Goal: Transaction & Acquisition: Book appointment/travel/reservation

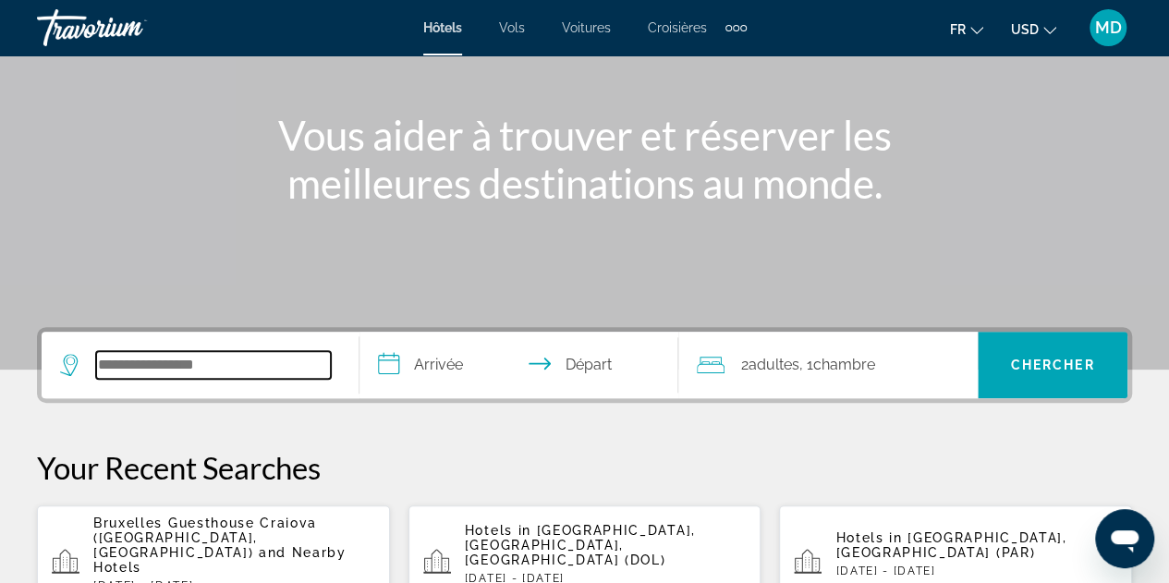
click at [269, 359] on input "Search hotel destination" at bounding box center [213, 365] width 235 height 28
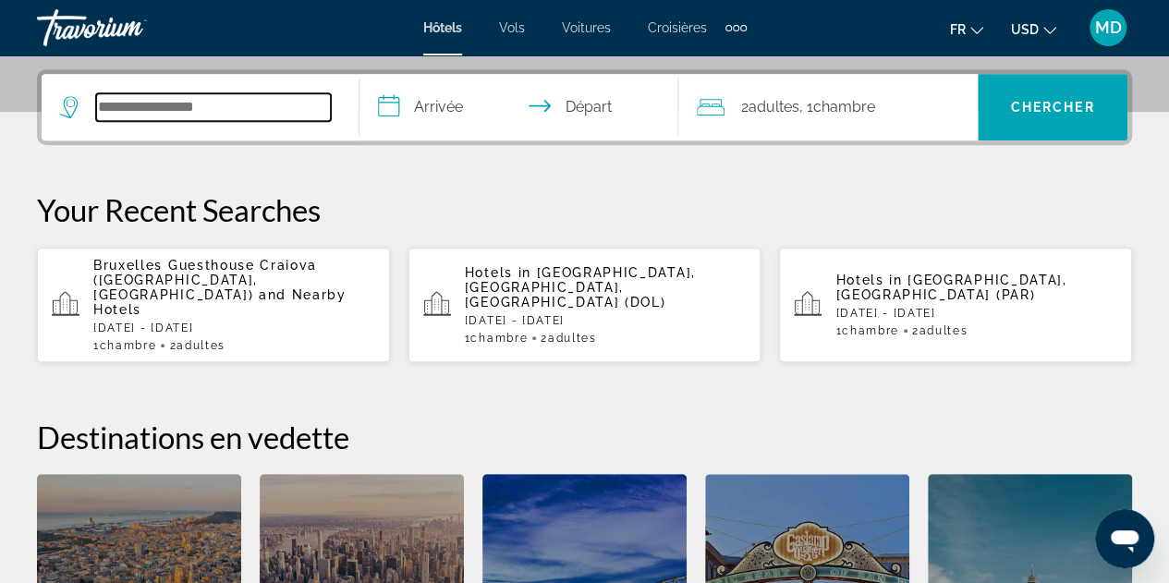
scroll to position [451, 0]
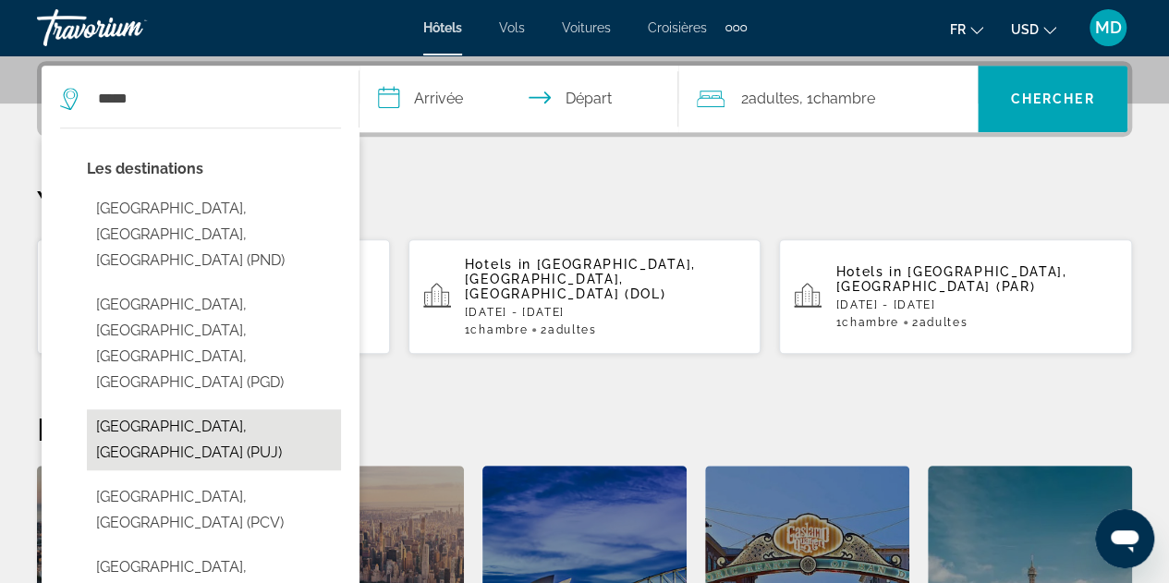
click at [255, 409] on button "[GEOGRAPHIC_DATA], [GEOGRAPHIC_DATA] (PUJ)" at bounding box center [214, 439] width 254 height 61
type input "**********"
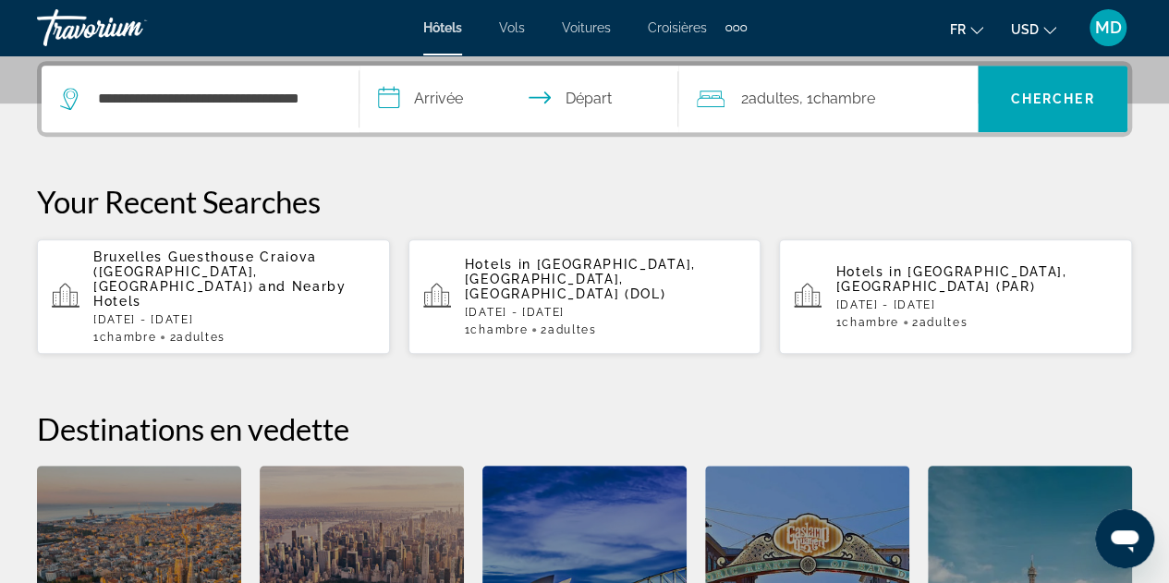
click at [438, 115] on input "**********" at bounding box center [522, 102] width 325 height 72
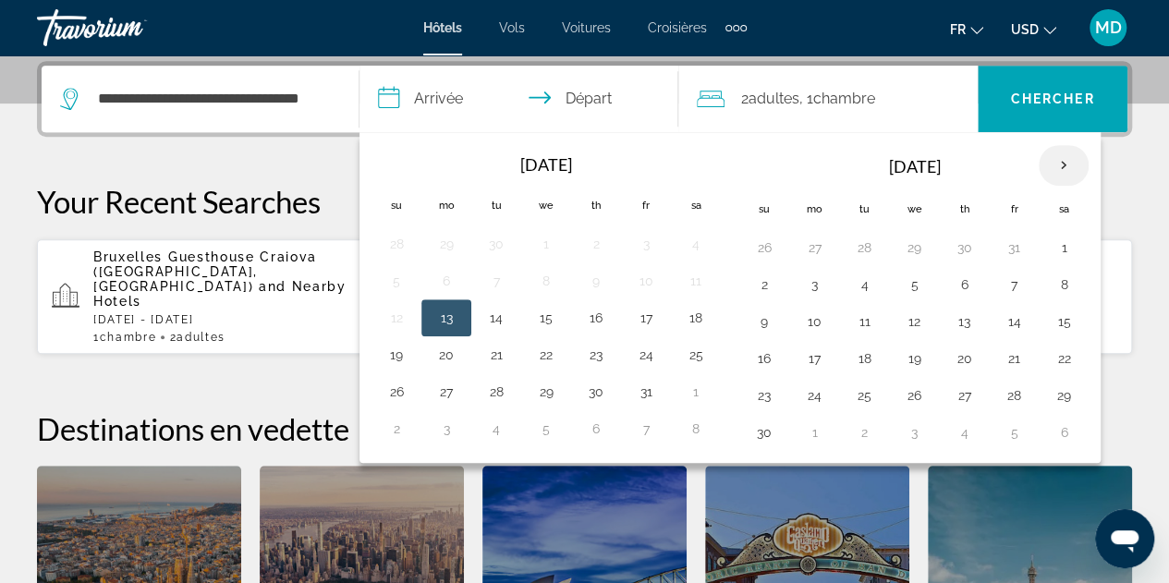
click at [1054, 165] on th "Next month" at bounding box center [1064, 165] width 50 height 41
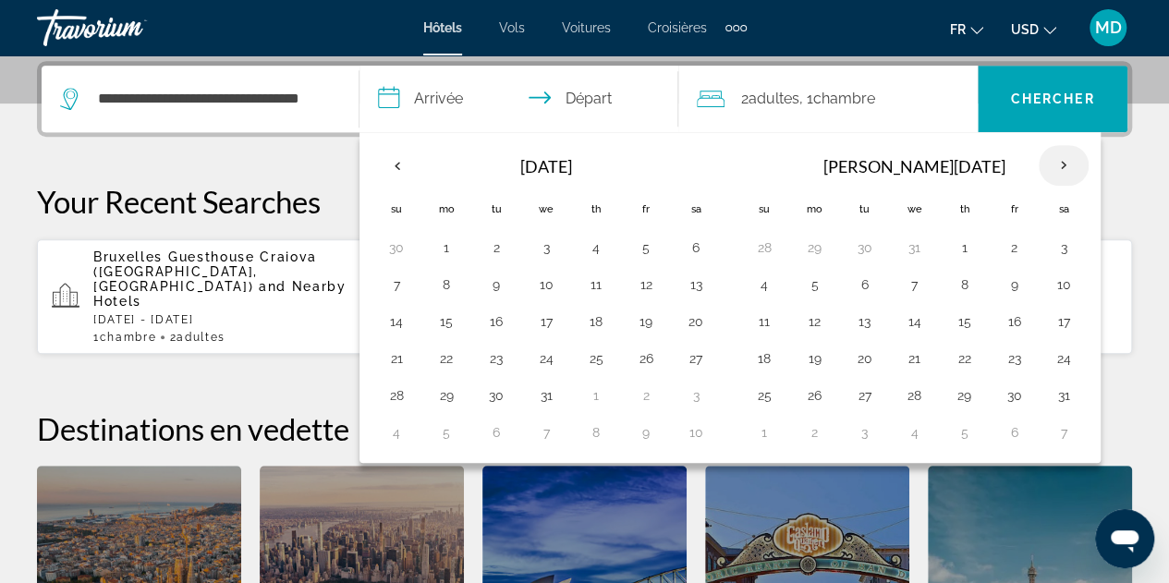
click at [1054, 165] on th "Next month" at bounding box center [1064, 165] width 50 height 41
click at [1053, 278] on button "7" at bounding box center [1064, 285] width 30 height 26
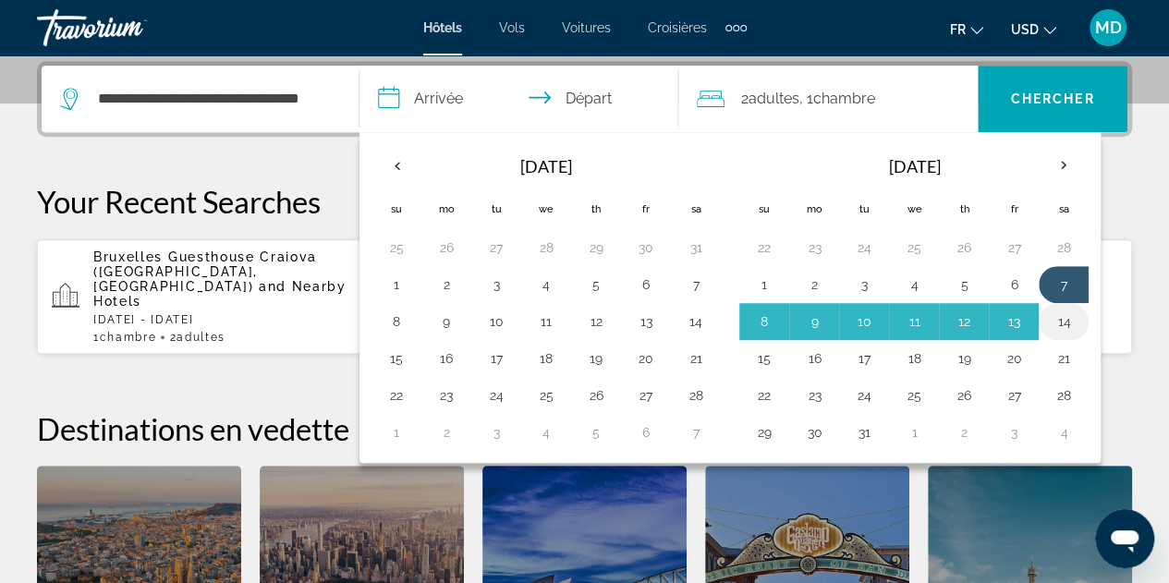
click at [1056, 311] on button "14" at bounding box center [1064, 322] width 30 height 26
type input "**********"
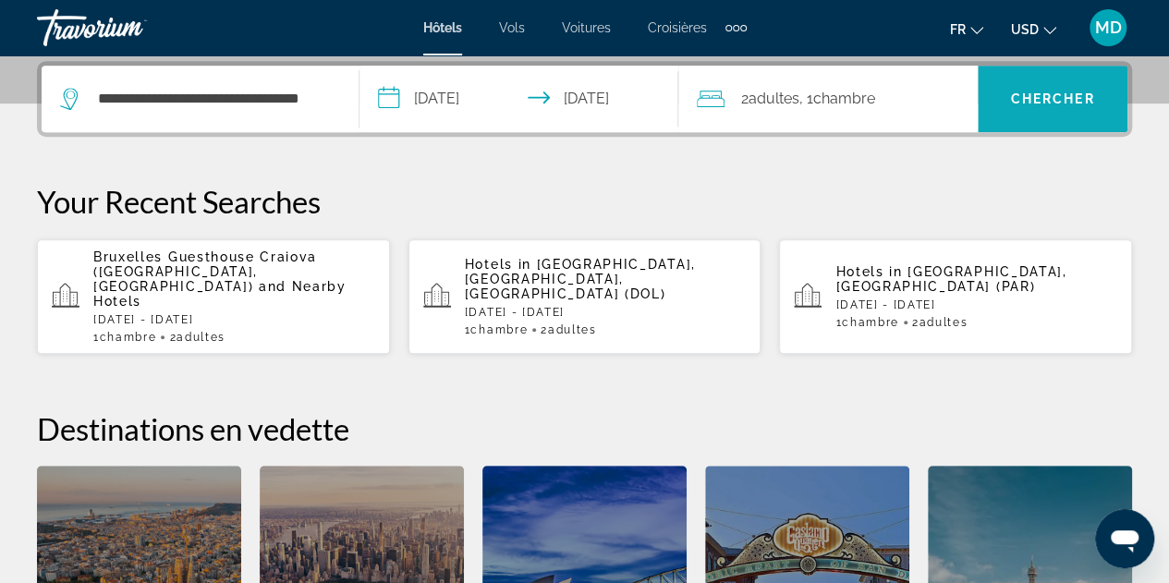
click at [1068, 92] on span "Chercher" at bounding box center [1053, 99] width 84 height 15
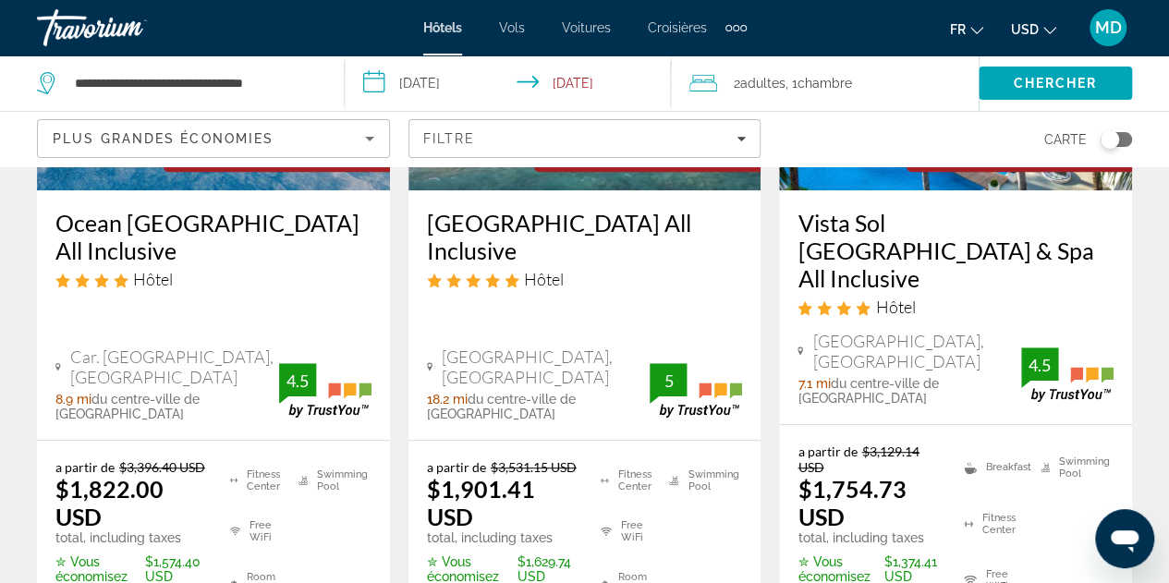
scroll to position [338, 0]
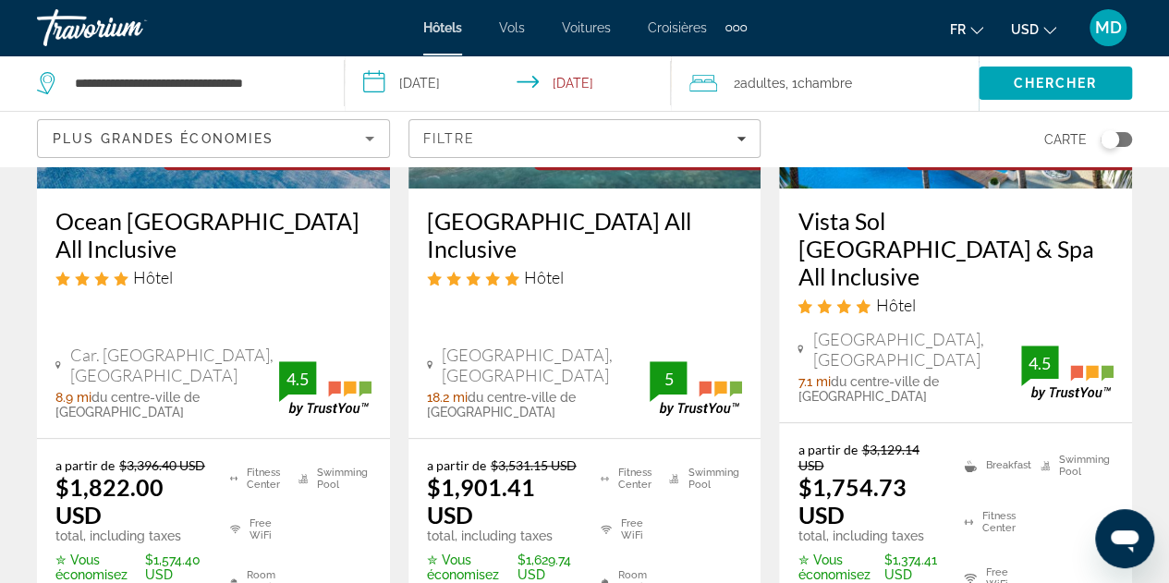
click at [186, 239] on h3 "Ocean [GEOGRAPHIC_DATA] All Inclusive" at bounding box center [213, 234] width 316 height 55
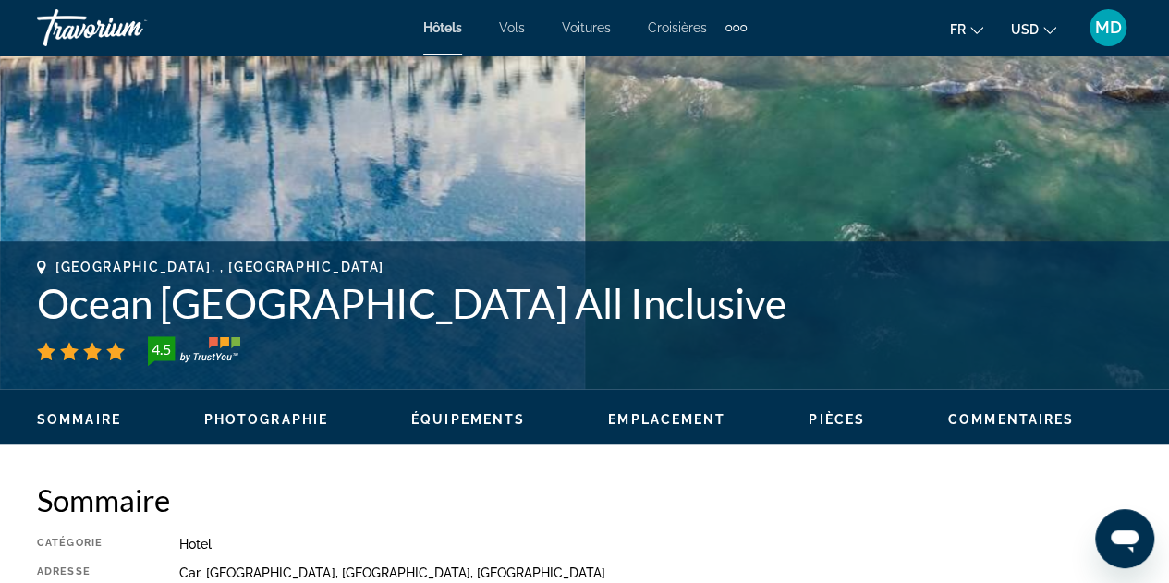
scroll to position [555, 0]
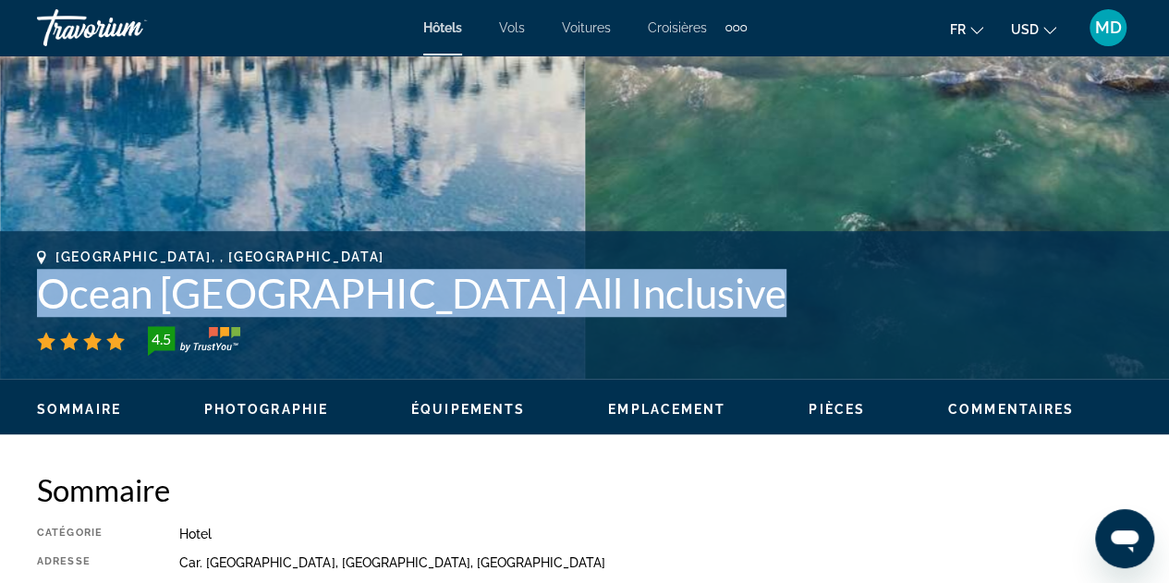
drag, startPoint x: 41, startPoint y: 287, endPoint x: 832, endPoint y: 318, distance: 791.8
click at [832, 318] on div "[GEOGRAPHIC_DATA], , [GEOGRAPHIC_DATA] [GEOGRAPHIC_DATA] All Inclusive 4.5" at bounding box center [584, 303] width 1095 height 106
copy div "Ocean [GEOGRAPHIC_DATA] All Inclusive"
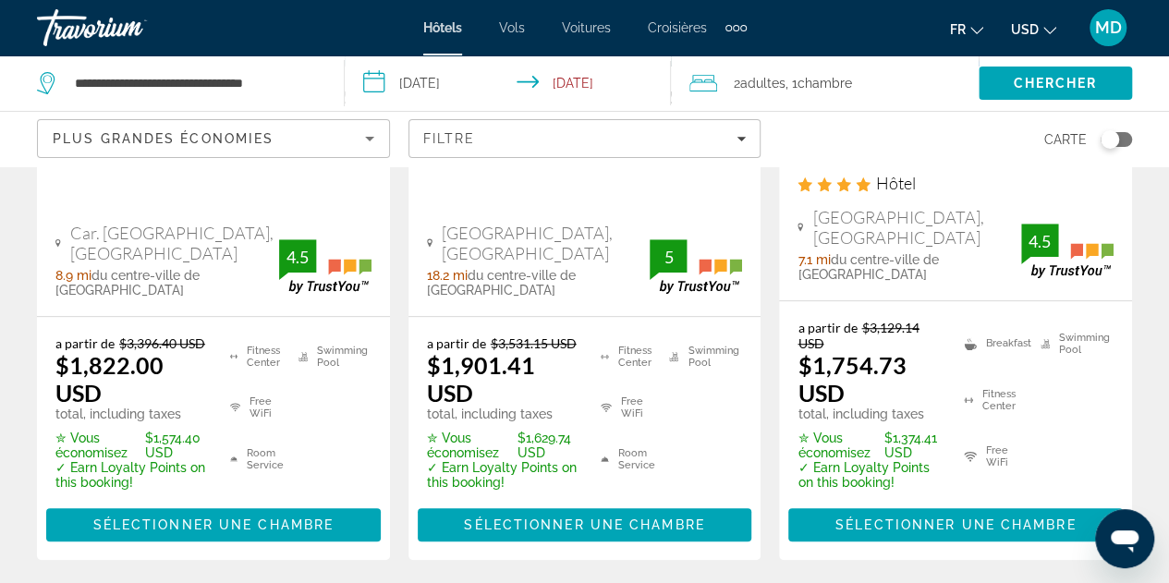
scroll to position [462, 0]
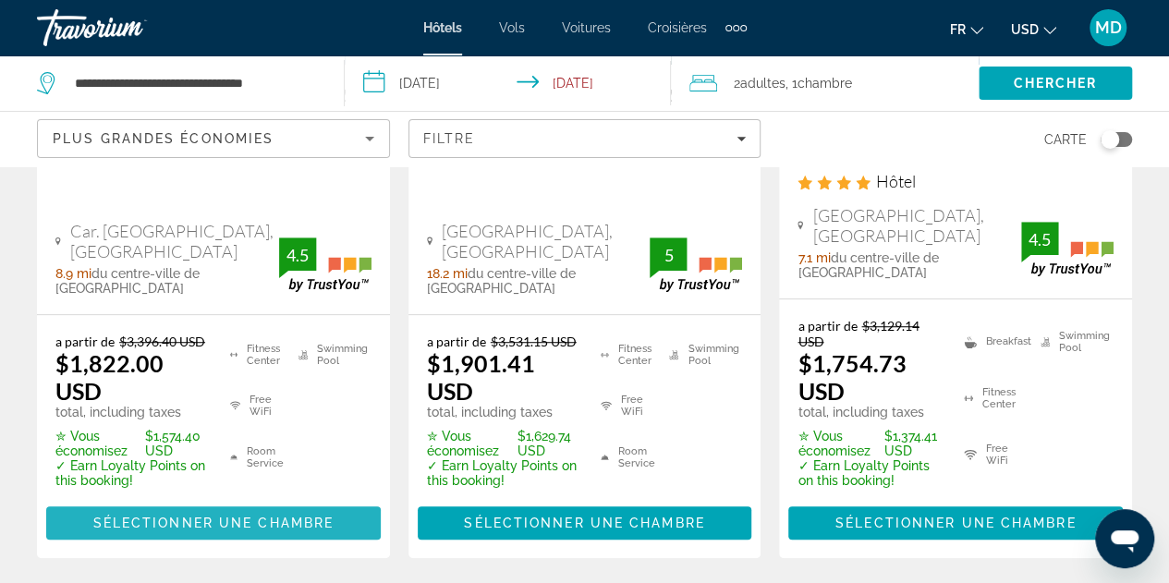
click at [325, 516] on span "Sélectionner une chambre" at bounding box center [213, 523] width 240 height 15
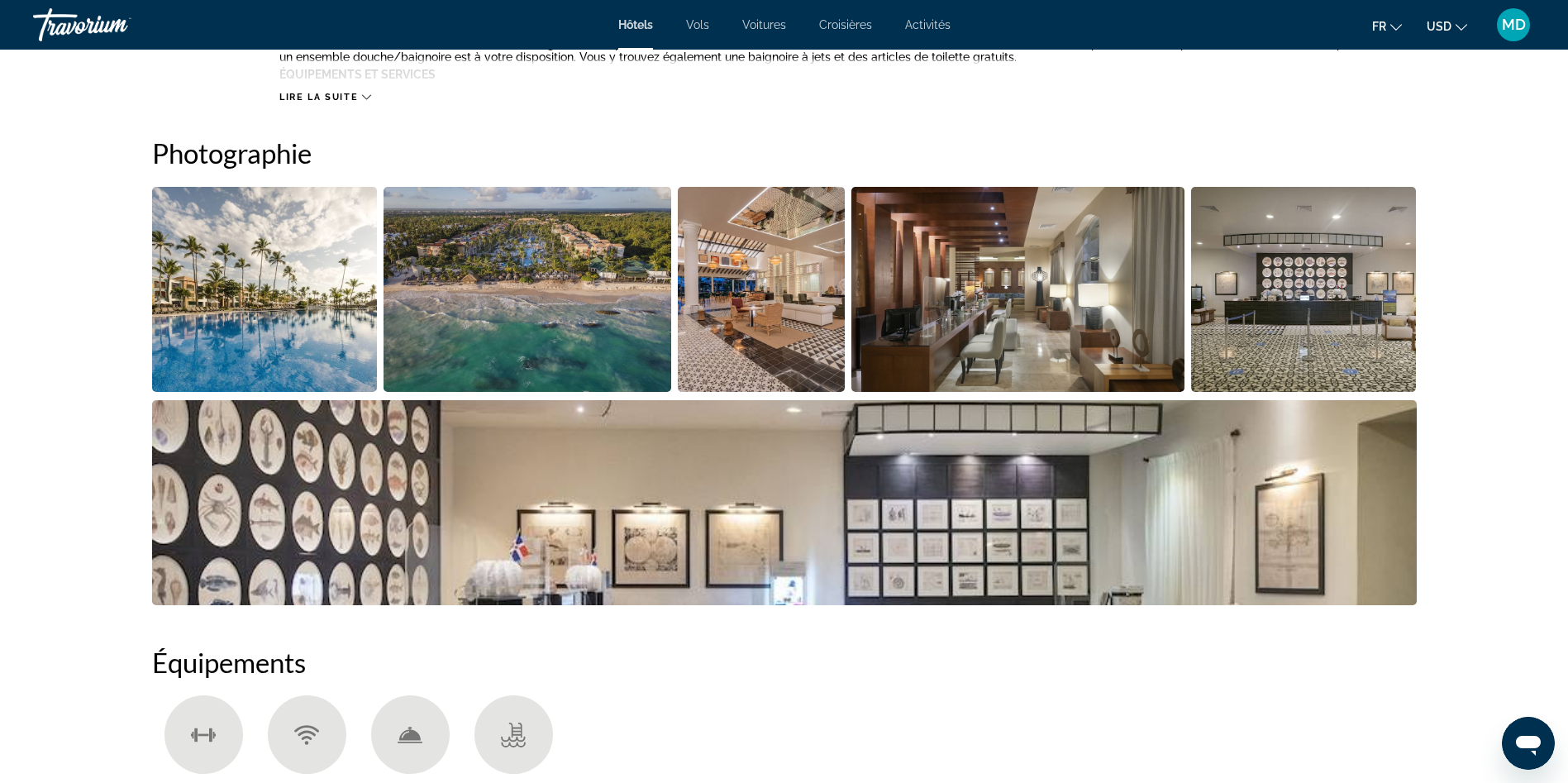
scroll to position [579, 0]
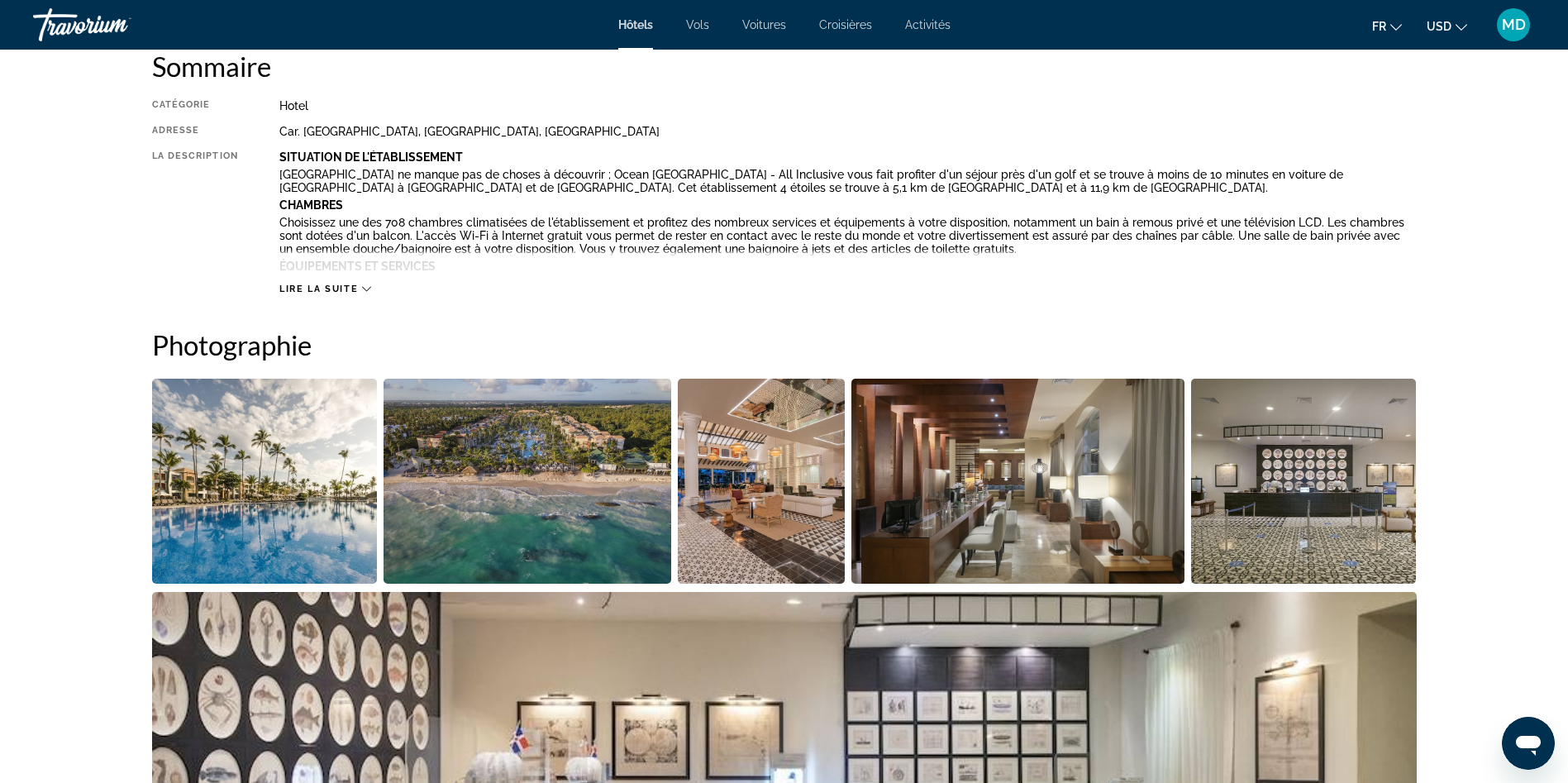
click at [273, 466] on img "Open full-screen image slider" at bounding box center [265, 481] width 225 height 205
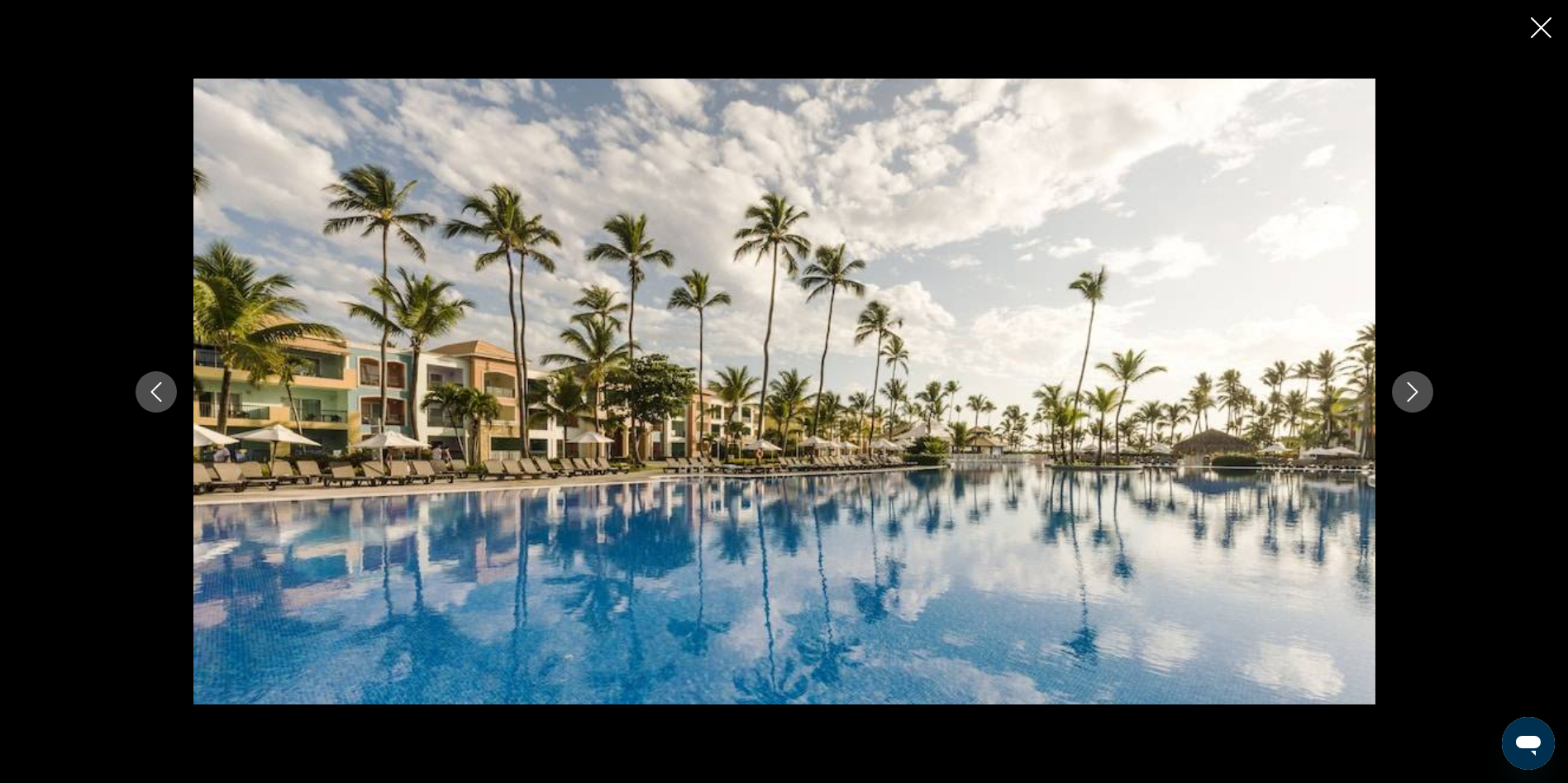
click at [1045, 25] on icon "Close slideshow" at bounding box center [1541, 27] width 21 height 21
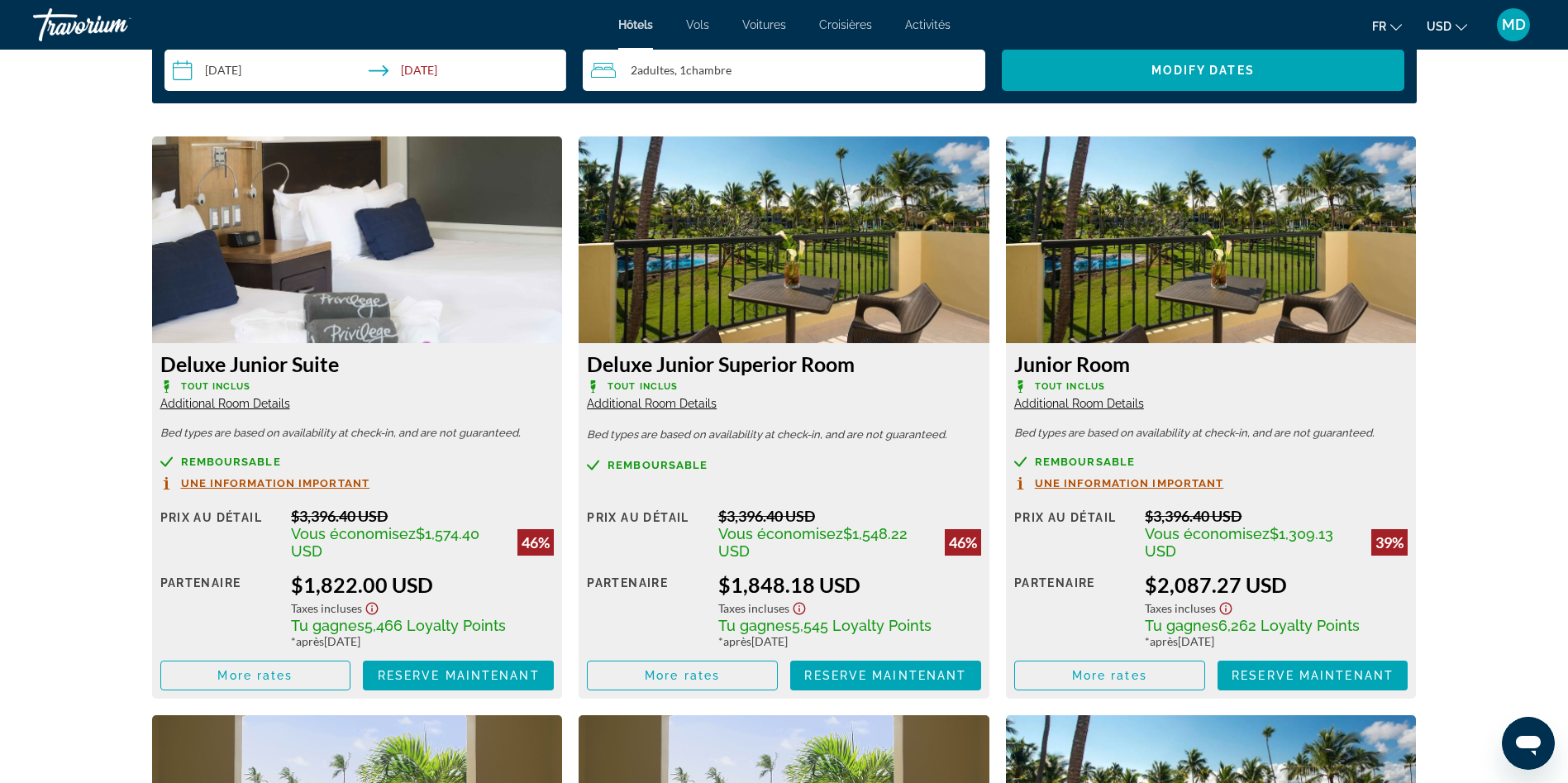
scroll to position [2150, 0]
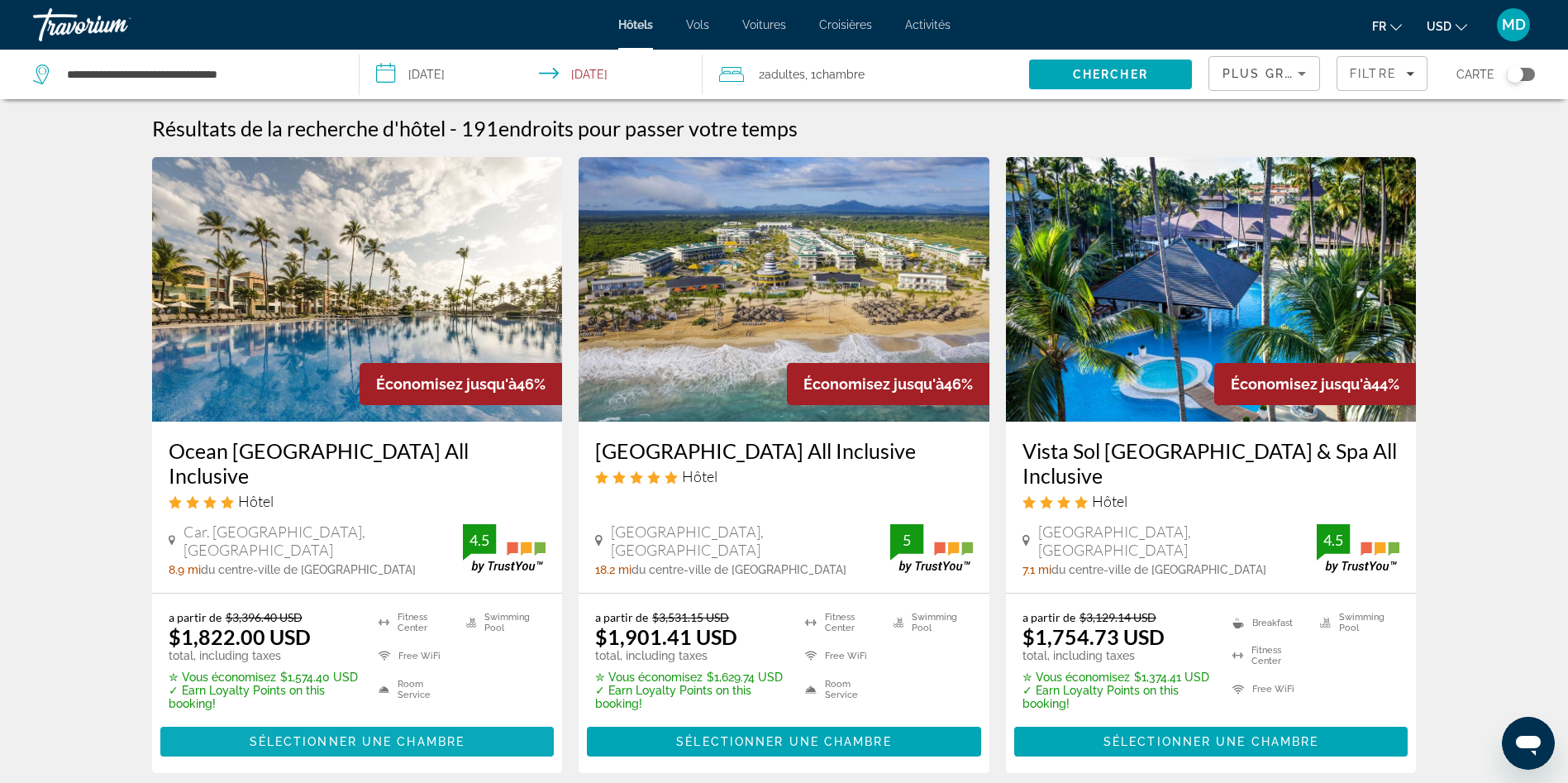
click at [385, 521] on span "Main content" at bounding box center [357, 742] width 394 height 39
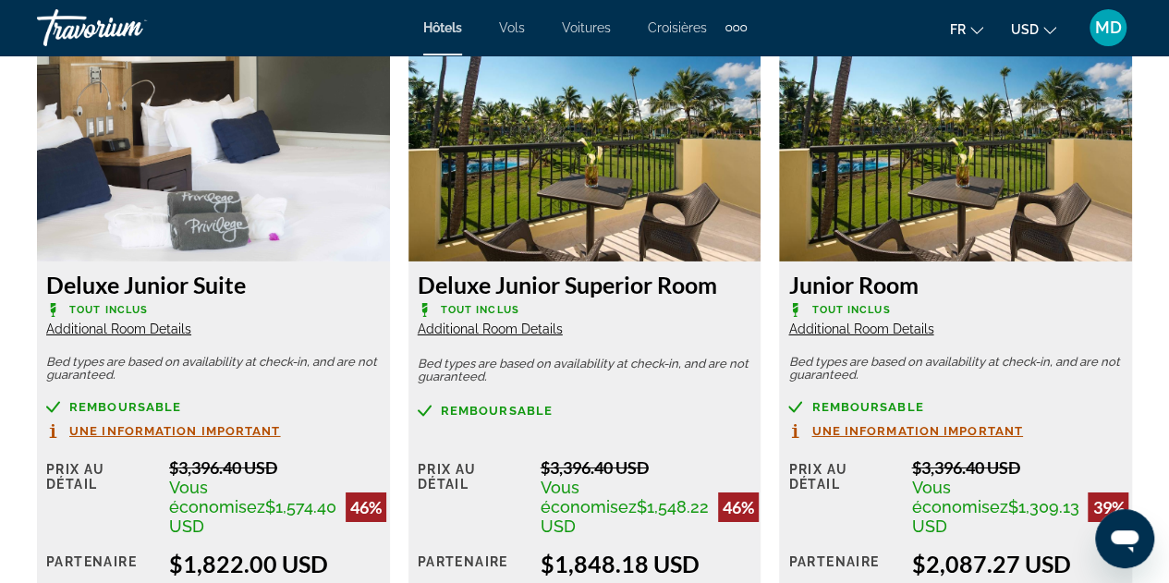
scroll to position [2911, 0]
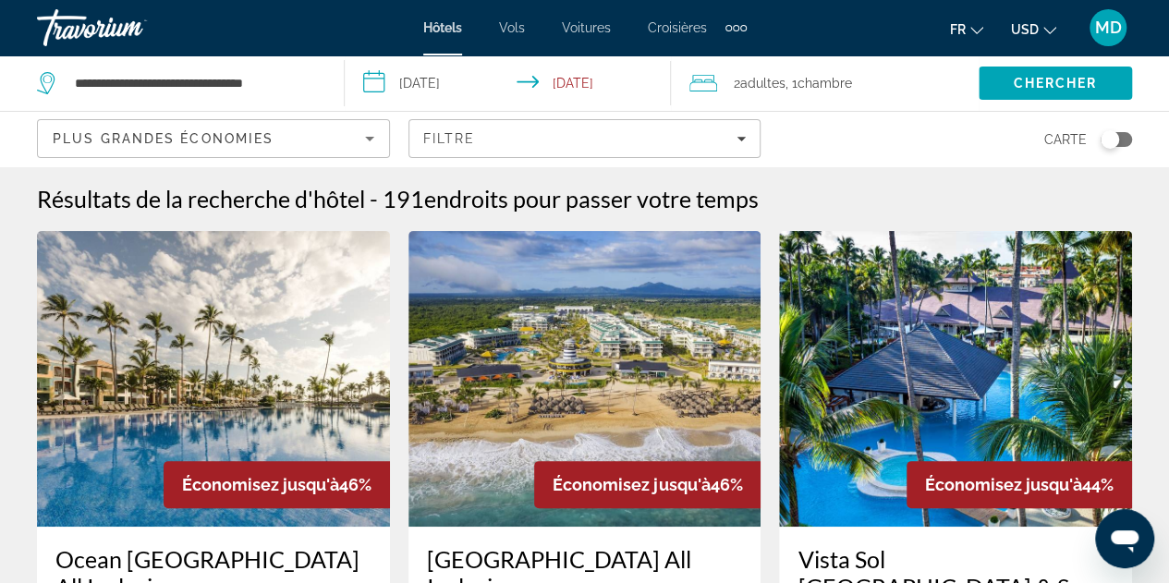
click at [448, 78] on input "**********" at bounding box center [512, 85] width 334 height 61
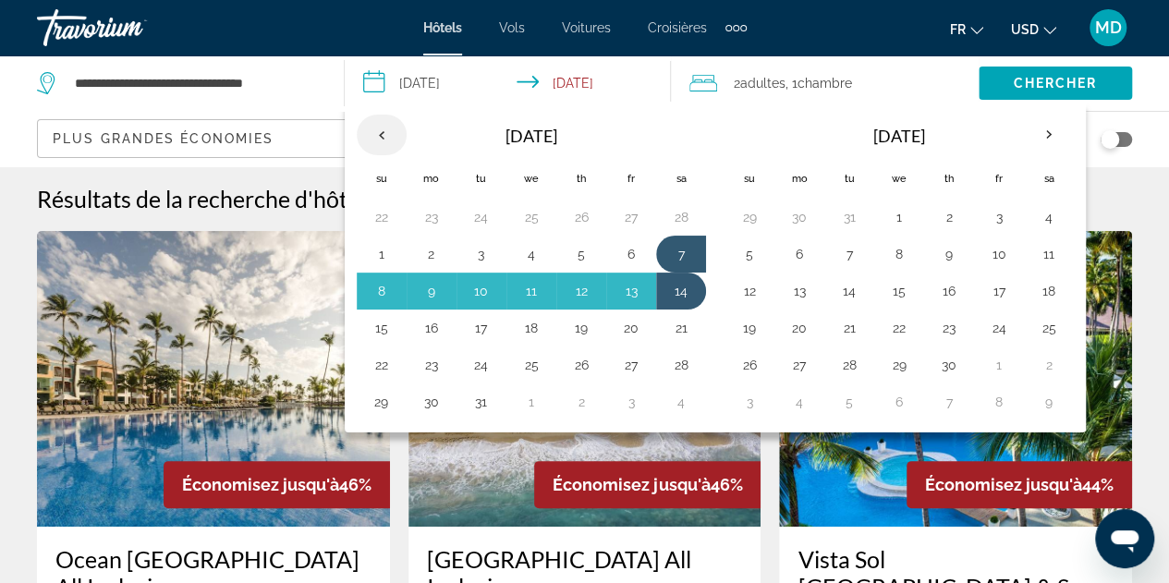
click at [380, 145] on th "Previous month" at bounding box center [382, 135] width 50 height 41
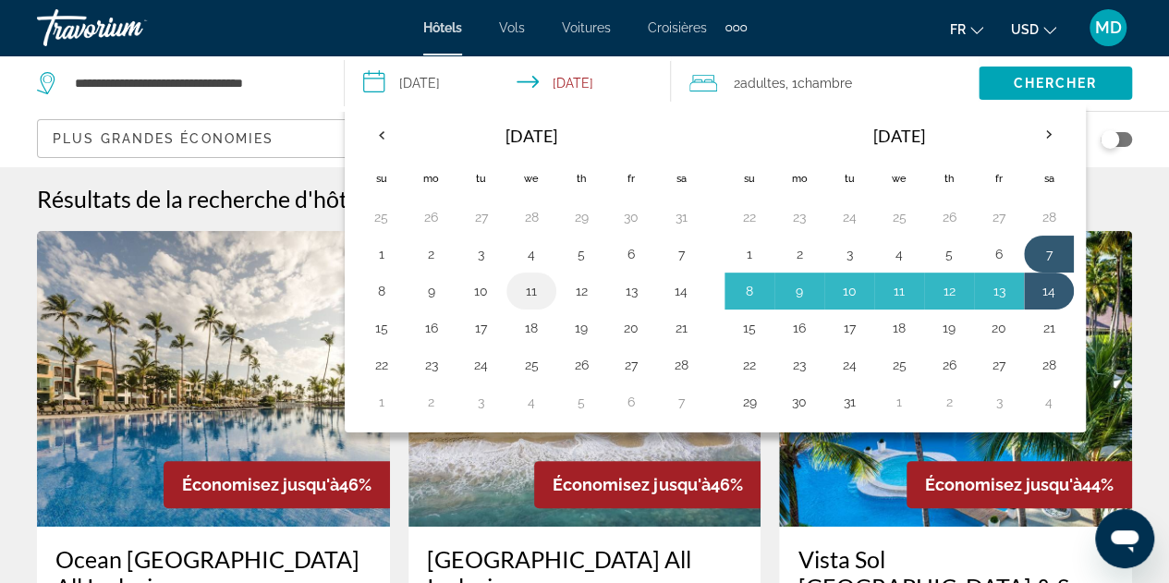
click at [521, 286] on button "11" at bounding box center [532, 291] width 30 height 26
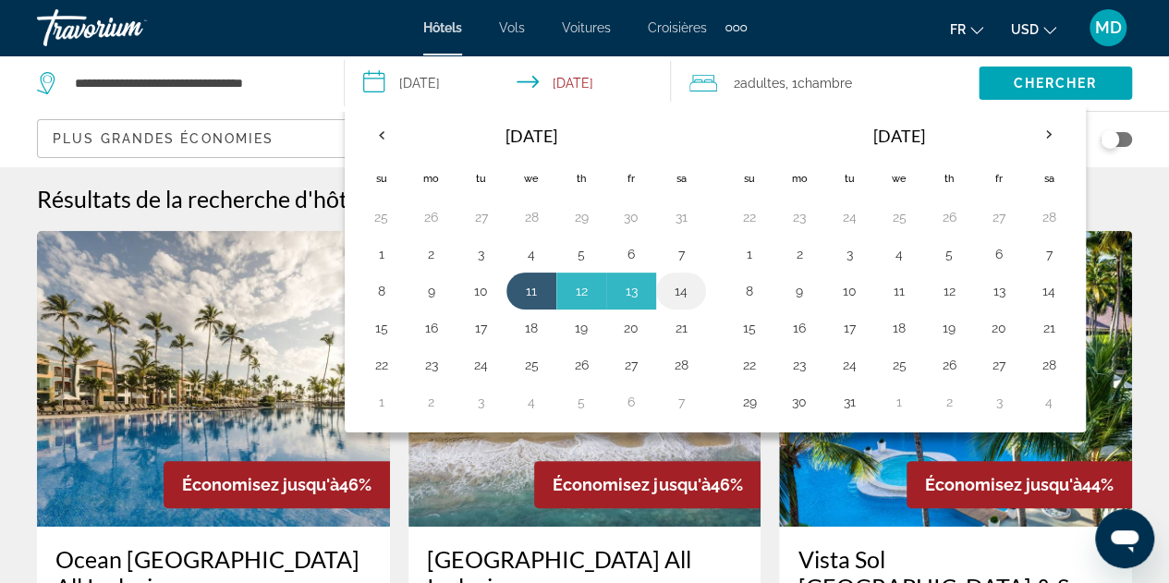
click at [684, 289] on button "14" at bounding box center [681, 291] width 30 height 26
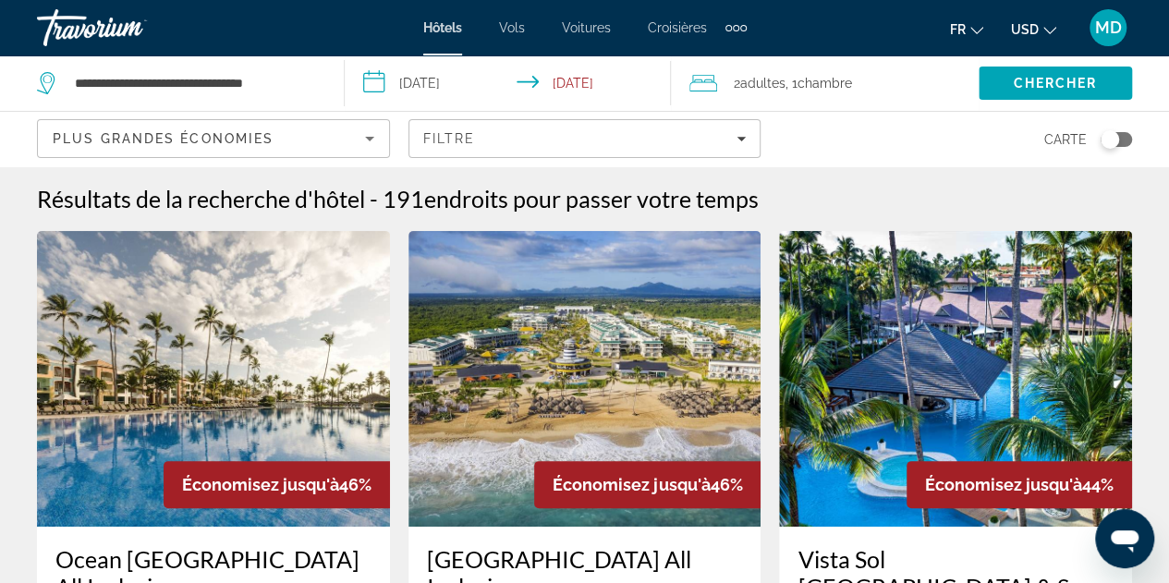
type input "**********"
click at [263, 85] on input "**********" at bounding box center [194, 83] width 243 height 28
drag, startPoint x: 305, startPoint y: 80, endPoint x: 12, endPoint y: 49, distance: 294.7
click at [9, 55] on app-destination-search "**********" at bounding box center [172, 82] width 345 height 55
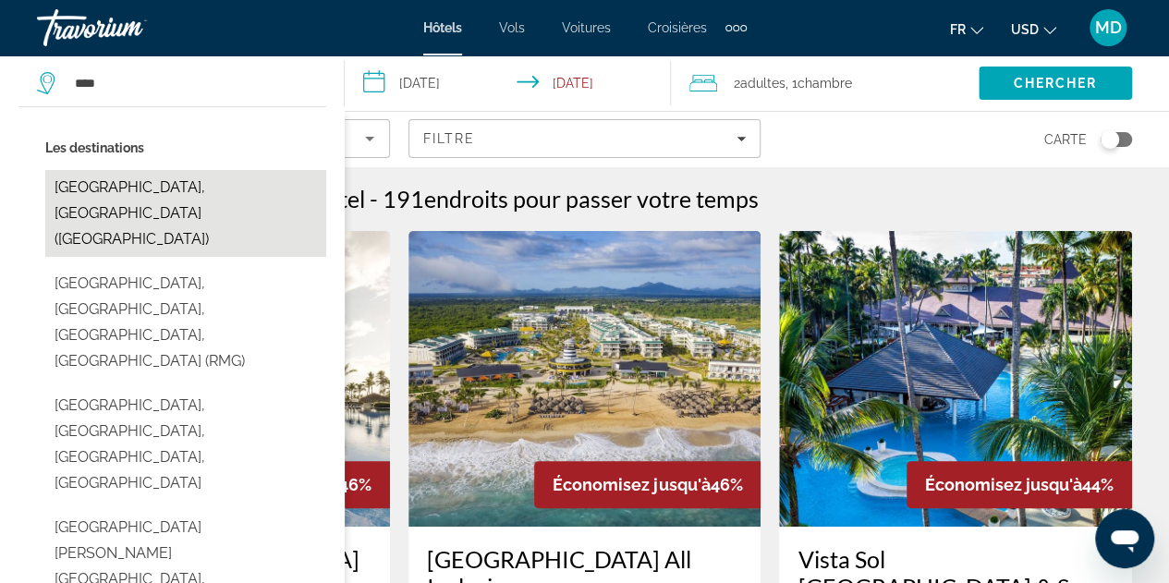
click at [164, 186] on button "[GEOGRAPHIC_DATA], [GEOGRAPHIC_DATA] ([GEOGRAPHIC_DATA])" at bounding box center [185, 213] width 281 height 87
type input "**********"
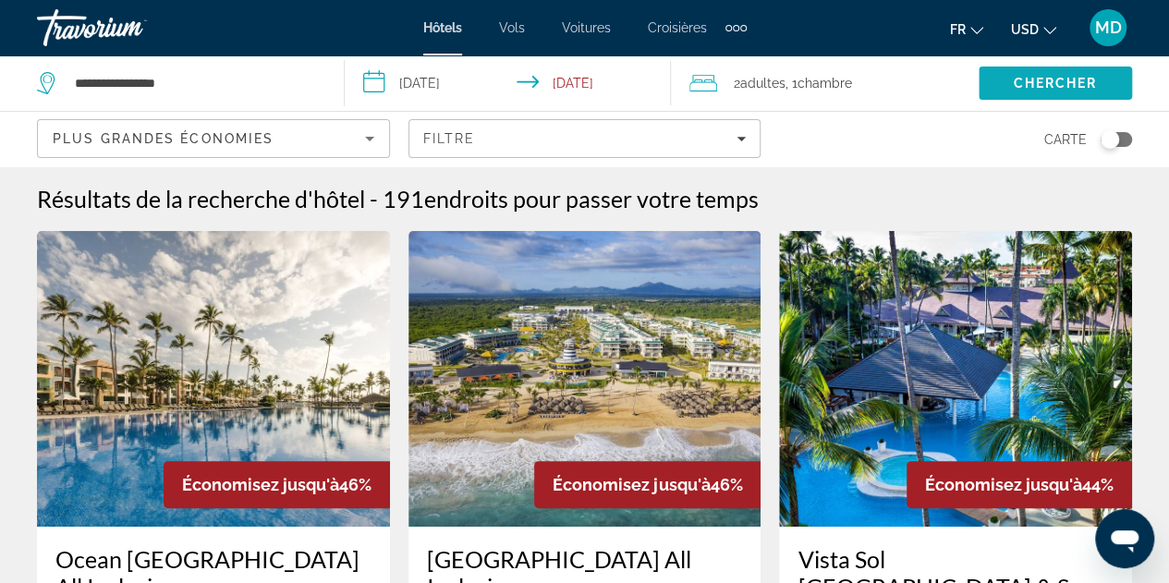
click at [1030, 92] on span "Search" at bounding box center [1055, 83] width 153 height 44
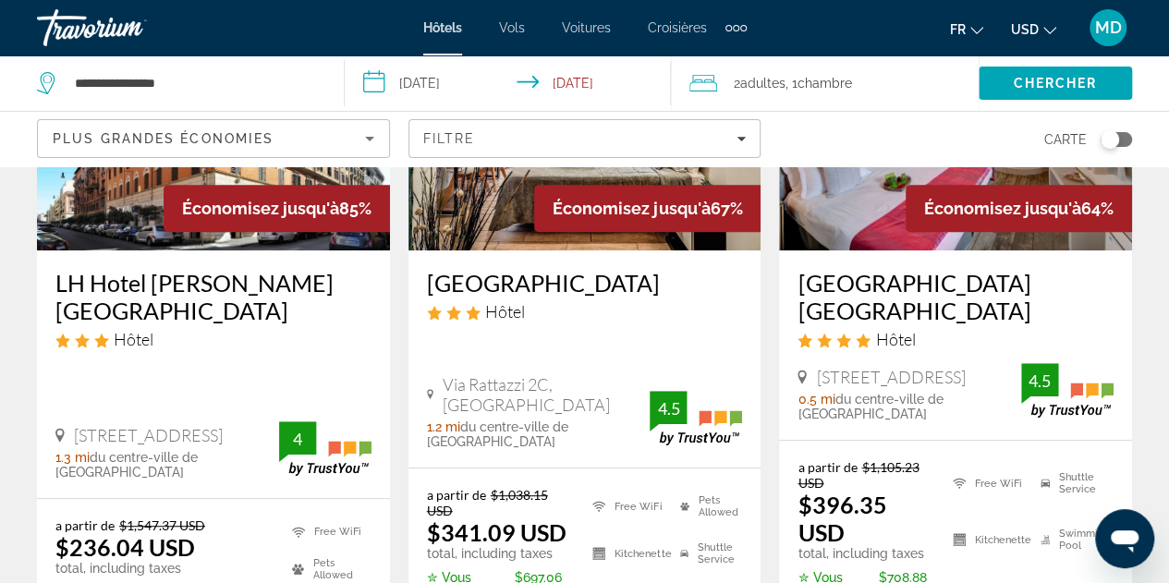
scroll to position [277, 0]
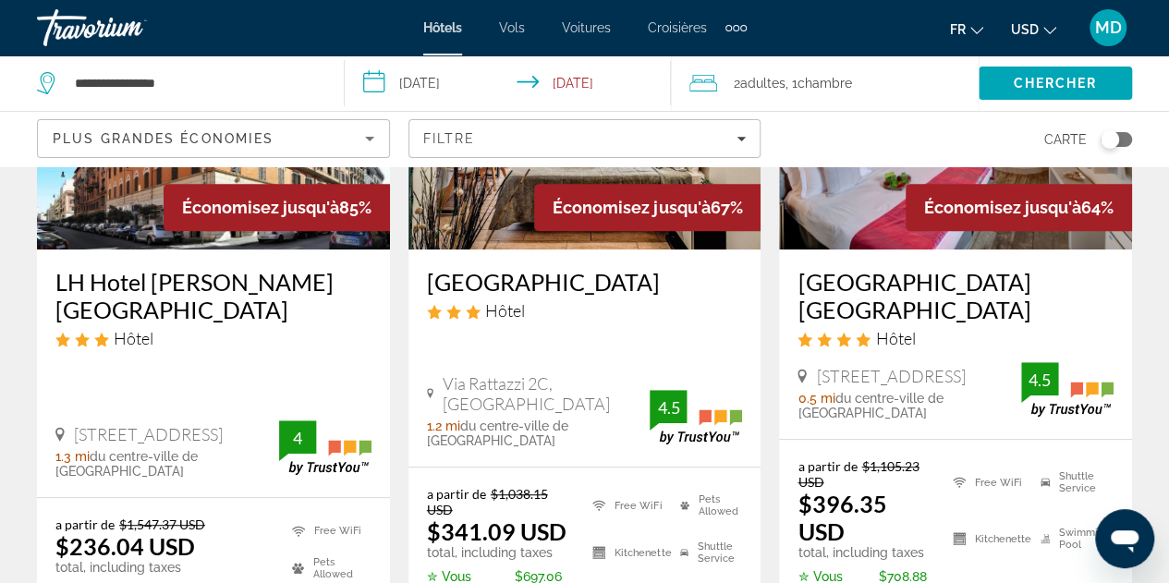
click at [818, 289] on h3 "[GEOGRAPHIC_DATA] [GEOGRAPHIC_DATA]" at bounding box center [956, 295] width 316 height 55
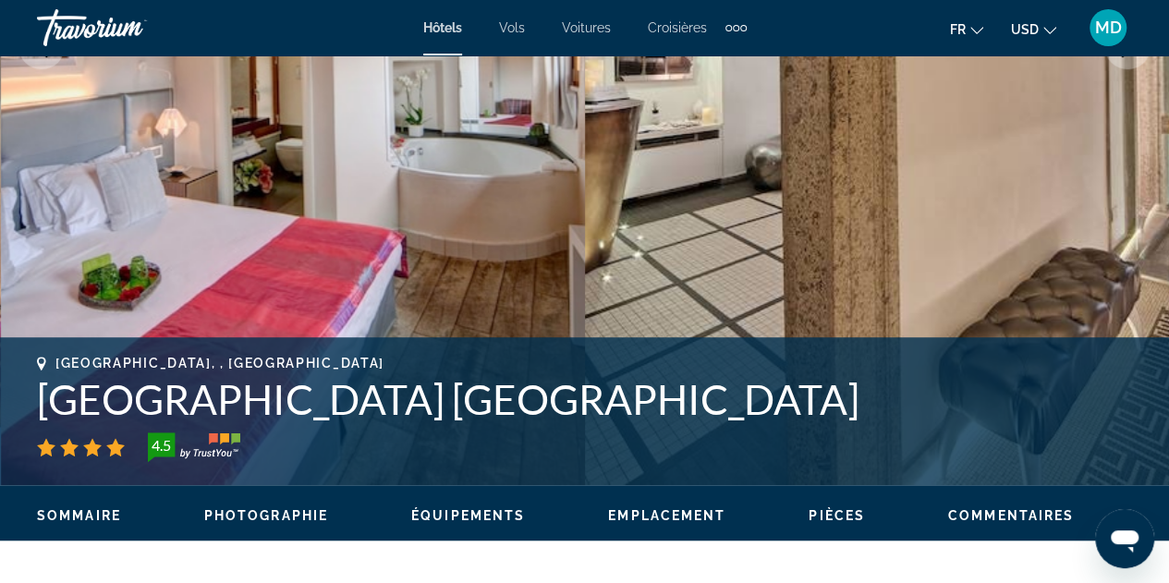
scroll to position [462, 0]
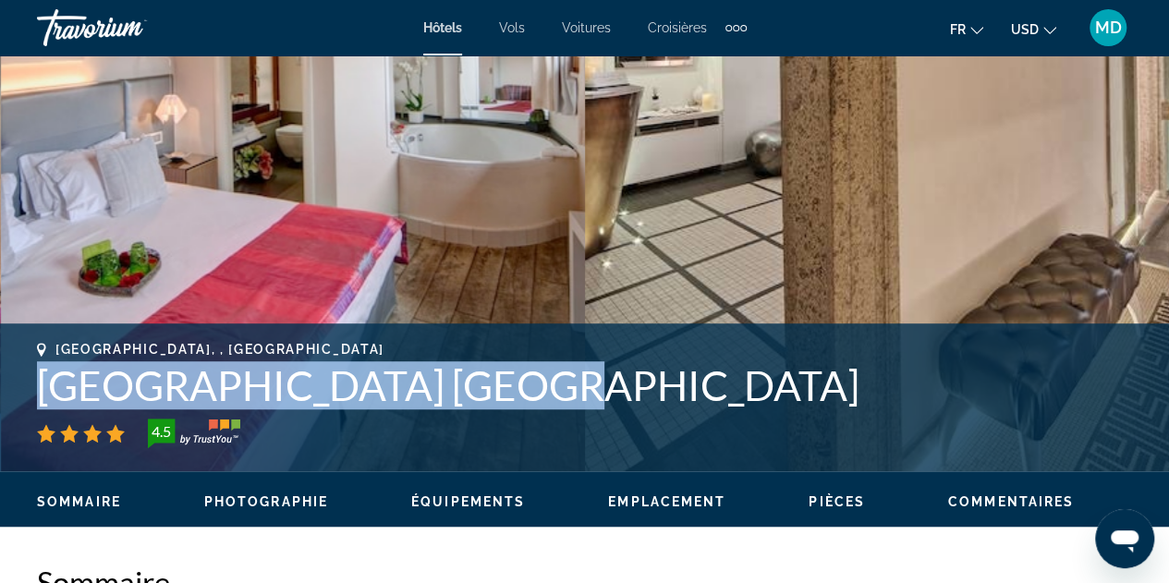
drag, startPoint x: 50, startPoint y: 388, endPoint x: 496, endPoint y: 395, distance: 446.5
click at [496, 395] on h1 "[GEOGRAPHIC_DATA] [GEOGRAPHIC_DATA]" at bounding box center [584, 385] width 1095 height 48
copy h1 "[GEOGRAPHIC_DATA] [GEOGRAPHIC_DATA]"
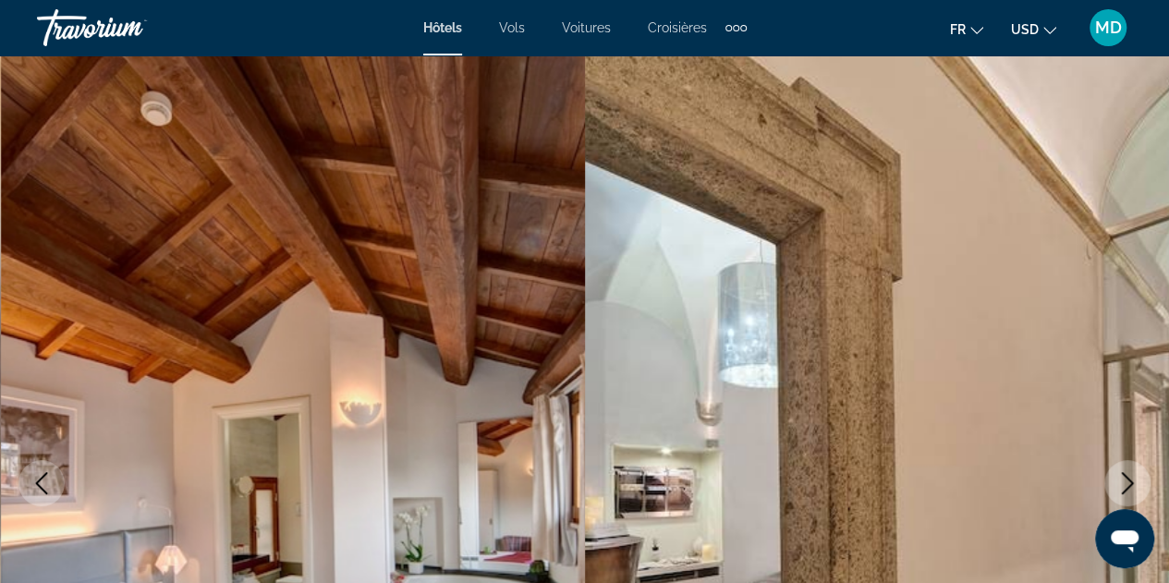
scroll to position [0, 0]
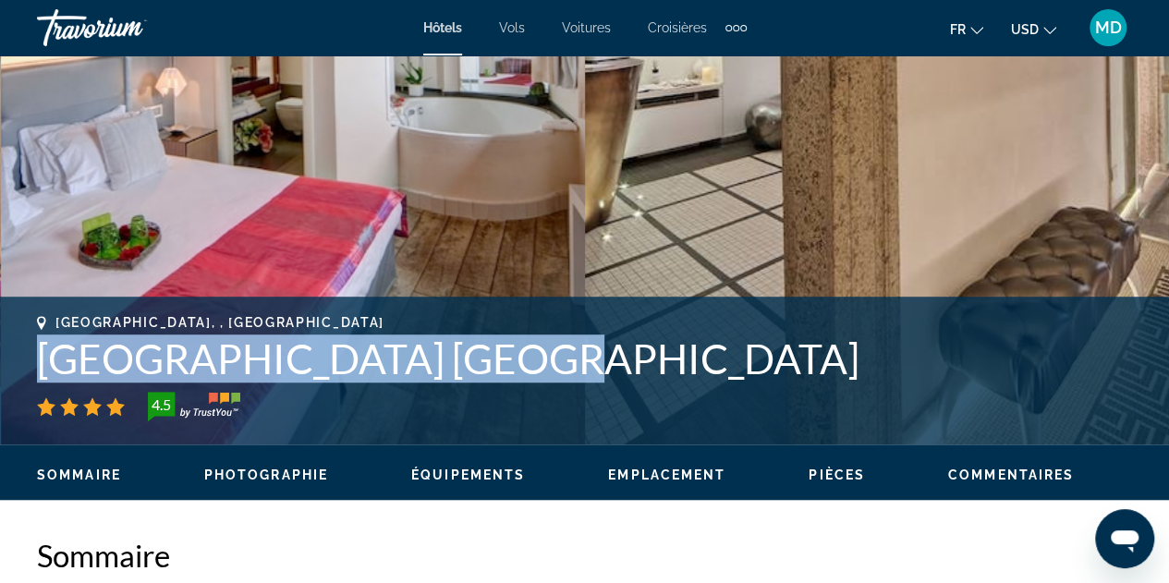
click at [531, 133] on img "Main content" at bounding box center [293, 5] width 585 height 878
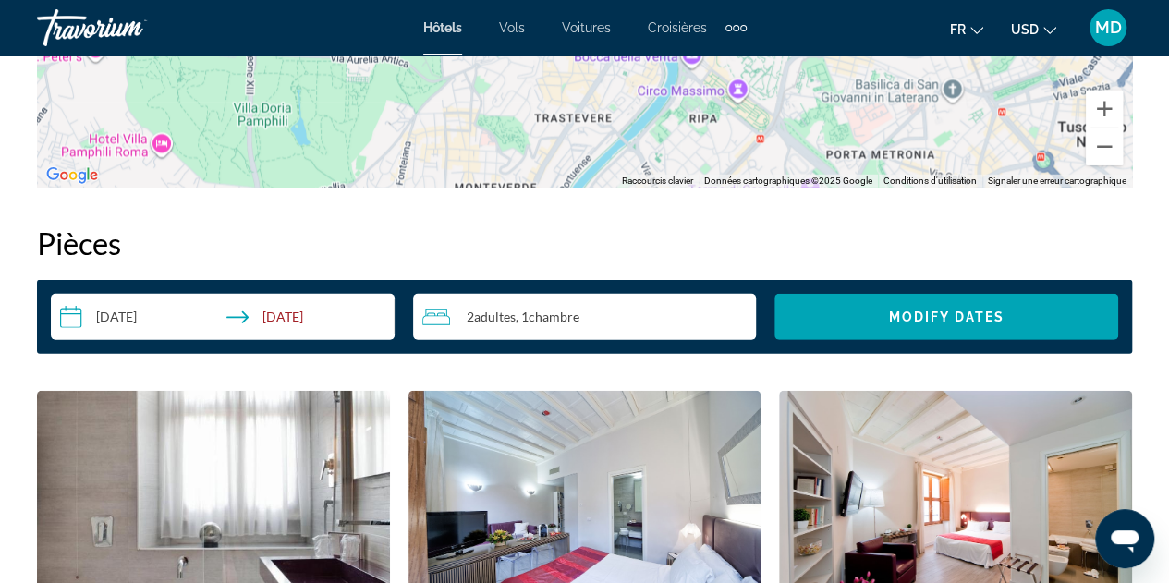
scroll to position [2526, 0]
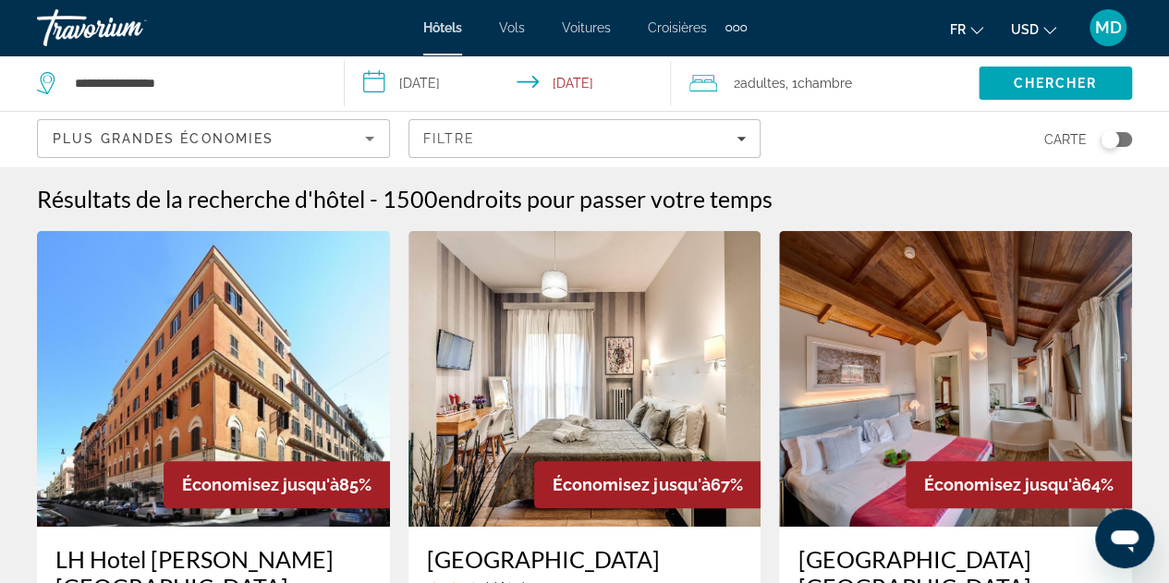
click at [751, 73] on span "2 Adulte Adultes" at bounding box center [760, 83] width 52 height 26
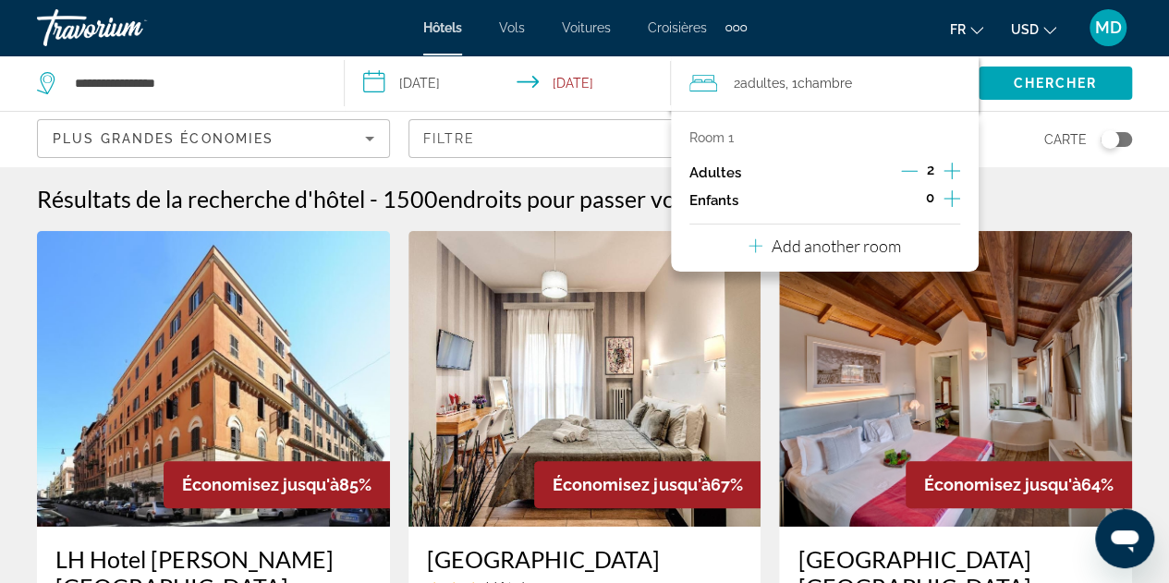
click at [952, 169] on icon "Increment adults" at bounding box center [952, 171] width 17 height 22
click at [1004, 79] on span "Search" at bounding box center [1055, 83] width 153 height 44
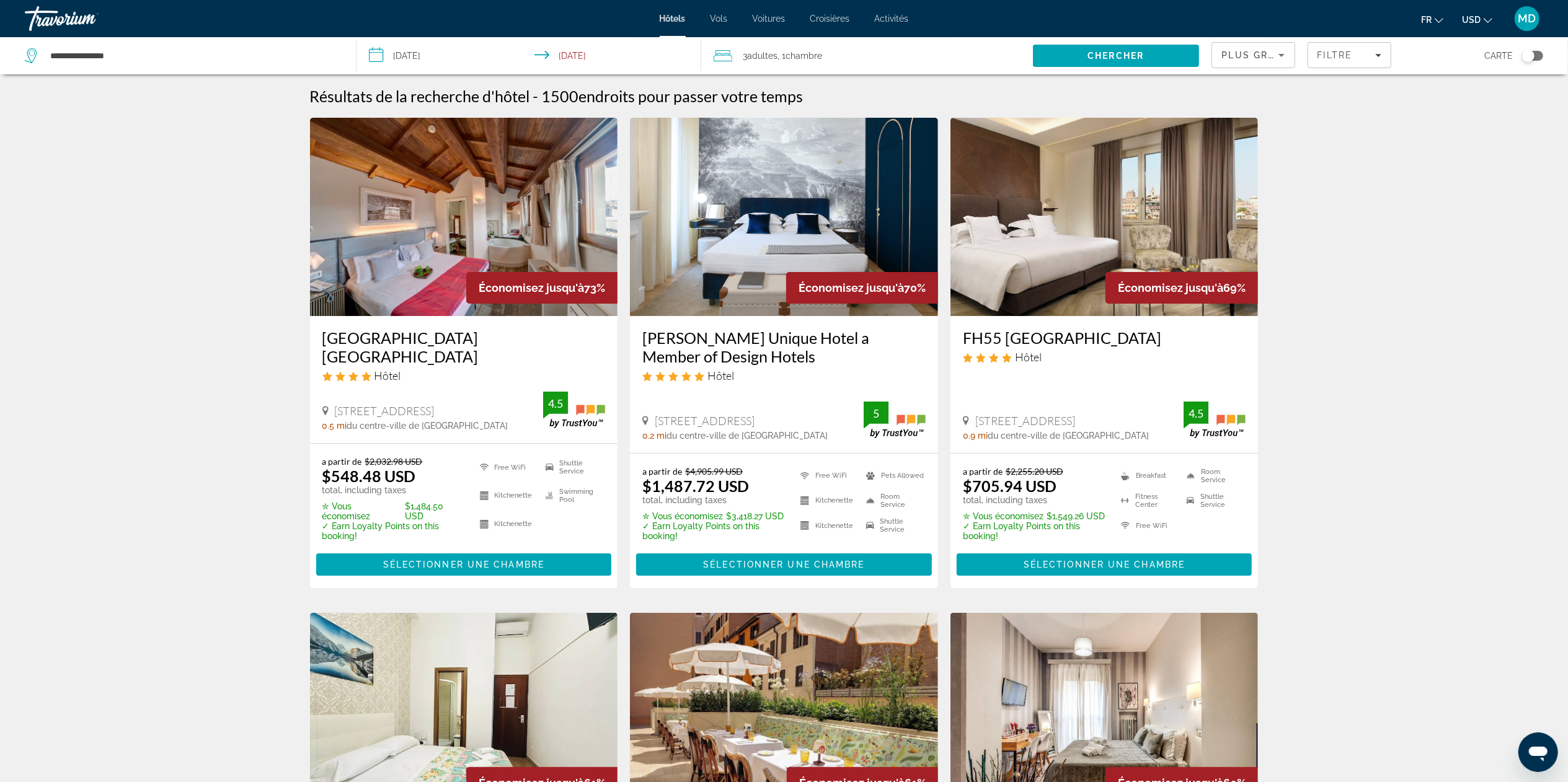
click at [367, 332] on h3 "[GEOGRAPHIC_DATA] [GEOGRAPHIC_DATA]" at bounding box center [464, 347] width 283 height 37
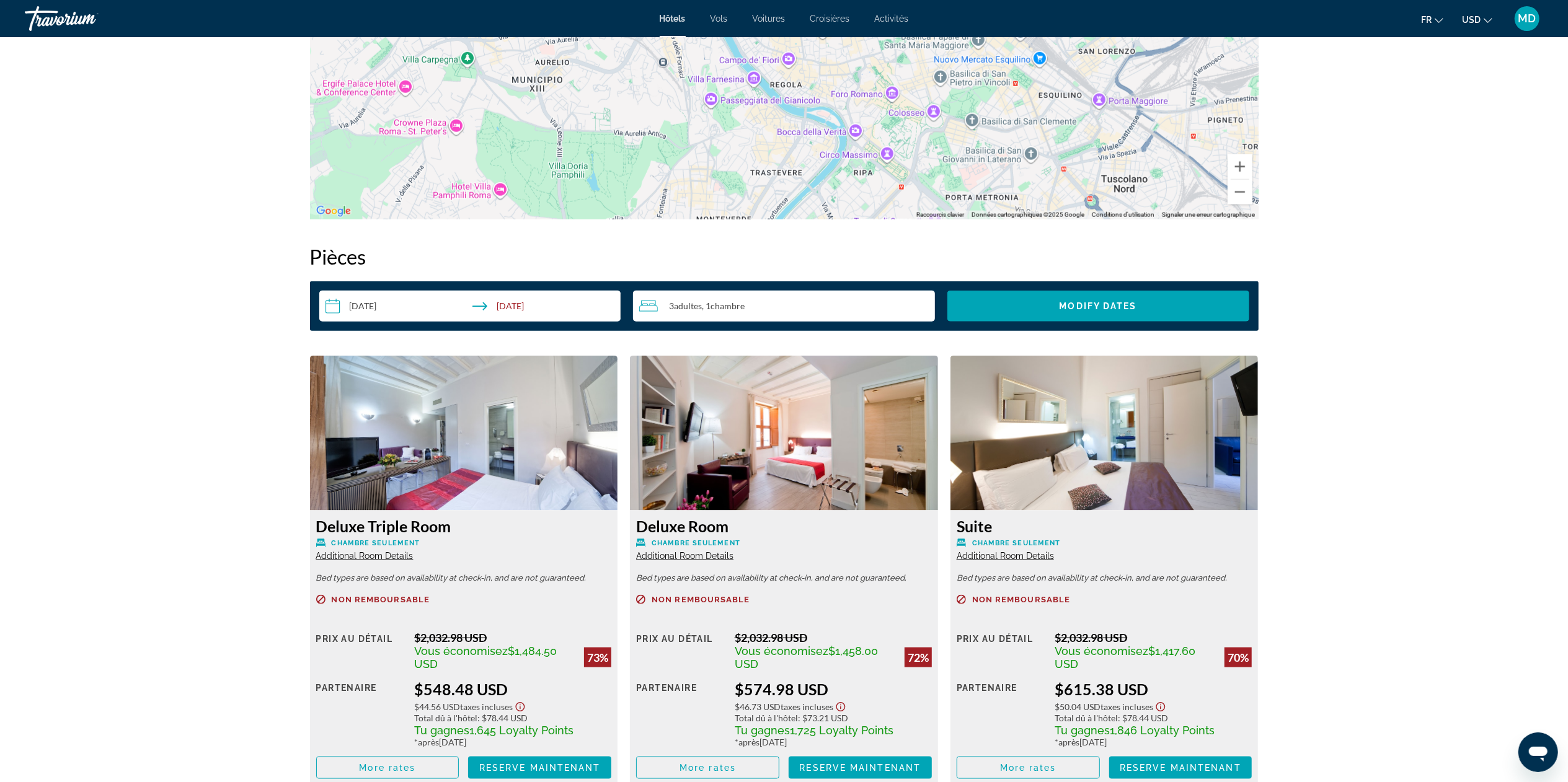
scroll to position [1405, 0]
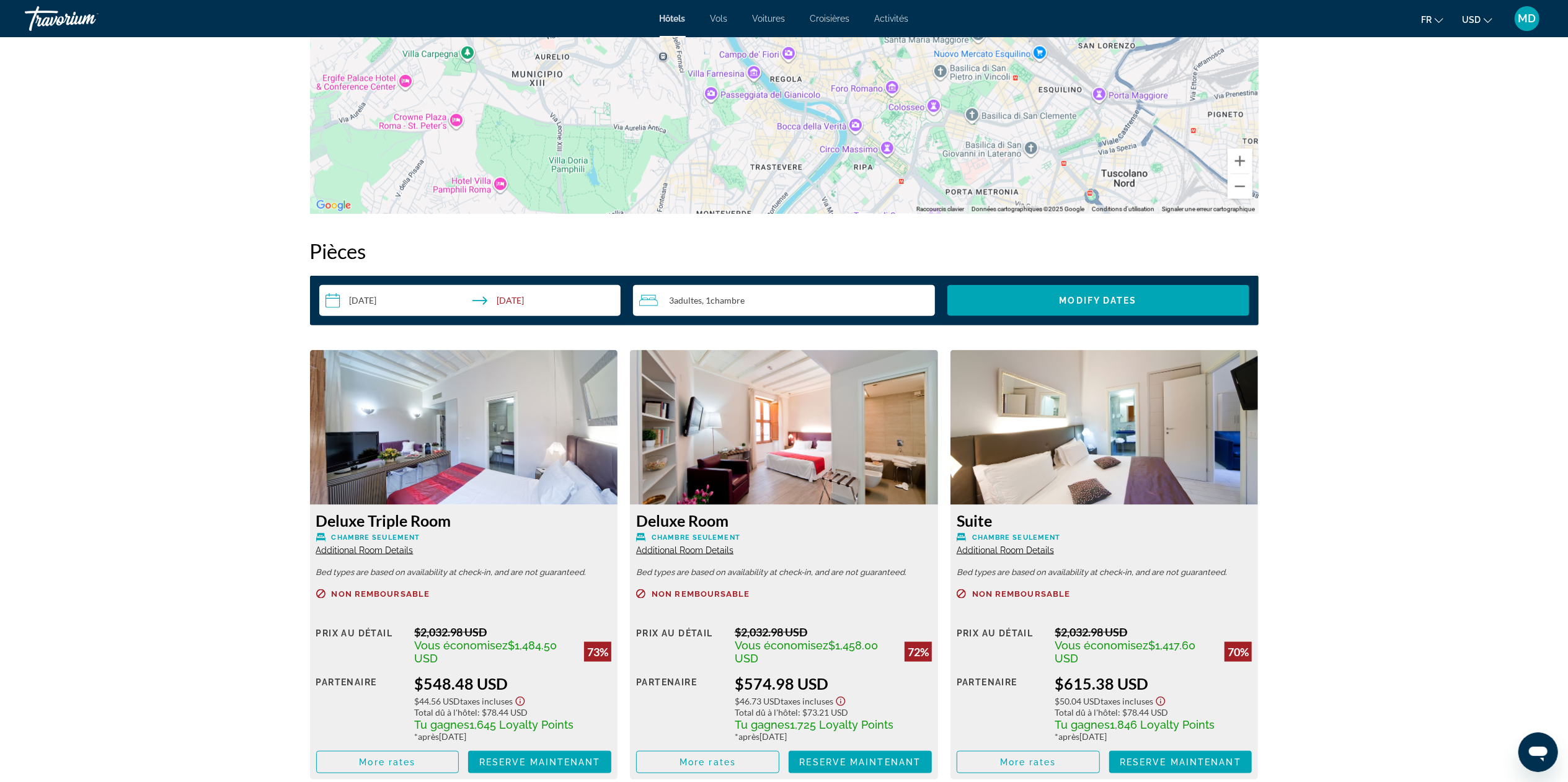
click at [414, 302] on input "**********" at bounding box center [473, 302] width 307 height 35
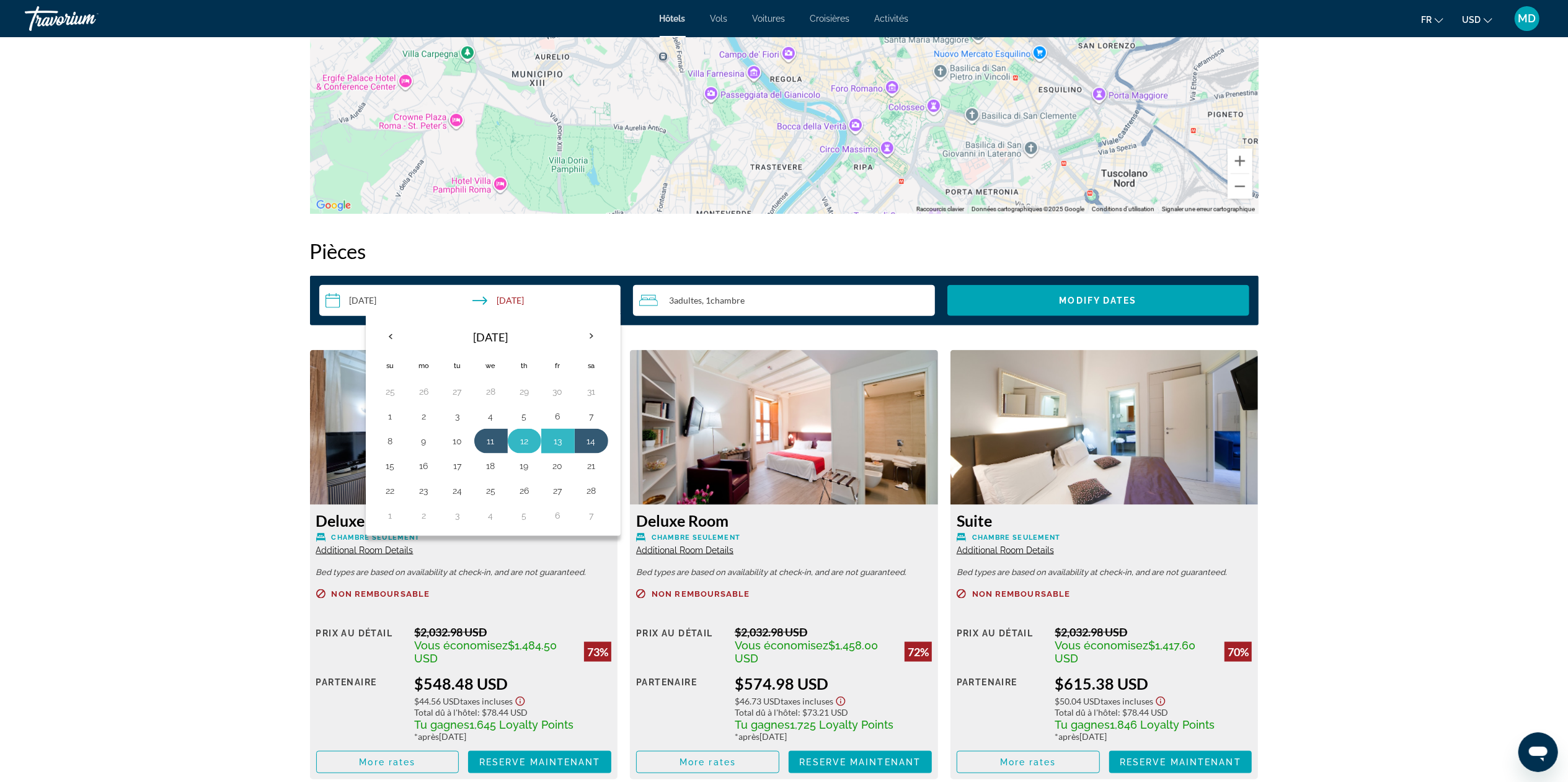
click at [526, 390] on button "12" at bounding box center [524, 441] width 20 height 17
click at [394, 390] on button "15" at bounding box center [391, 466] width 20 height 17
type input "**********"
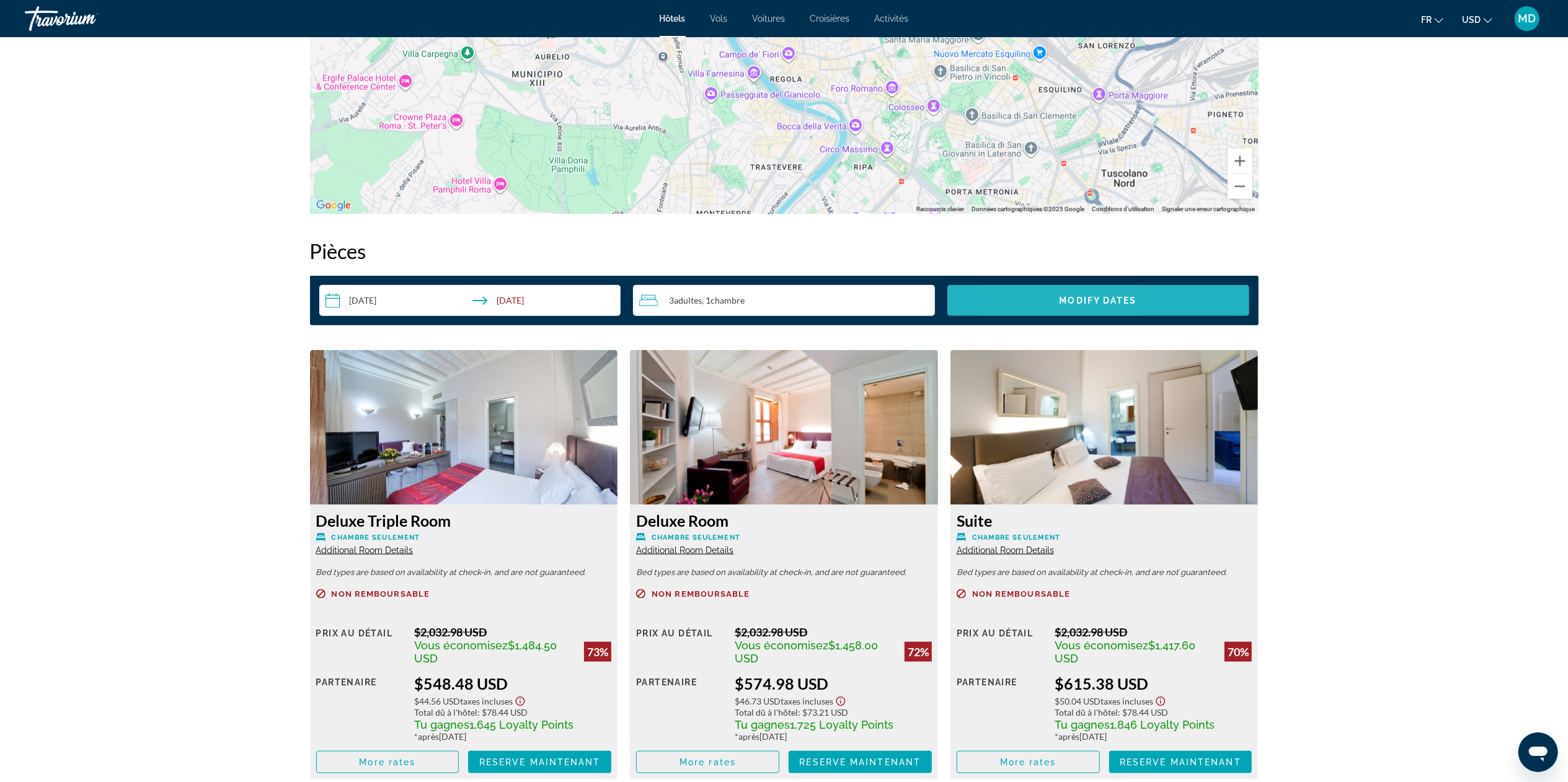
click at [783, 304] on span "Search widget" at bounding box center [1098, 300] width 302 height 30
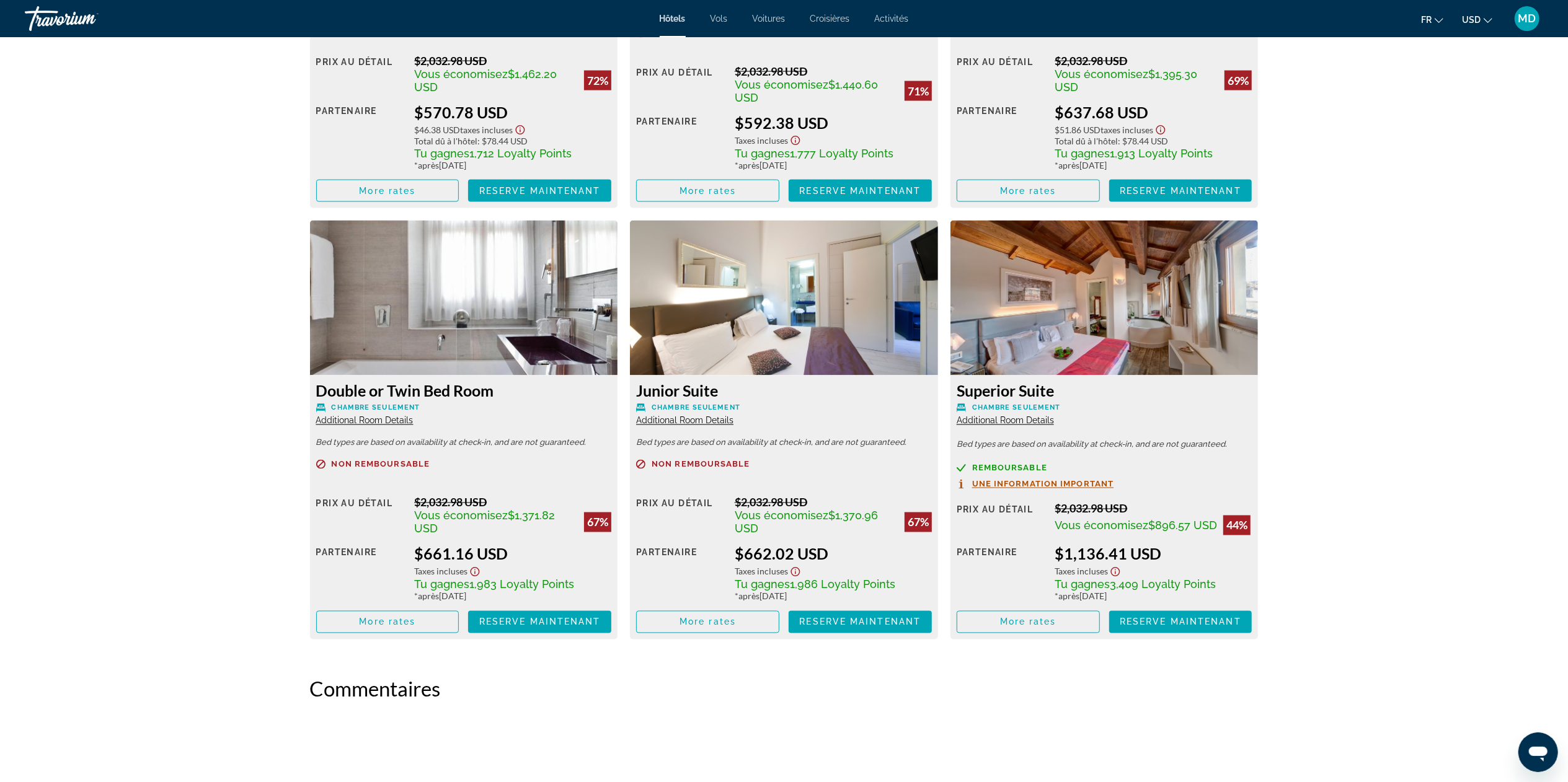
scroll to position [2066, 0]
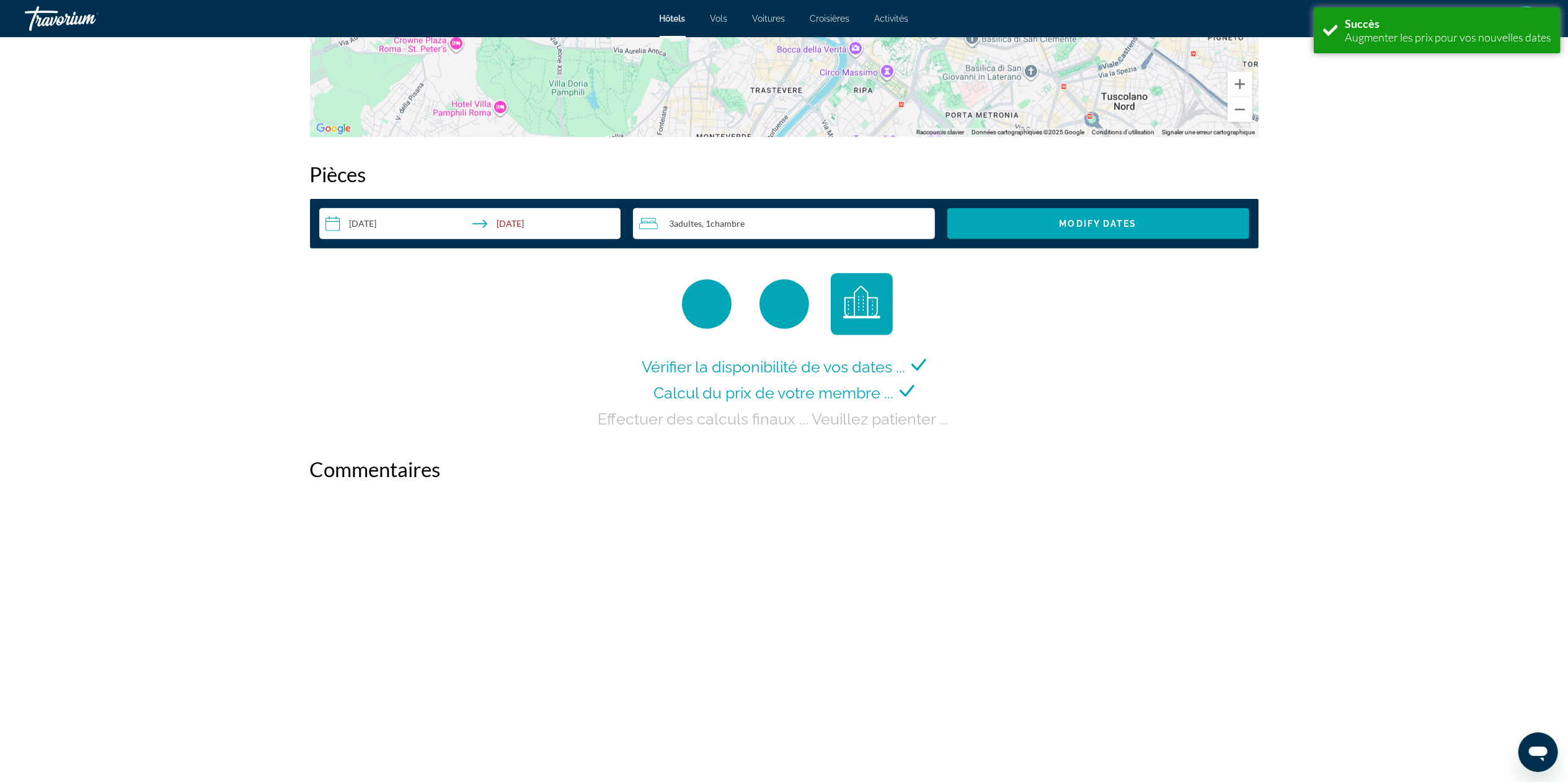
scroll to position [1528, 0]
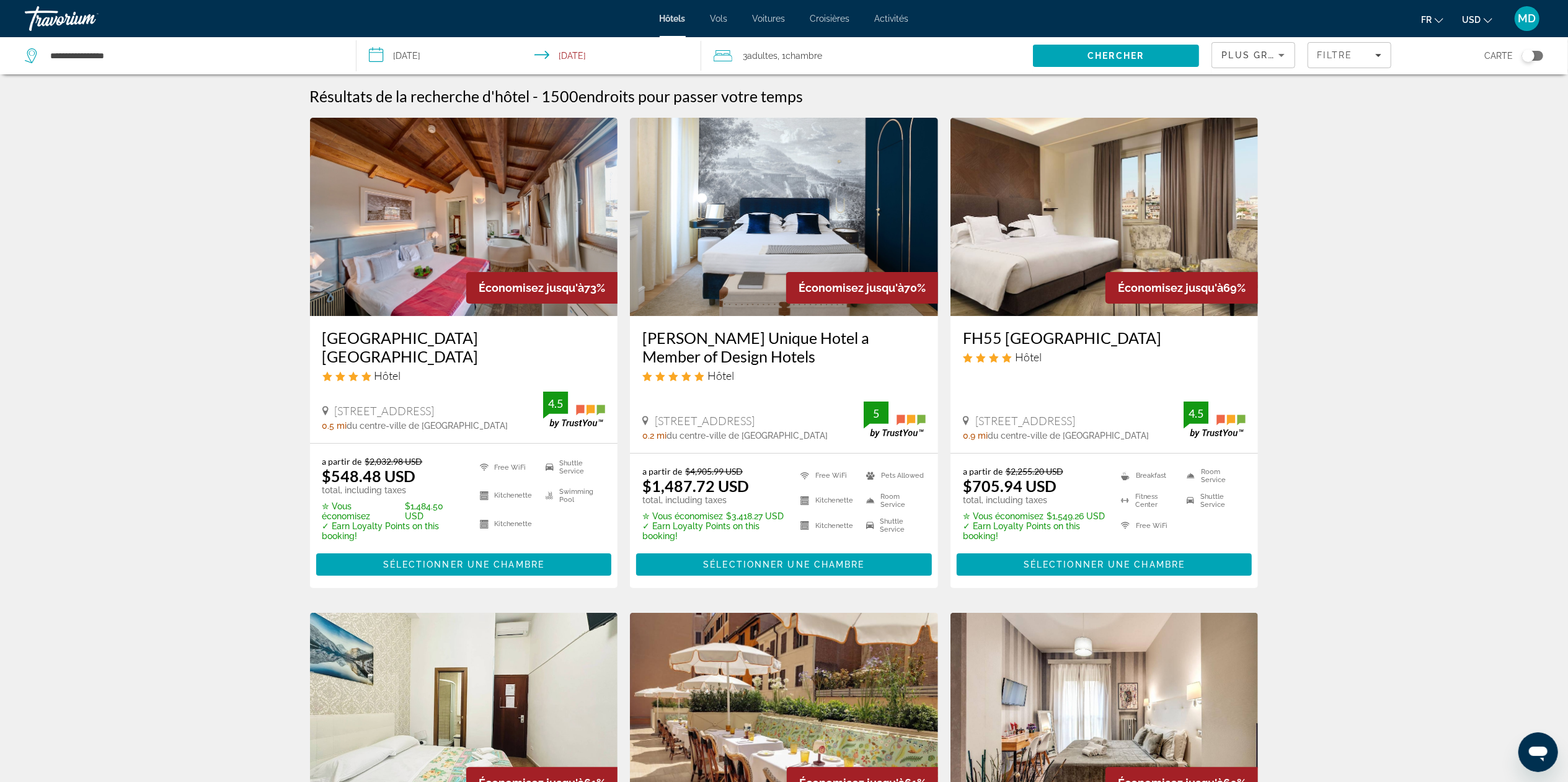
click at [455, 44] on input "**********" at bounding box center [530, 57] width 349 height 41
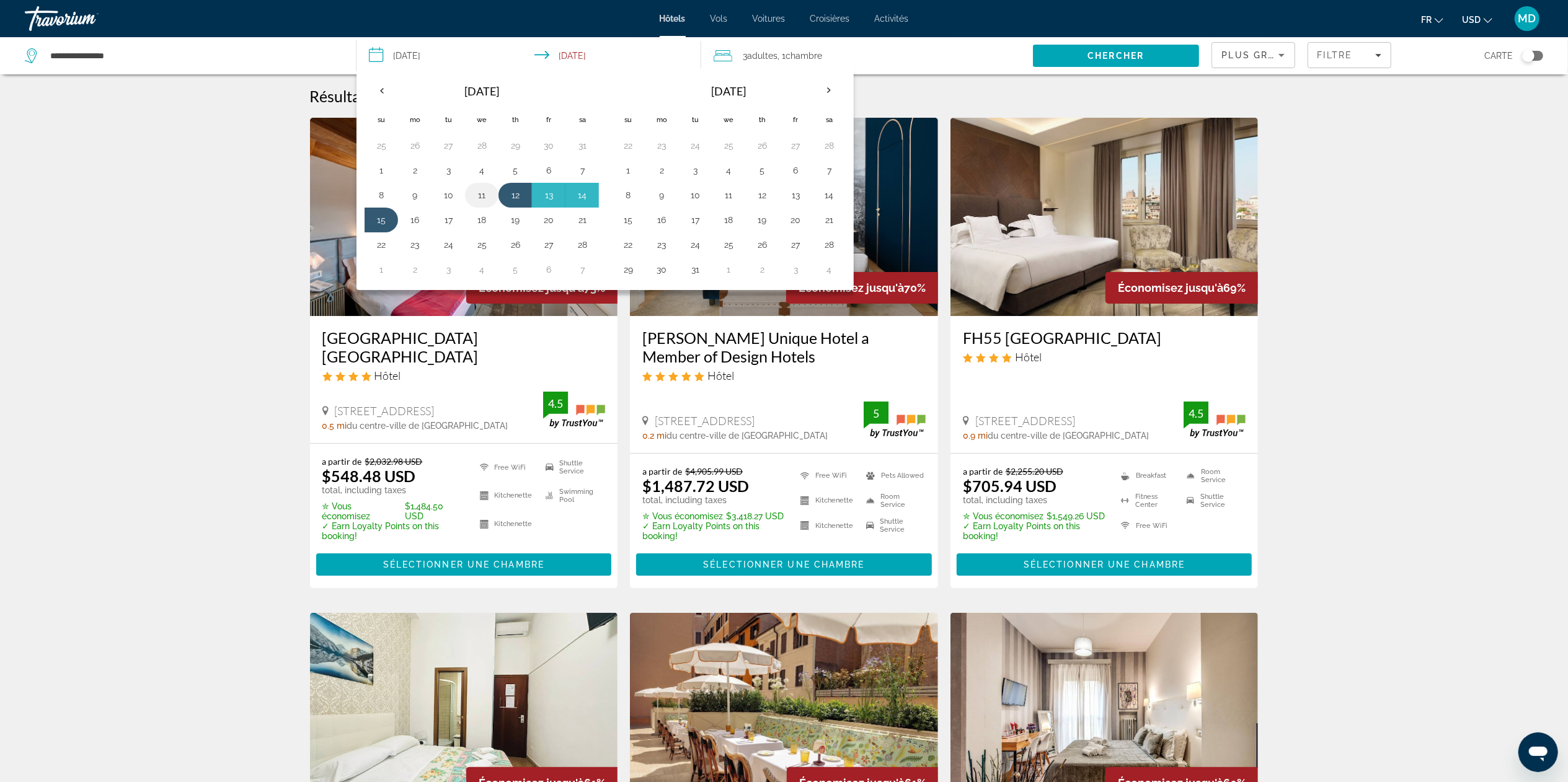
click at [482, 194] on button "11" at bounding box center [482, 195] width 20 height 17
click at [581, 192] on button "14" at bounding box center [582, 195] width 20 height 17
type input "**********"
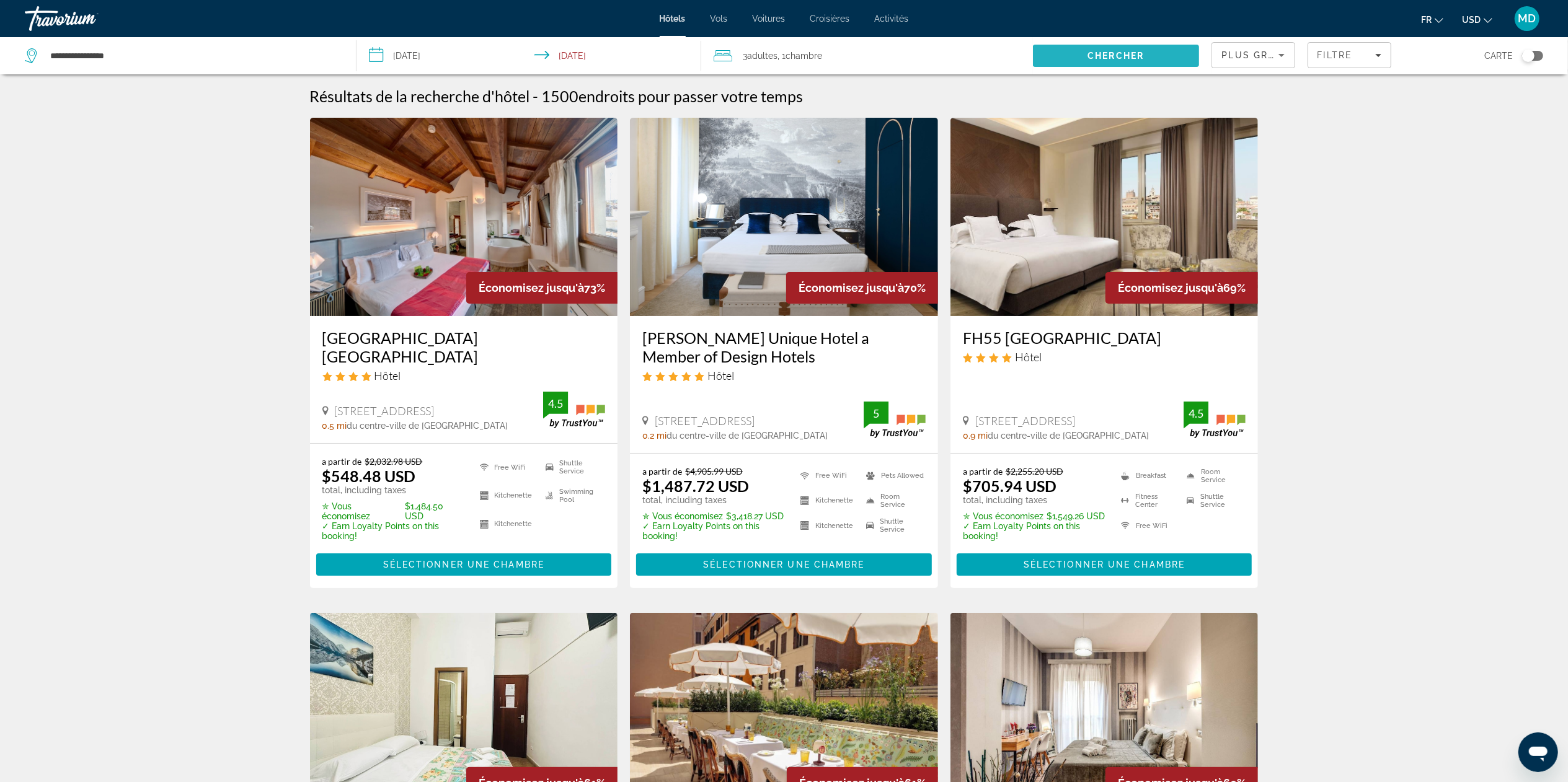
click at [783, 49] on span "Search" at bounding box center [1116, 56] width 166 height 30
click at [478, 390] on span "Main content" at bounding box center [463, 565] width 296 height 30
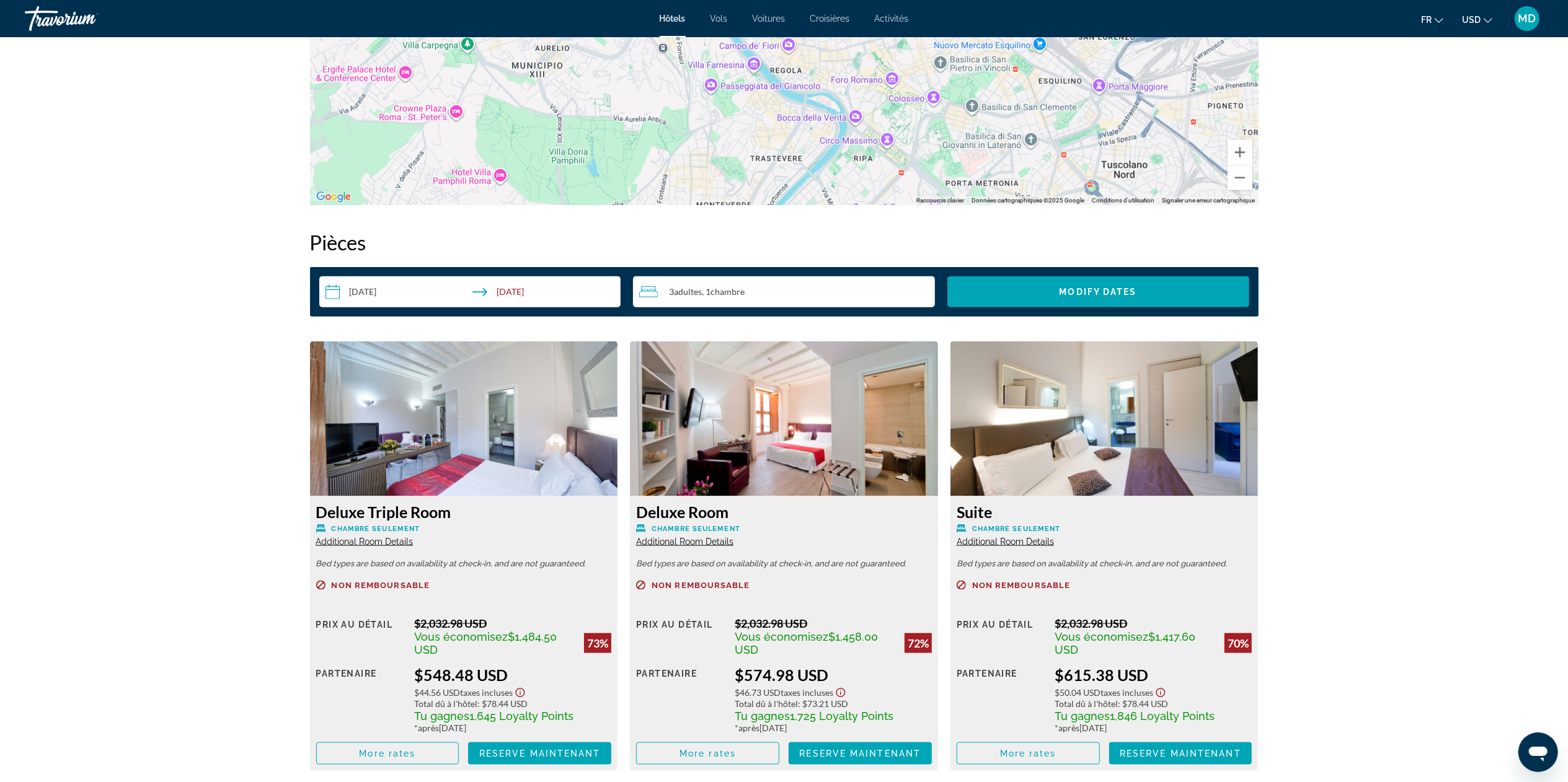
scroll to position [1405, 0]
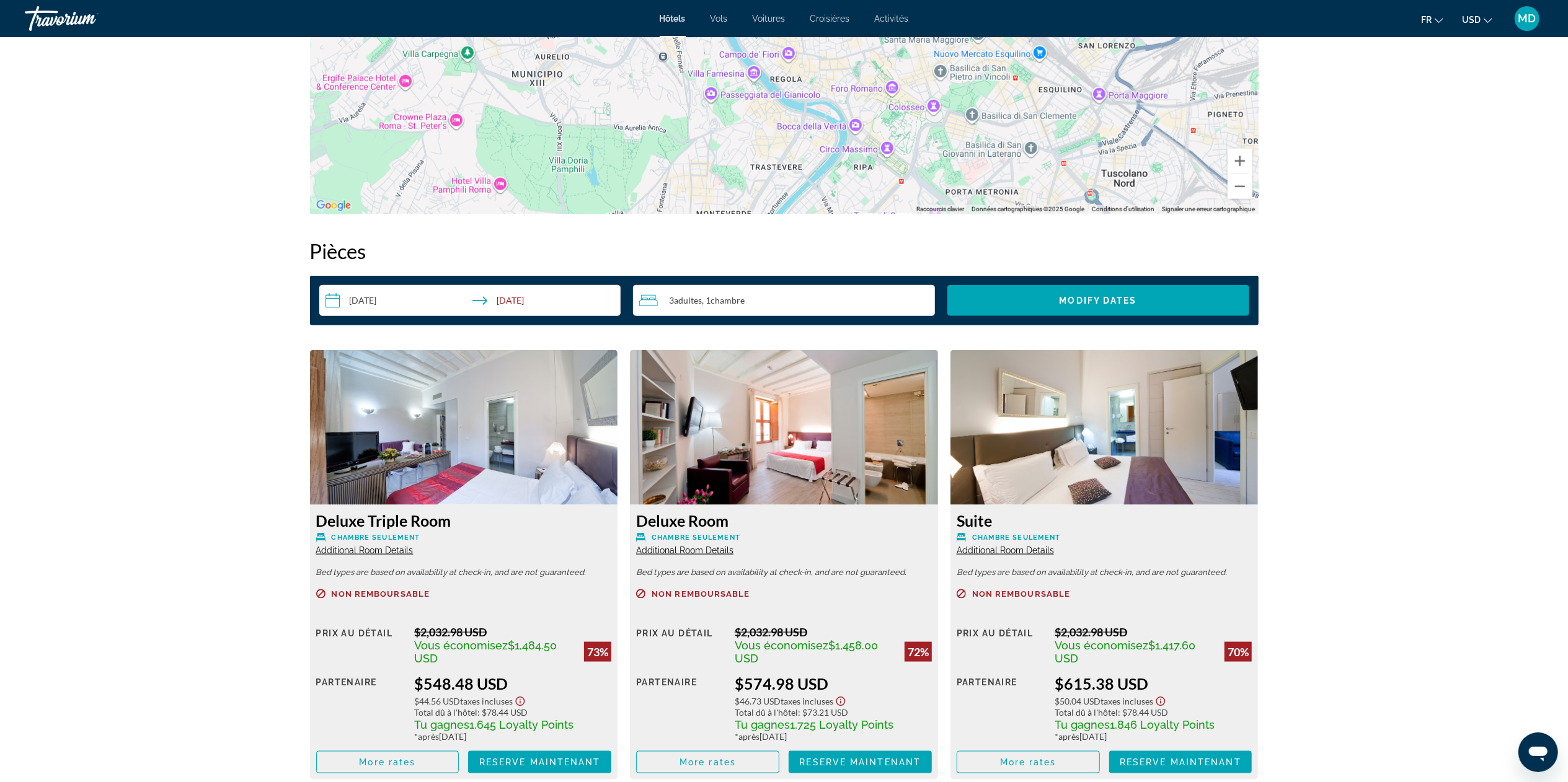
click at [702, 302] on span "Adultes" at bounding box center [688, 300] width 28 height 11
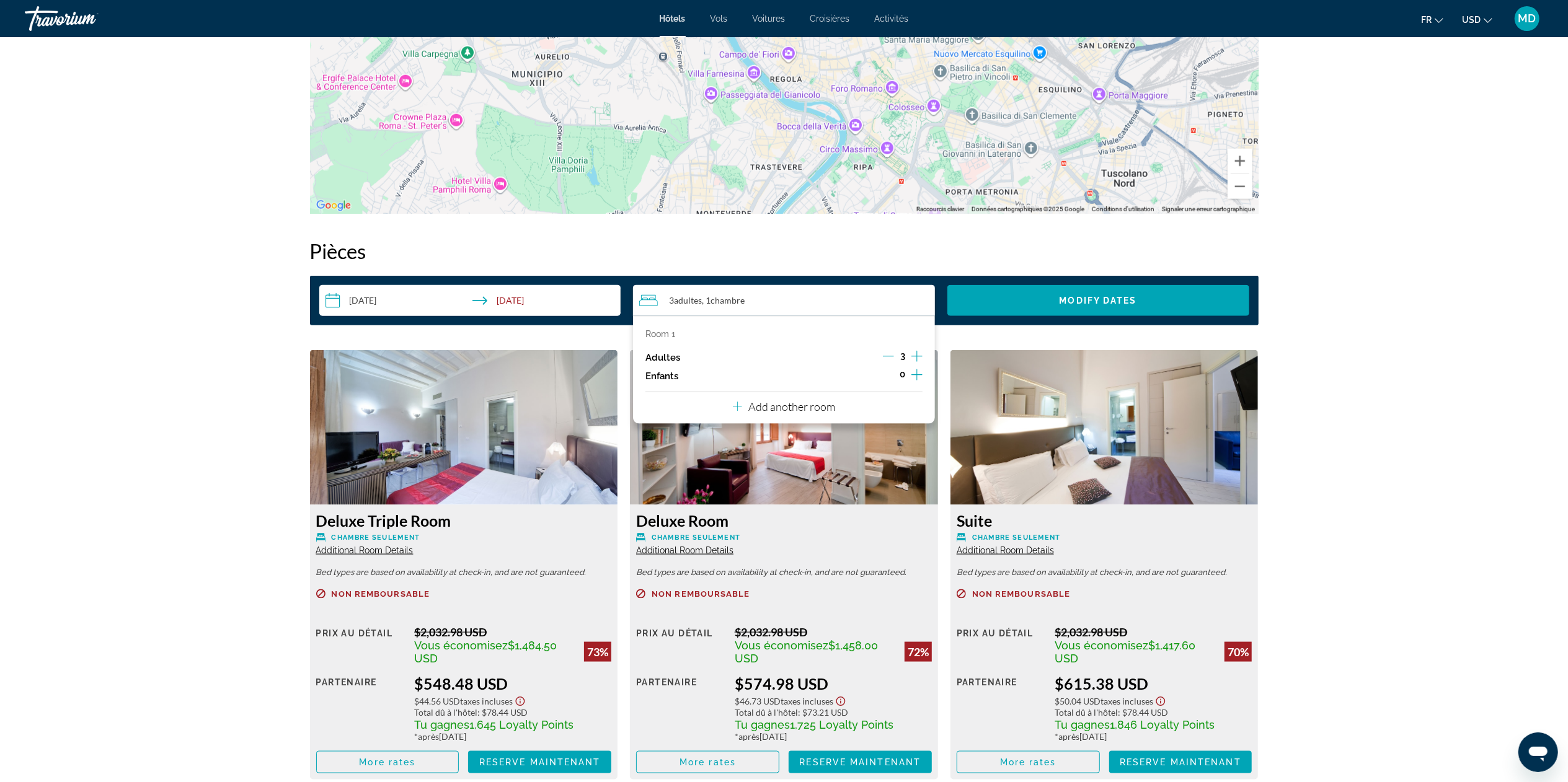
click at [783, 353] on icon "Decrement adults" at bounding box center [888, 356] width 11 height 11
click at [783, 294] on span "Search widget" at bounding box center [1098, 300] width 302 height 30
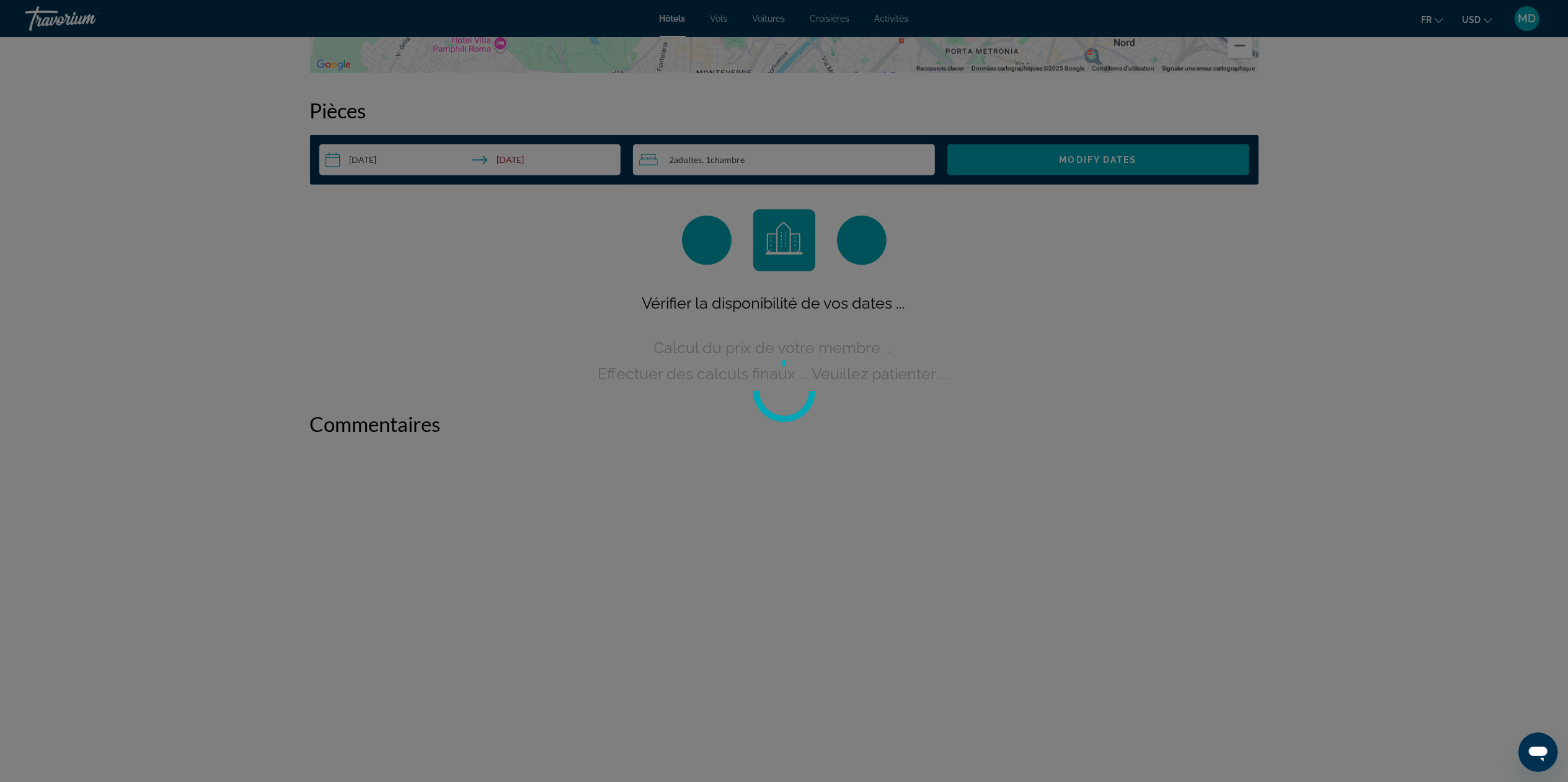
scroll to position [1569, 0]
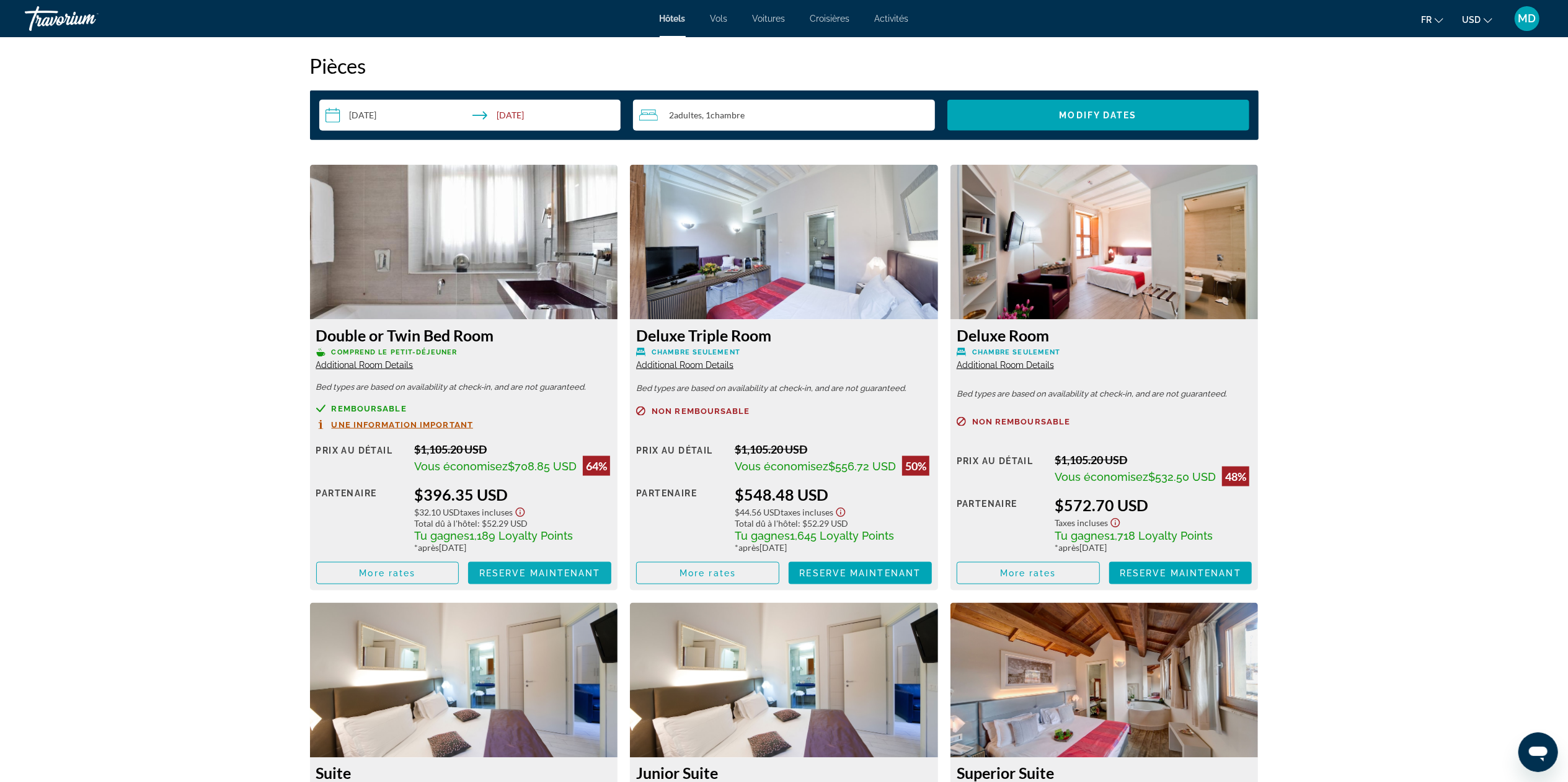
scroll to position [1570, 0]
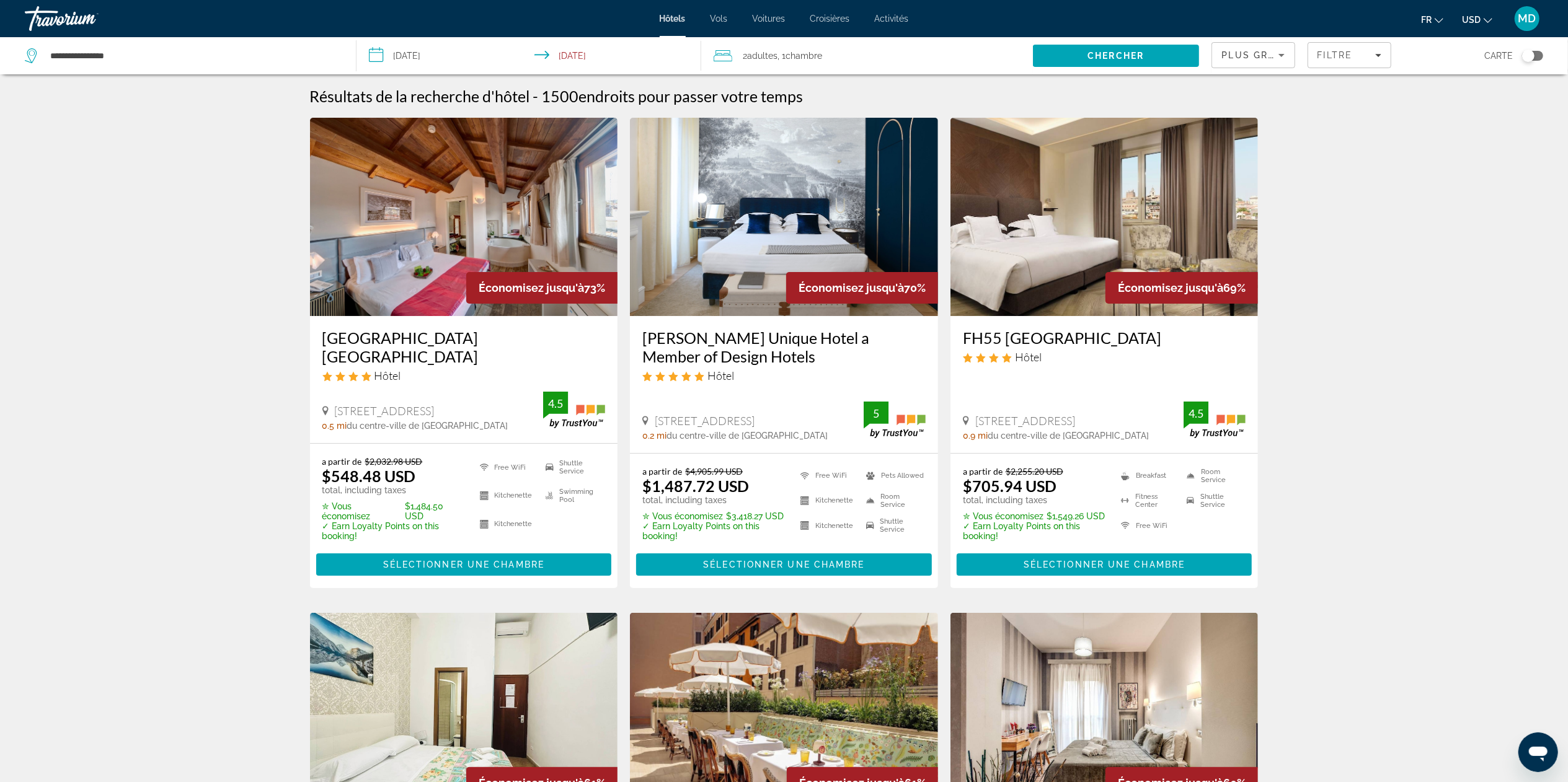
click at [690, 333] on h3 "[PERSON_NAME] Unique Hotel a Member of Design Hotels" at bounding box center [784, 347] width 283 height 37
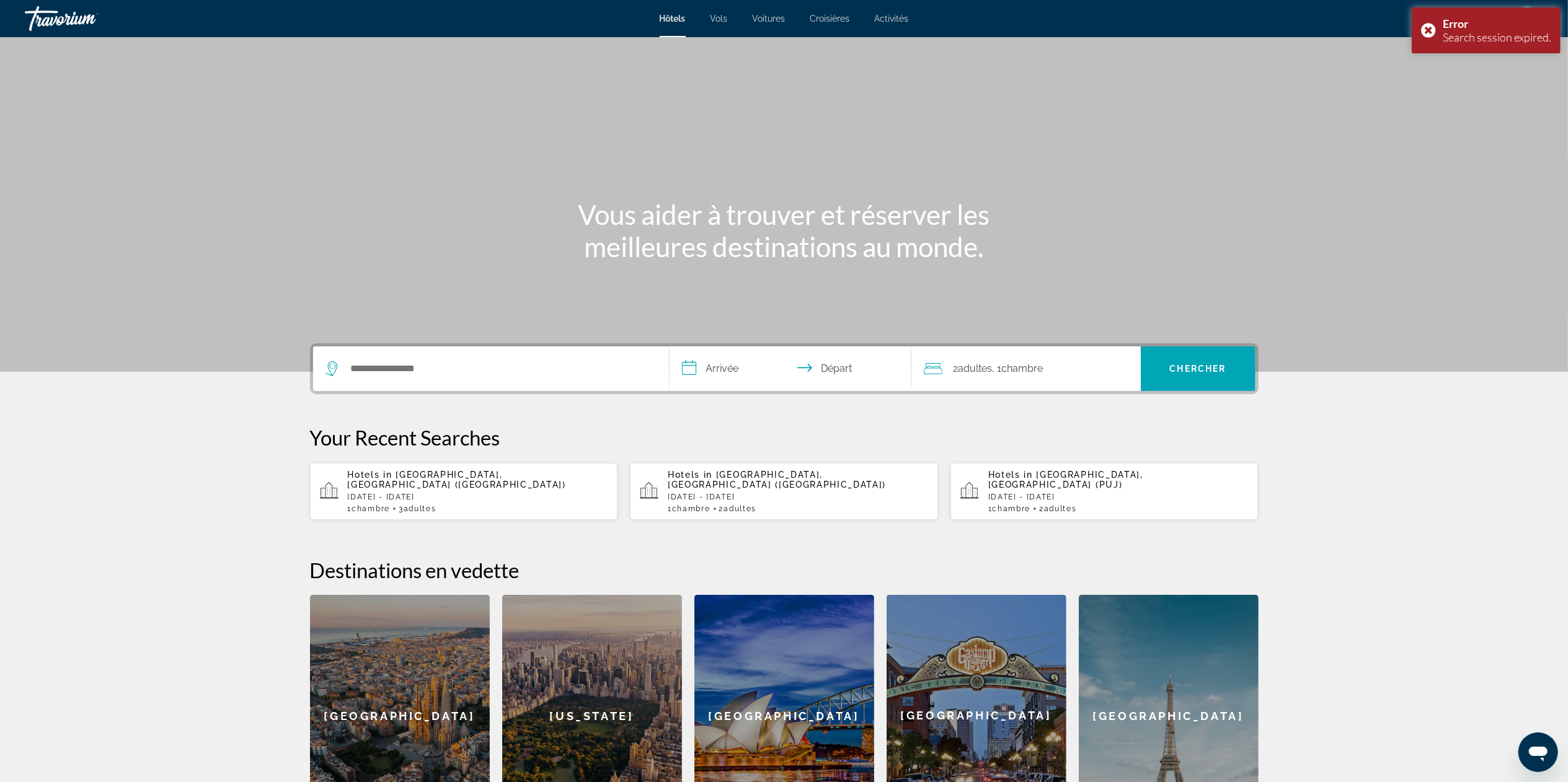
click at [455, 390] on div "Hotels in [GEOGRAPHIC_DATA], [GEOGRAPHIC_DATA] ([GEOGRAPHIC_DATA]) [DATE] - [DA…" at bounding box center [478, 492] width 260 height 44
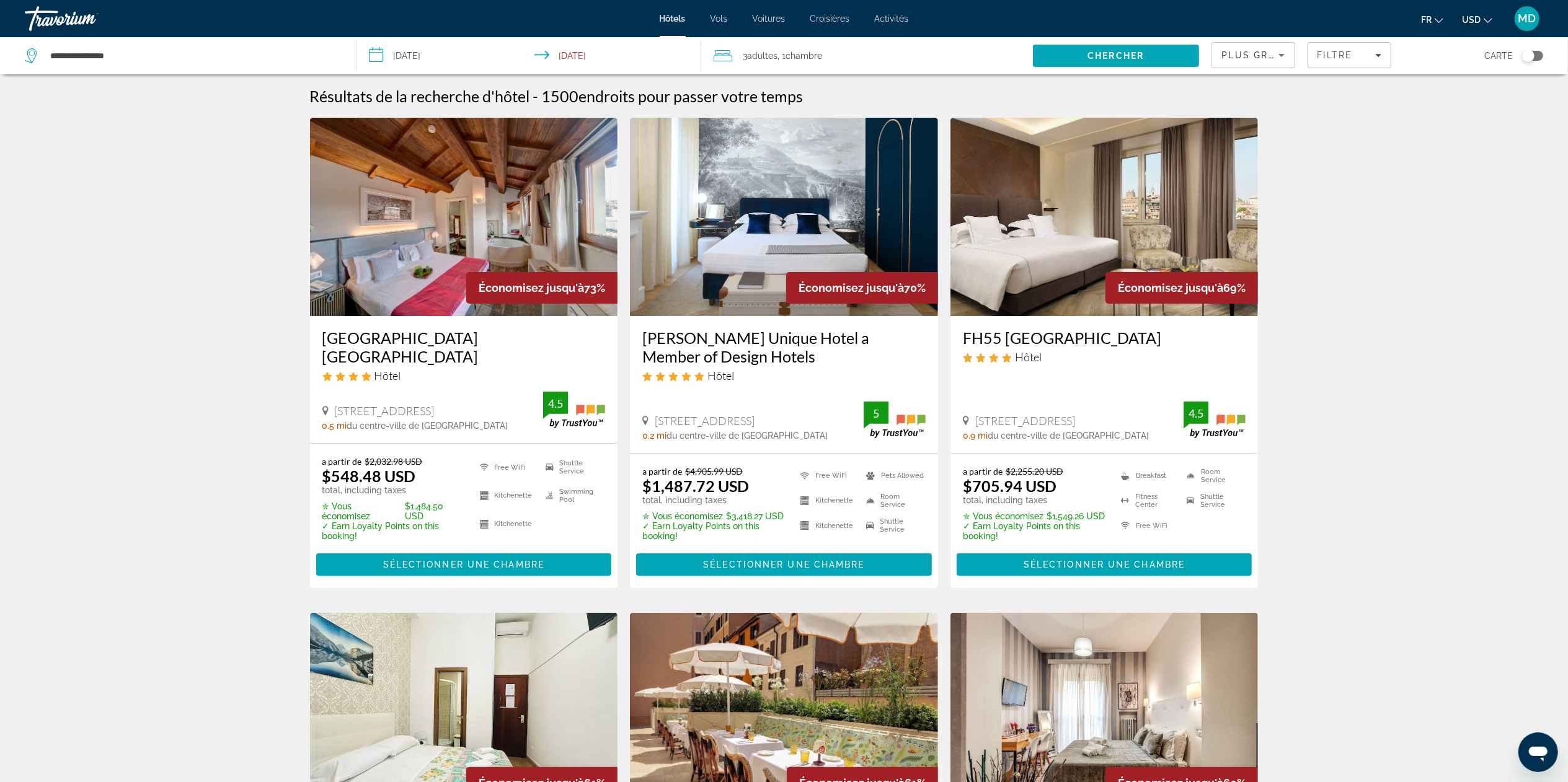
drag, startPoint x: 0, startPoint y: 602, endPoint x: 0, endPoint y: 731, distance: 129.0
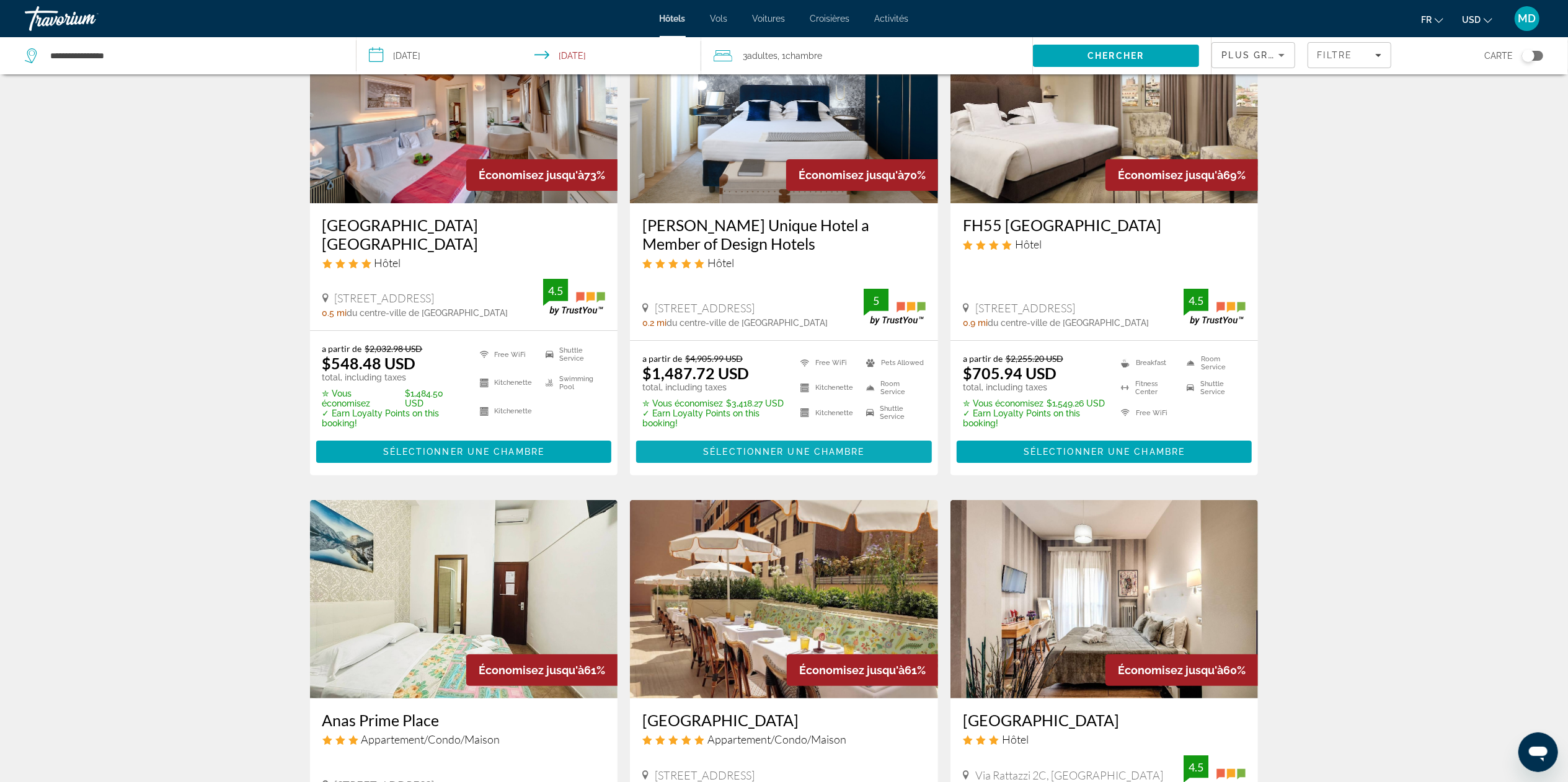
scroll to position [124, 0]
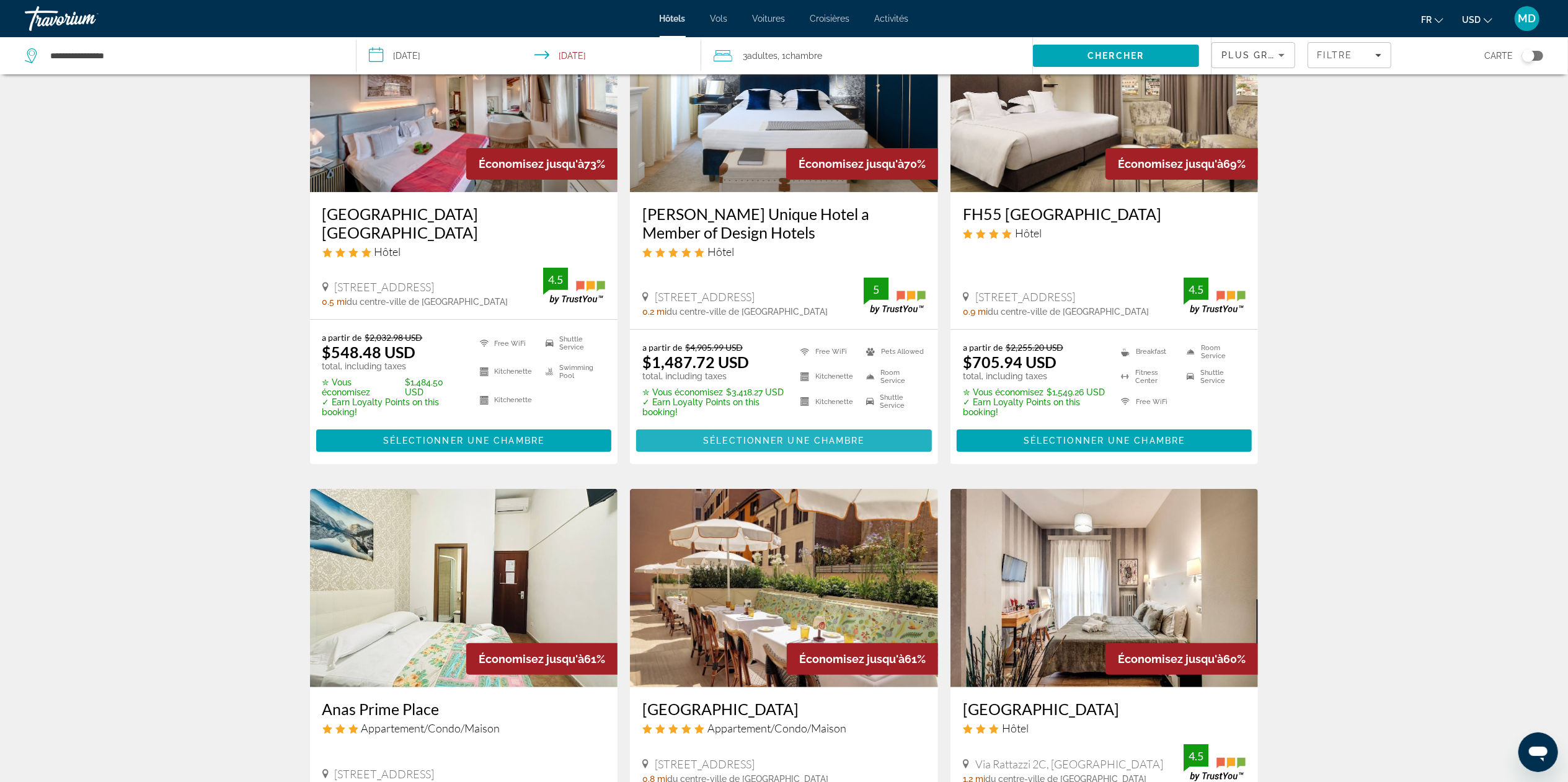
click at [769, 390] on span "Main content" at bounding box center [783, 441] width 296 height 30
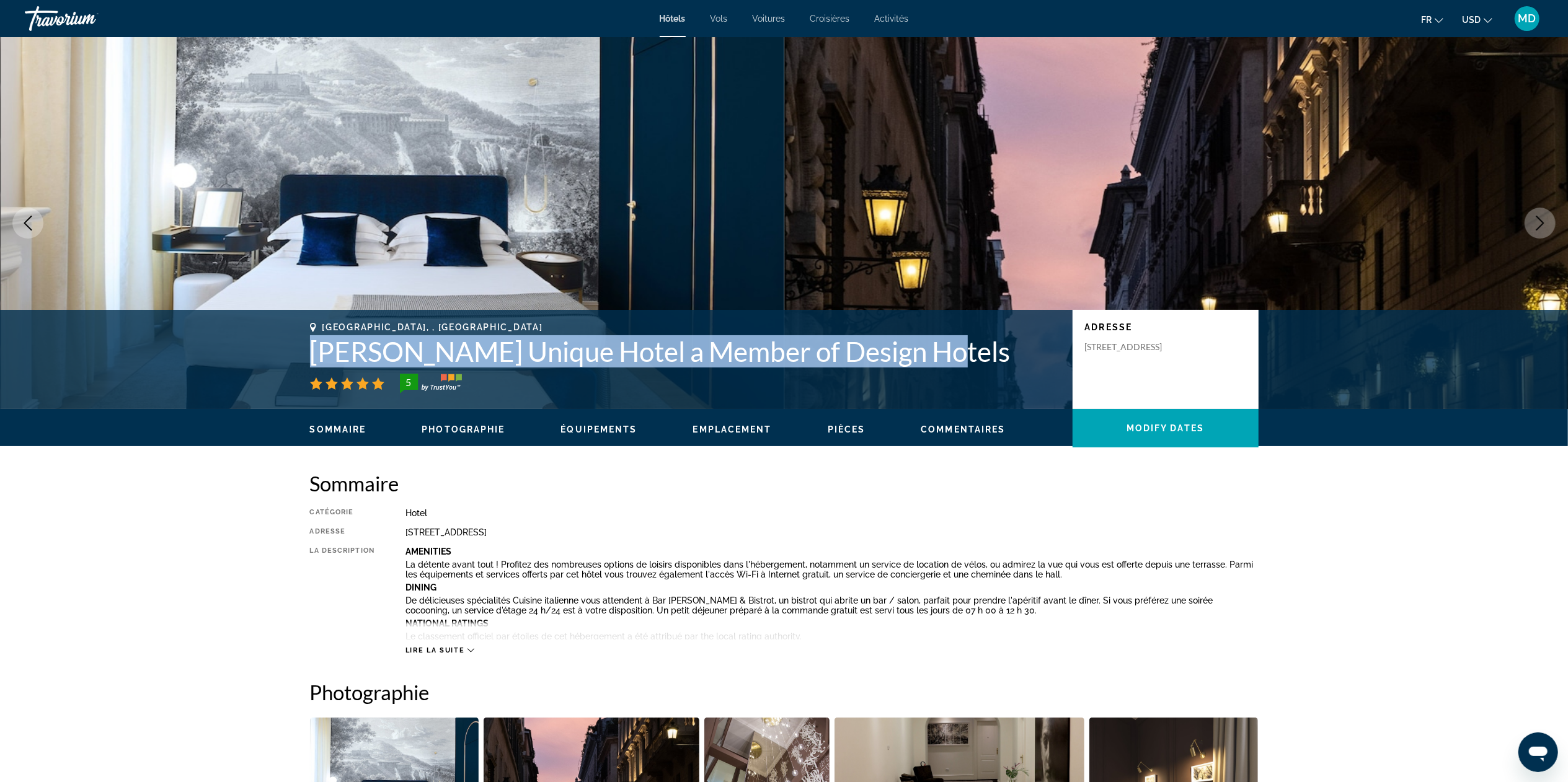
drag, startPoint x: 314, startPoint y: 355, endPoint x: 913, endPoint y: 354, distance: 599.0
click at [783, 354] on h1 "[PERSON_NAME] Unique Hotel a Member of Design Hotels" at bounding box center [685, 351] width 750 height 32
copy h1 "[PERSON_NAME] Unique Hotel a Member of Design Hotels"
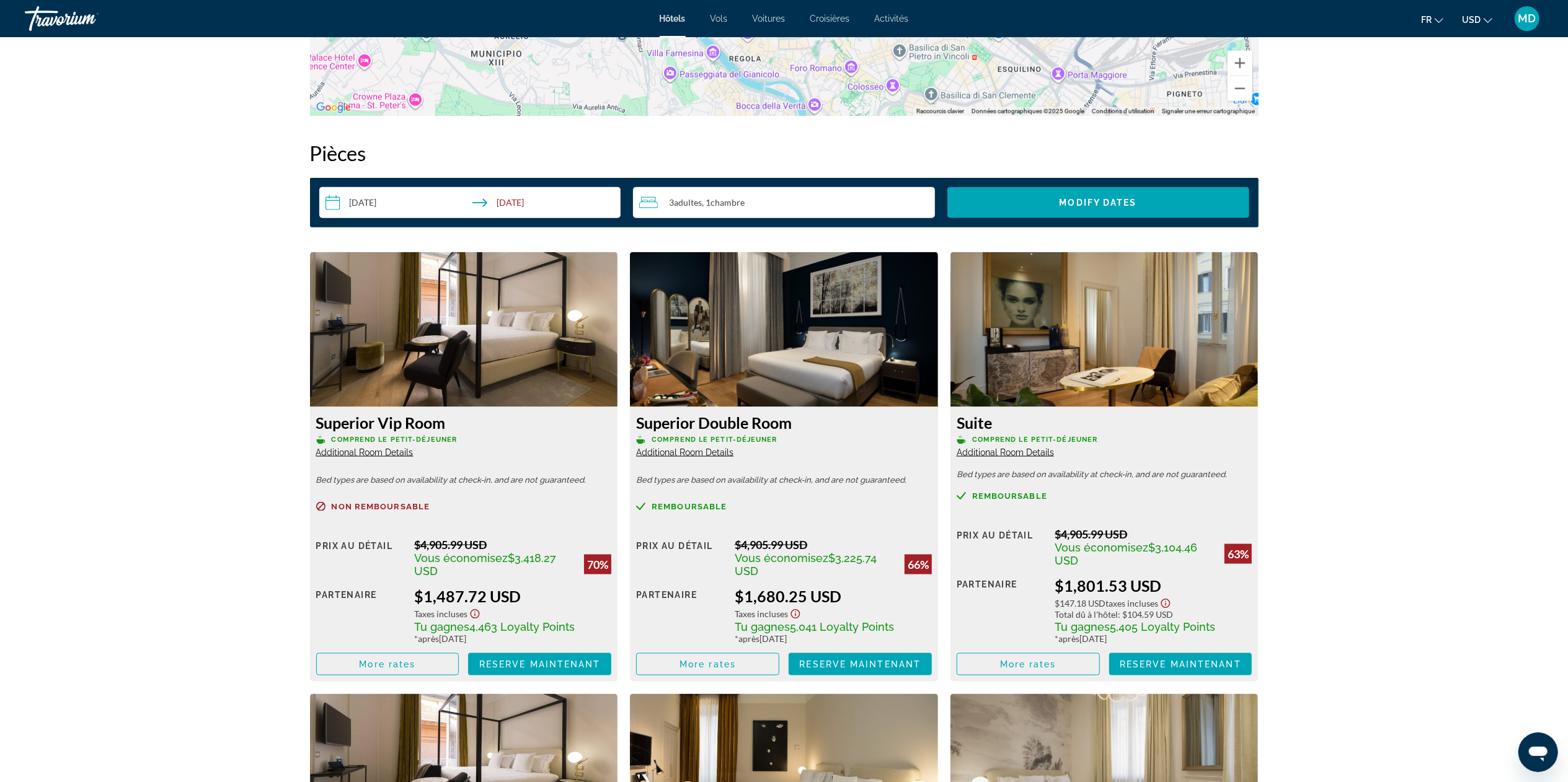
scroll to position [1487, 0]
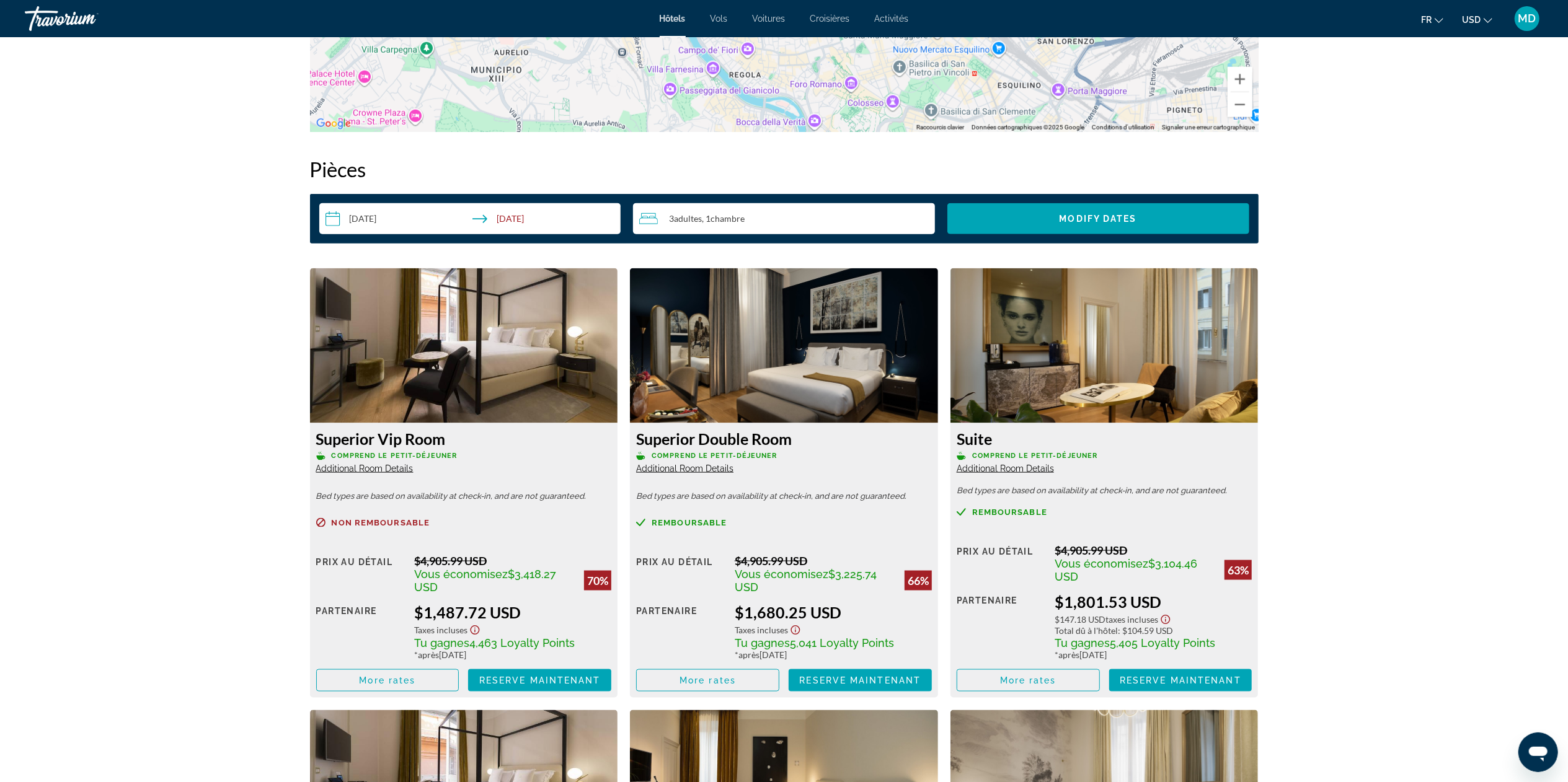
click at [388, 390] on span "Additional Room Details" at bounding box center [364, 468] width 97 height 10
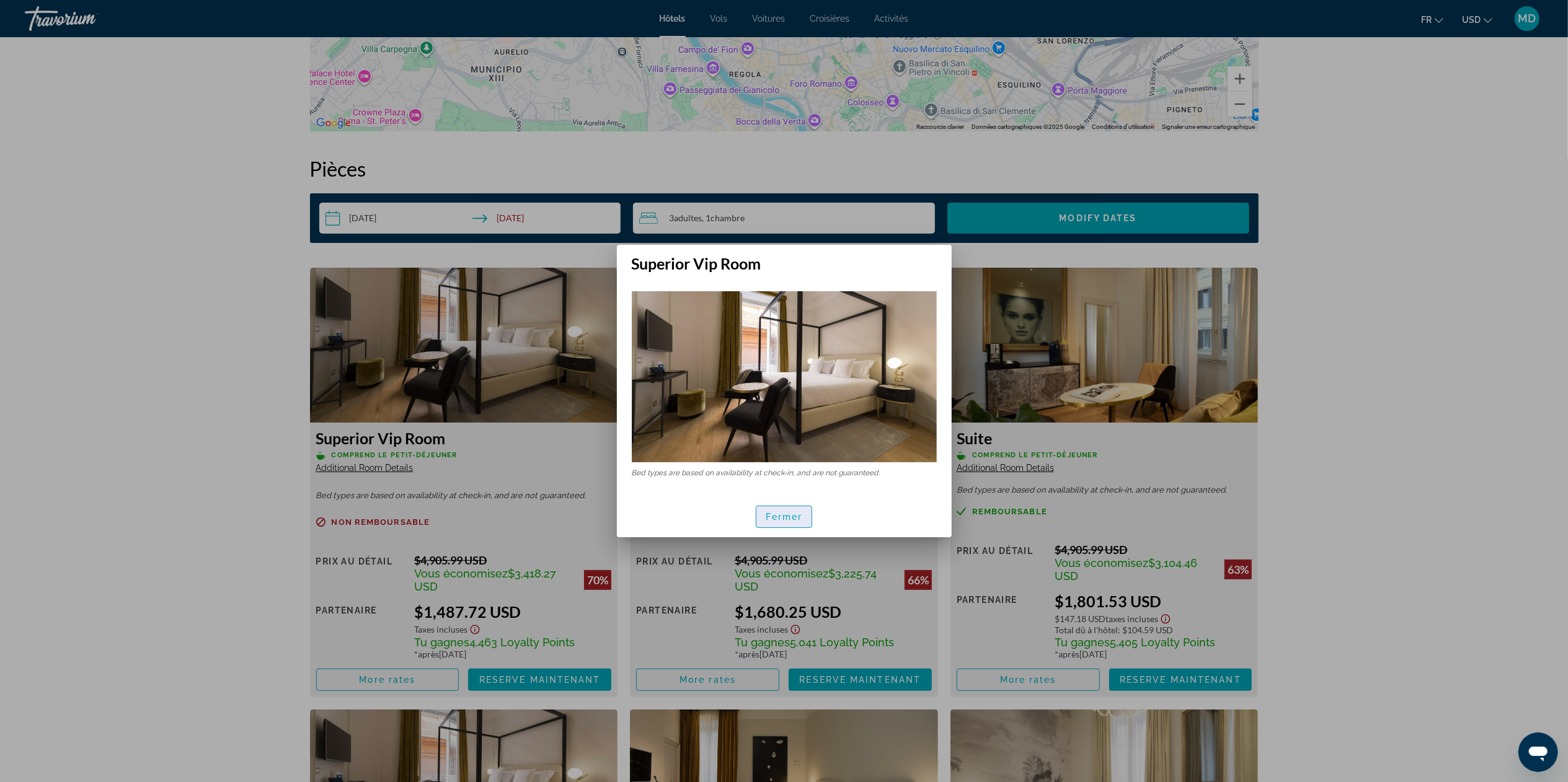
click at [783, 390] on span "button" at bounding box center [784, 517] width 56 height 30
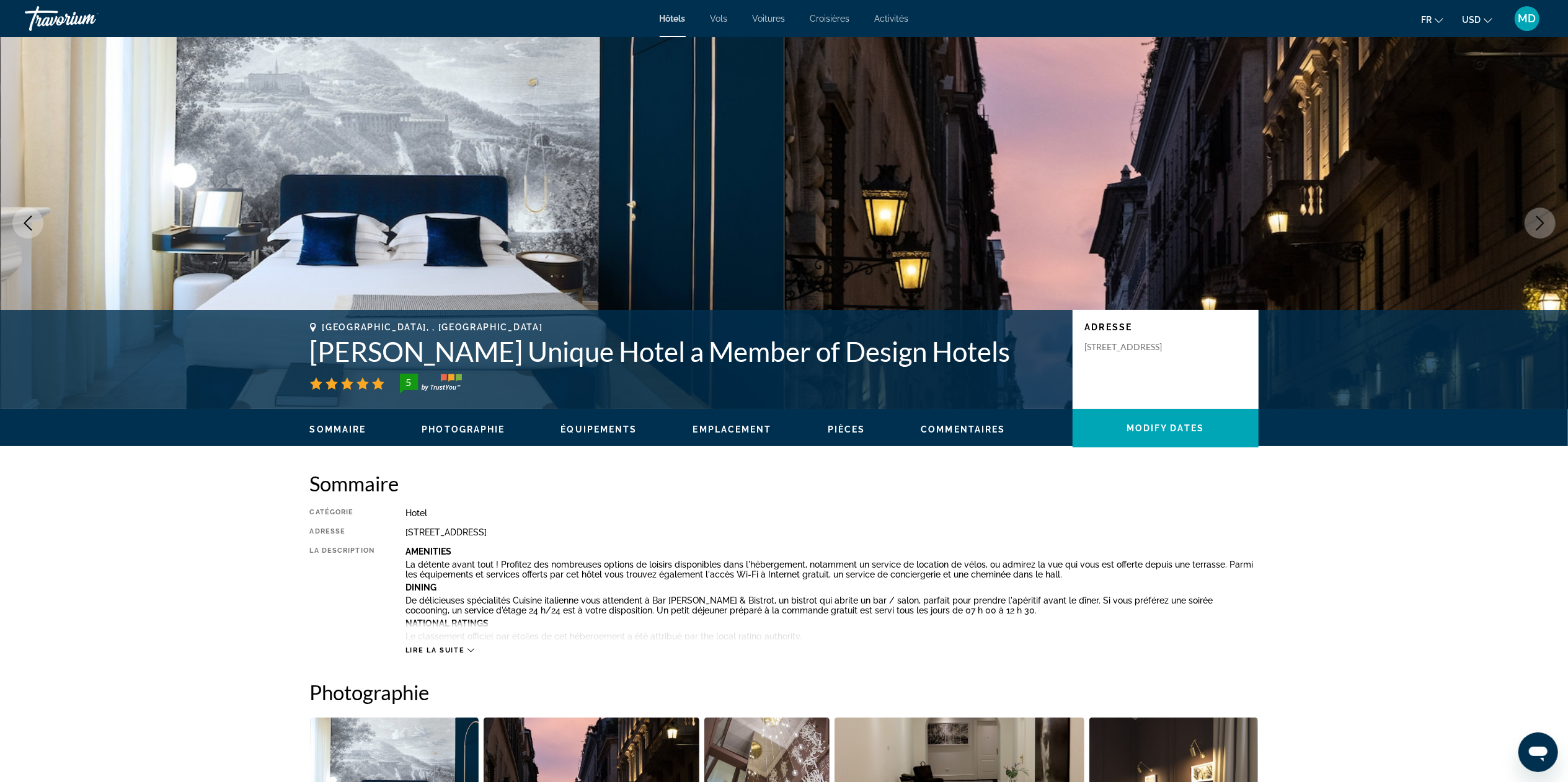
scroll to position [1487, 0]
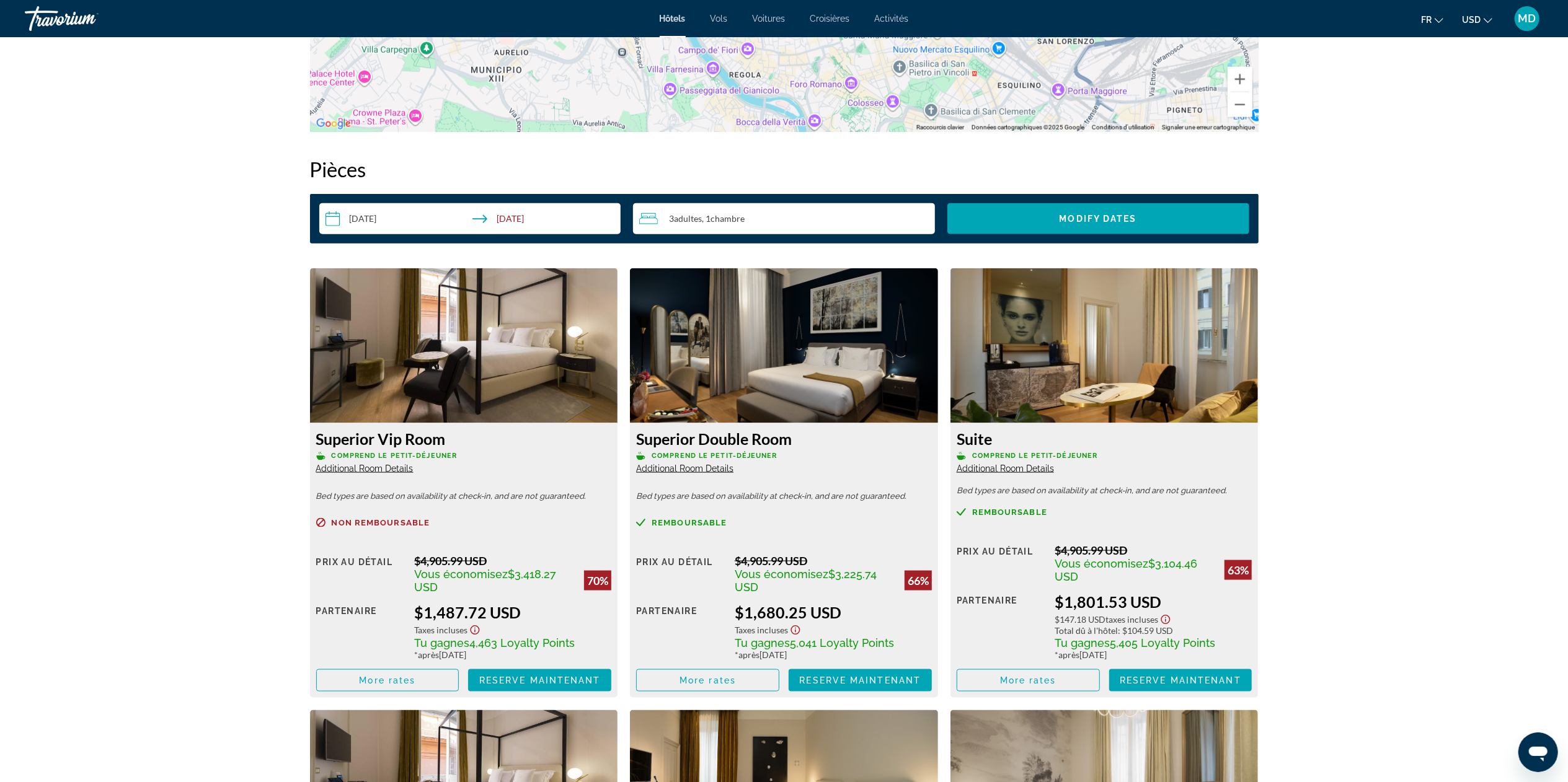
click at [441, 354] on img "Main content" at bounding box center [463, 345] width 308 height 155
click at [427, 390] on span "Main content" at bounding box center [388, 681] width 142 height 30
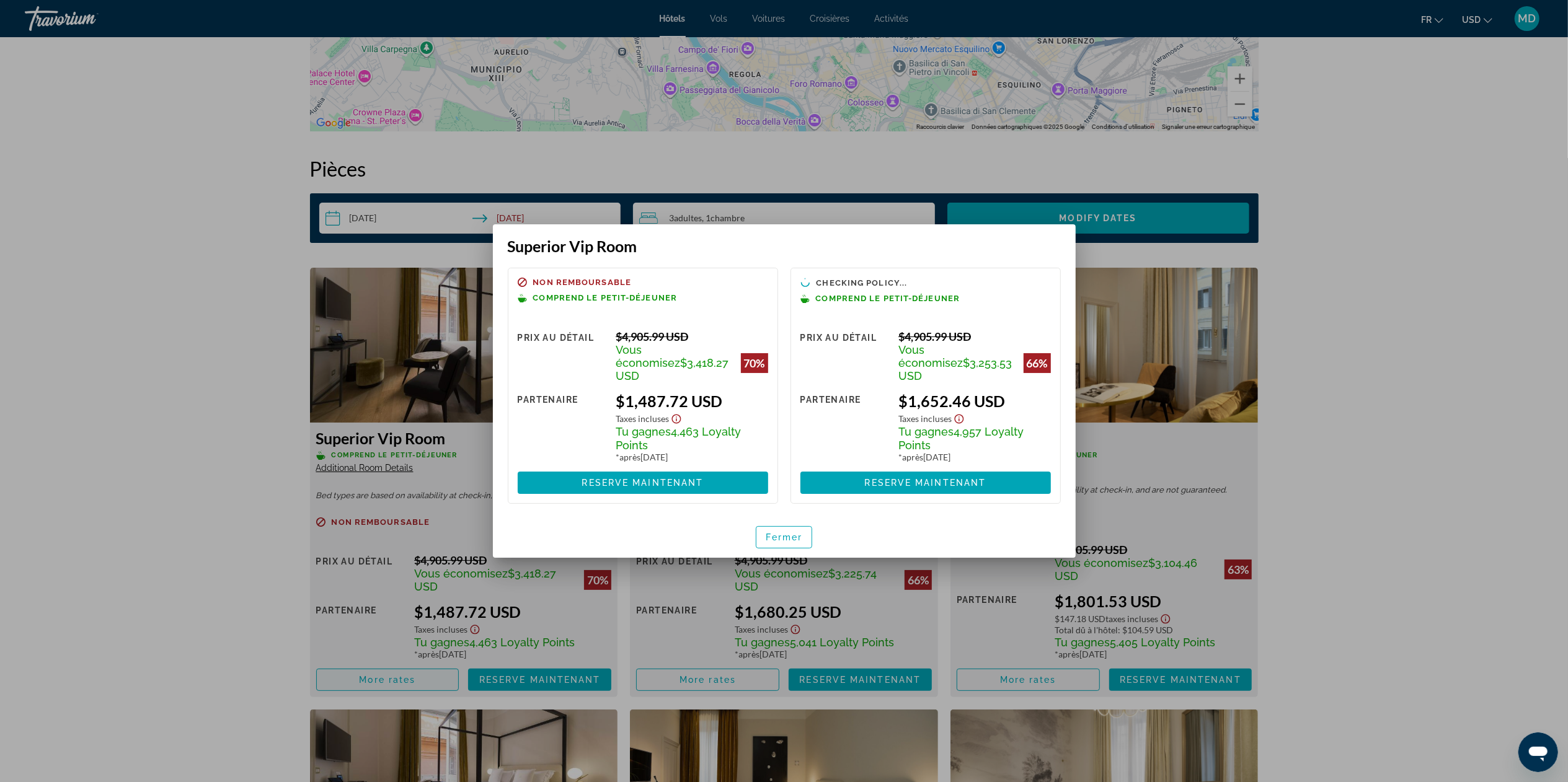
scroll to position [0, 0]
click at [775, 390] on span "button" at bounding box center [784, 537] width 56 height 30
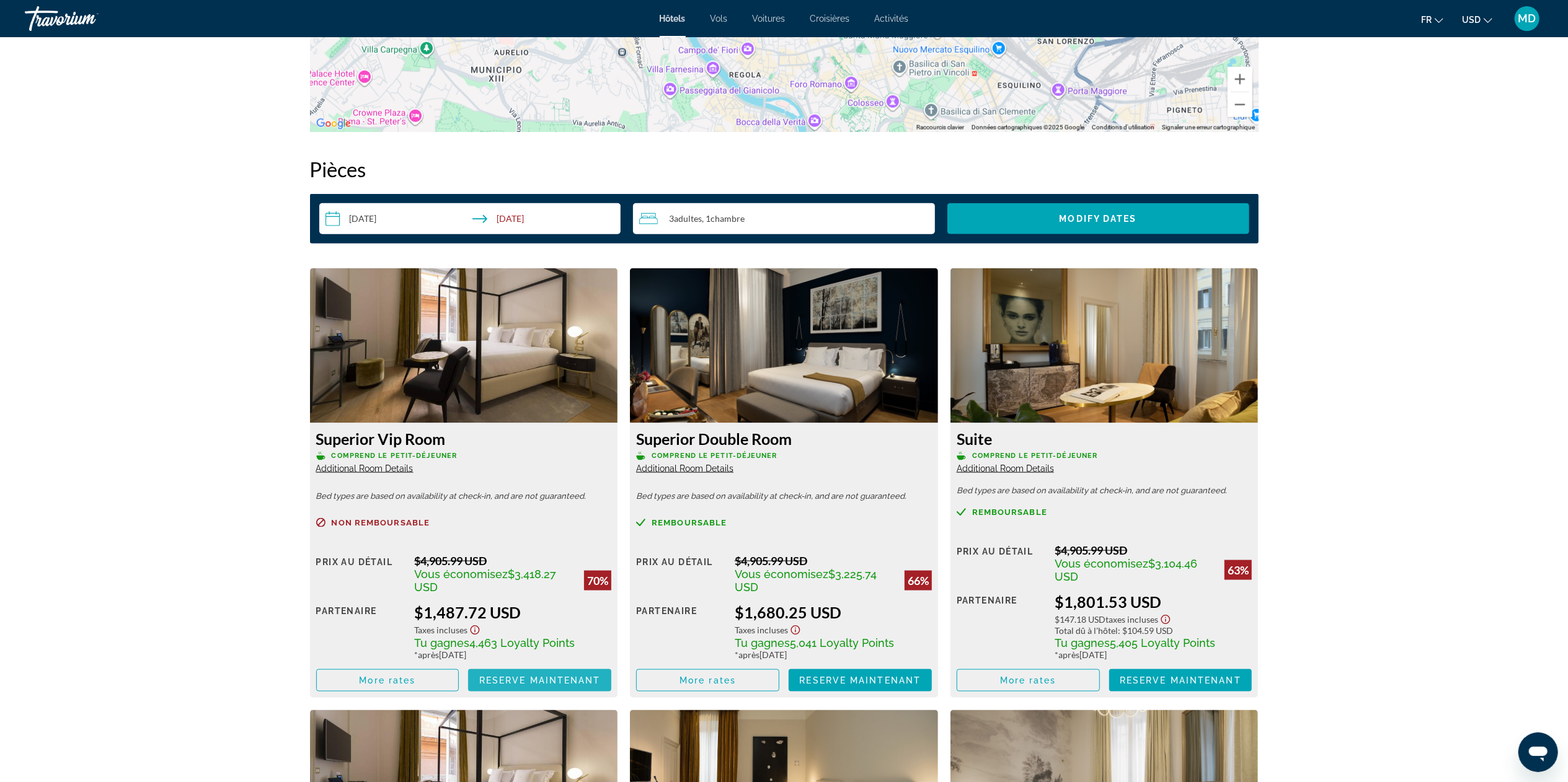
click at [524, 390] on span "Main content" at bounding box center [540, 681] width 144 height 30
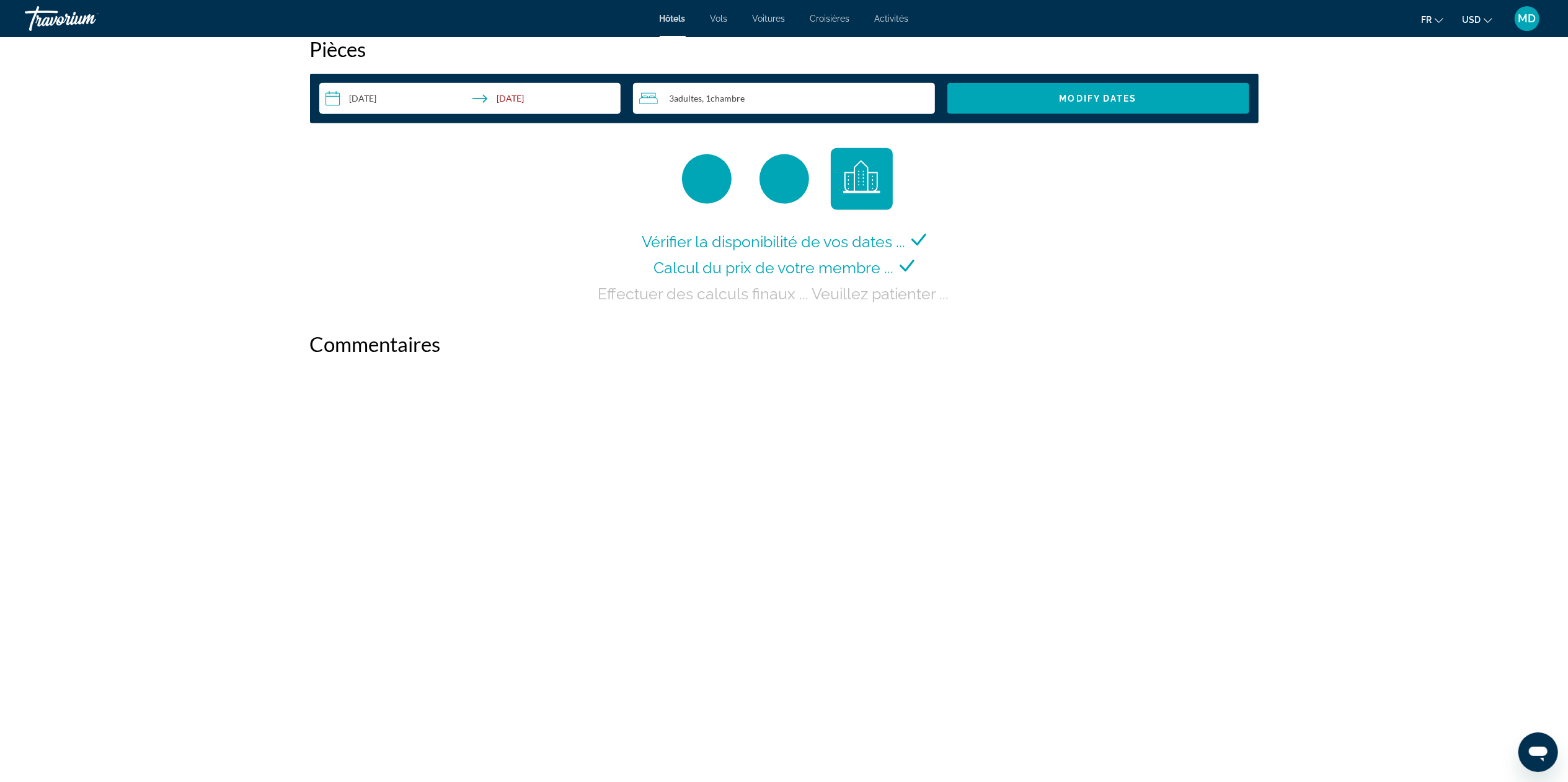
scroll to position [1653, 0]
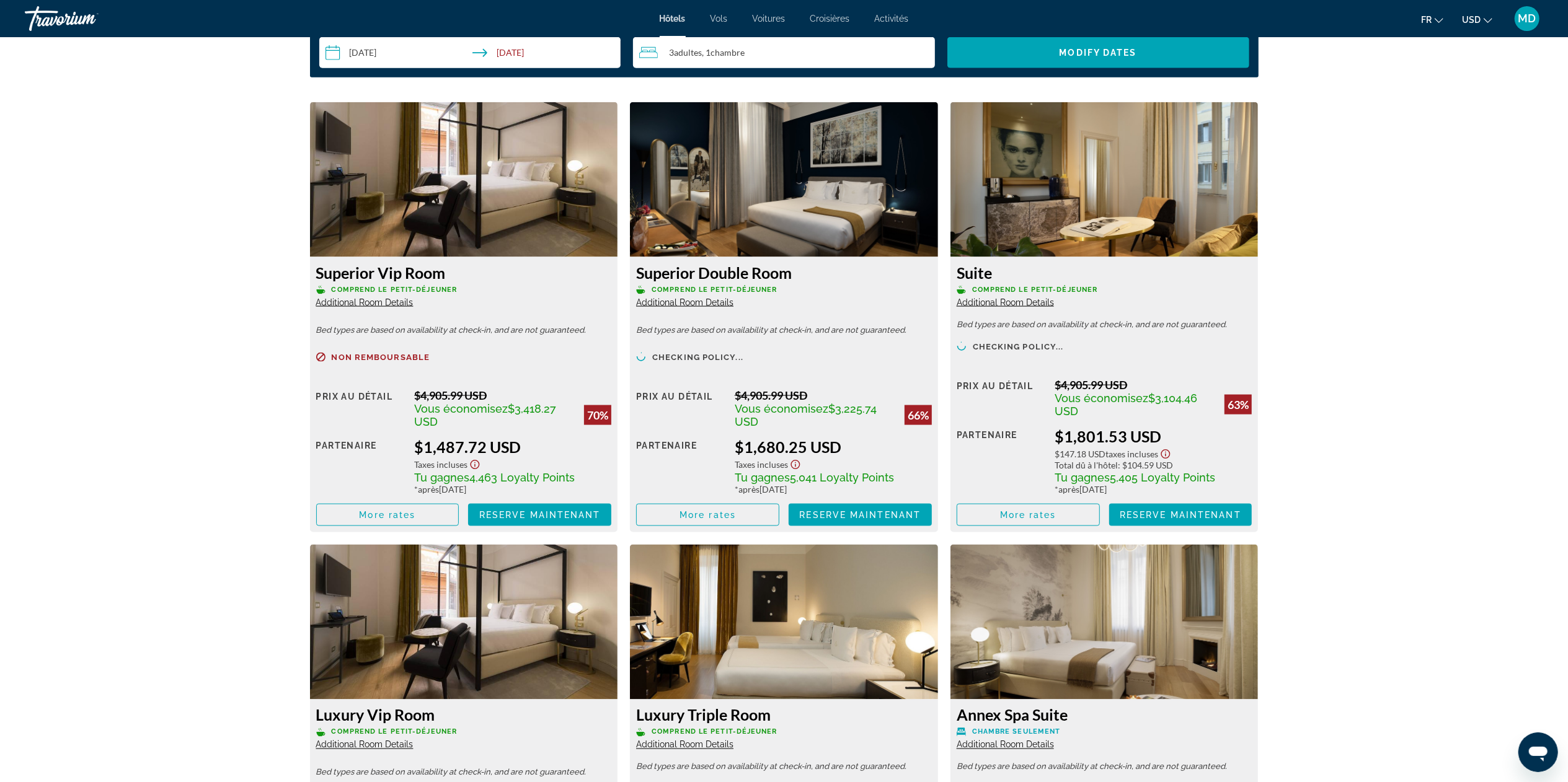
click at [410, 197] on img "Main content" at bounding box center [463, 180] width 308 height 155
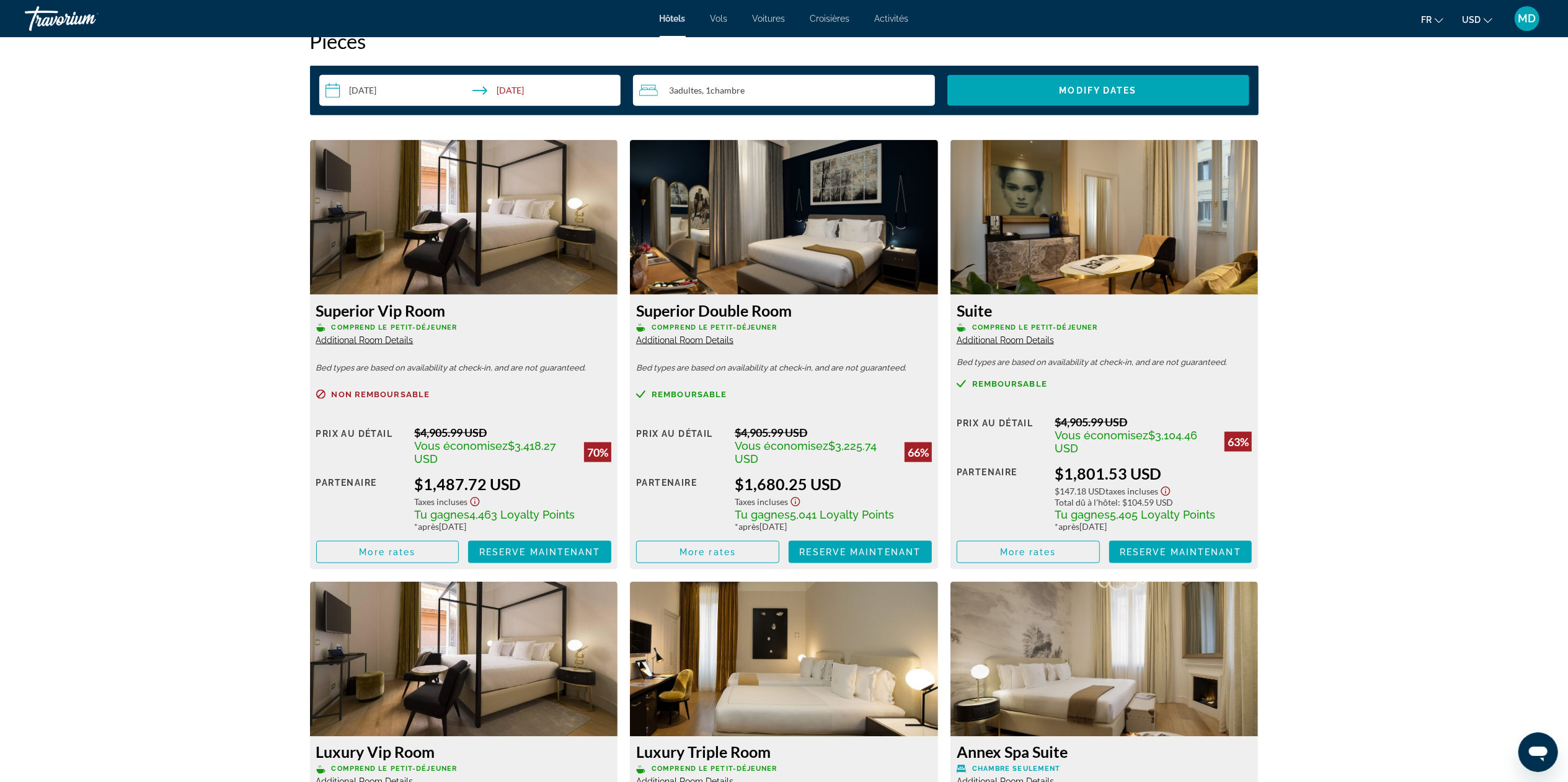
scroll to position [1488, 0]
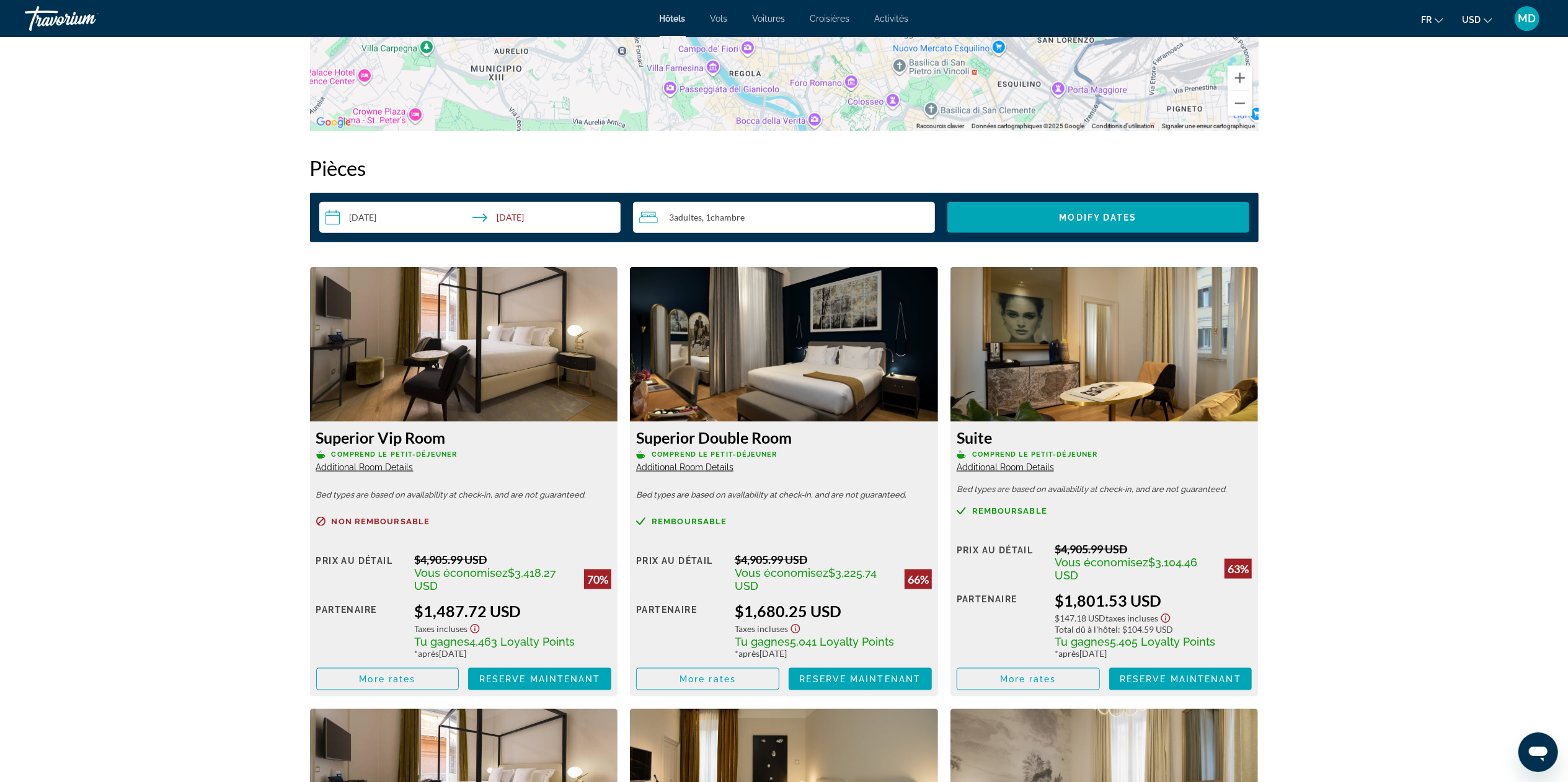
click at [522, 337] on img "Main content" at bounding box center [463, 344] width 308 height 155
click at [522, 337] on img "Main content" at bounding box center [463, 344] width 308 height 155
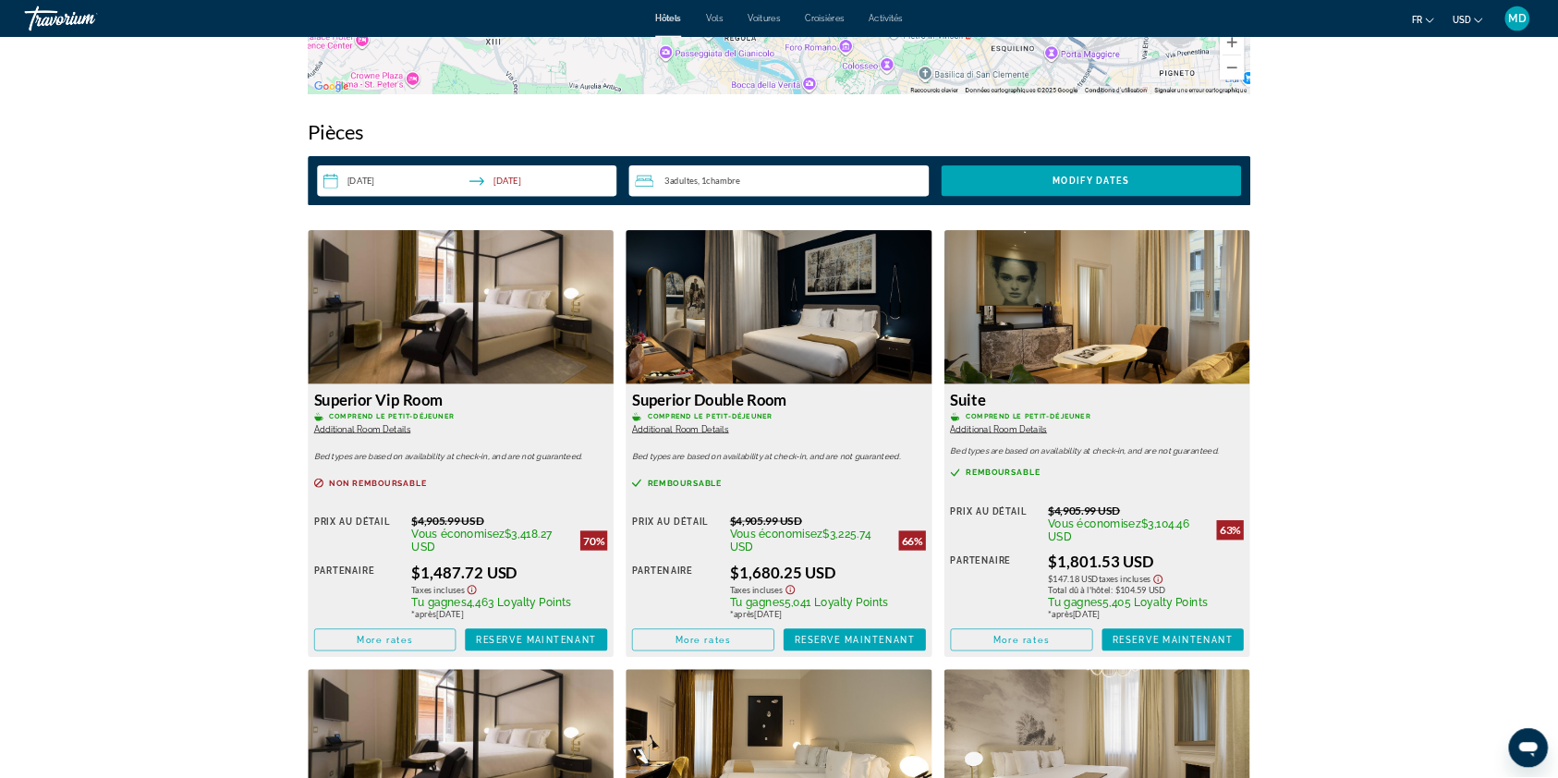
scroll to position [2279, 0]
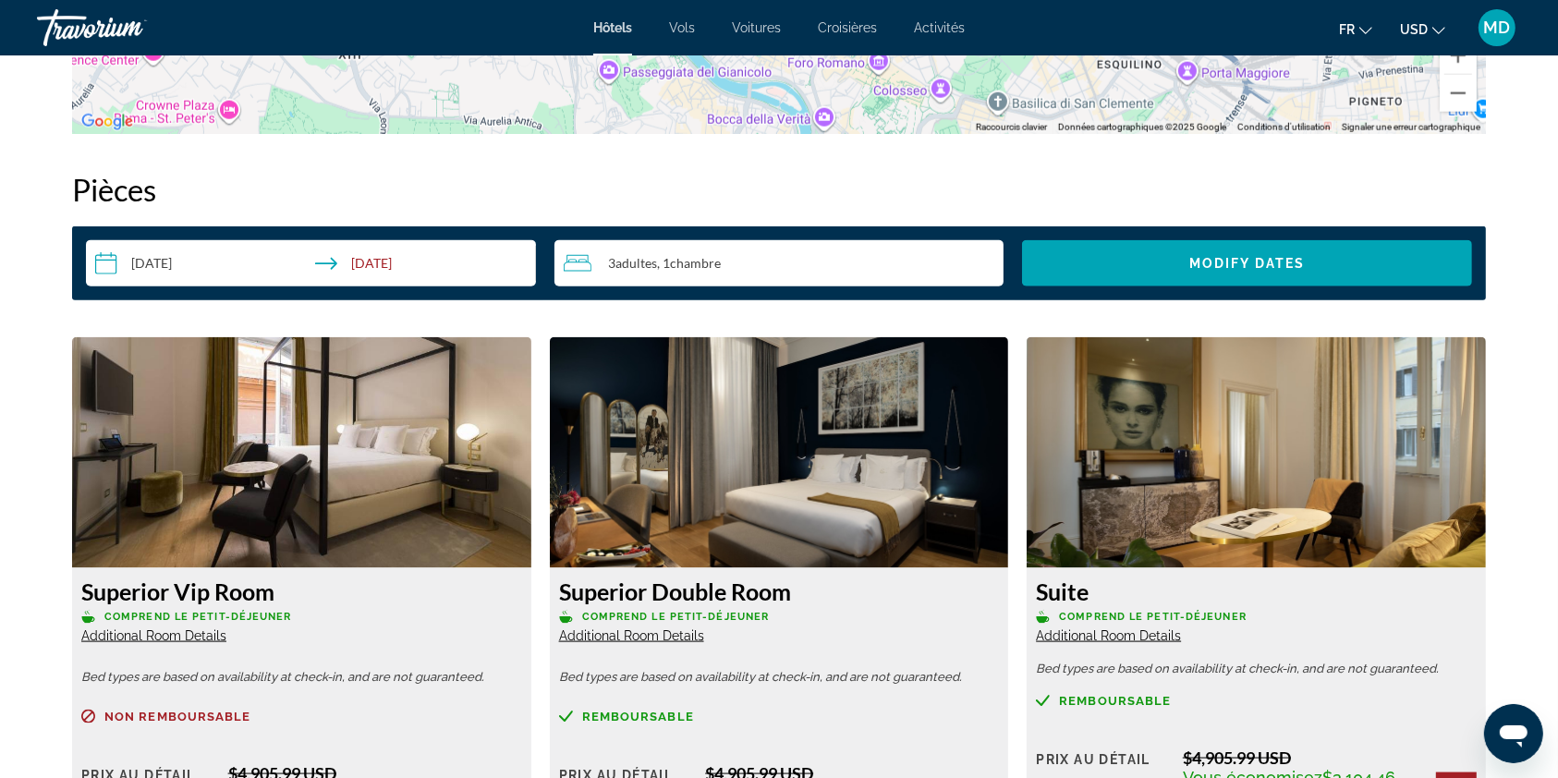
click at [373, 451] on img "Main content" at bounding box center [301, 452] width 459 height 231
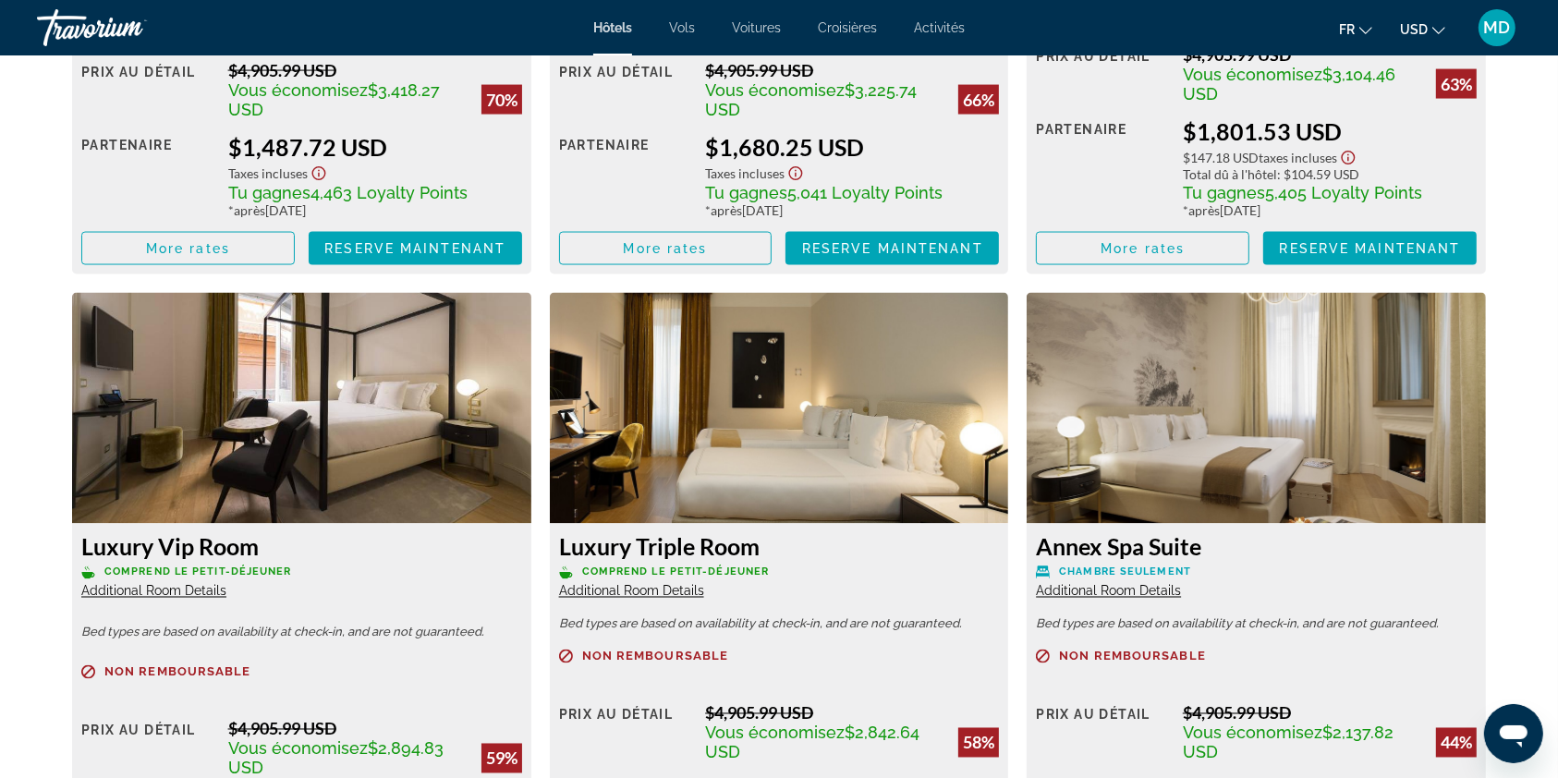
scroll to position [3019, 0]
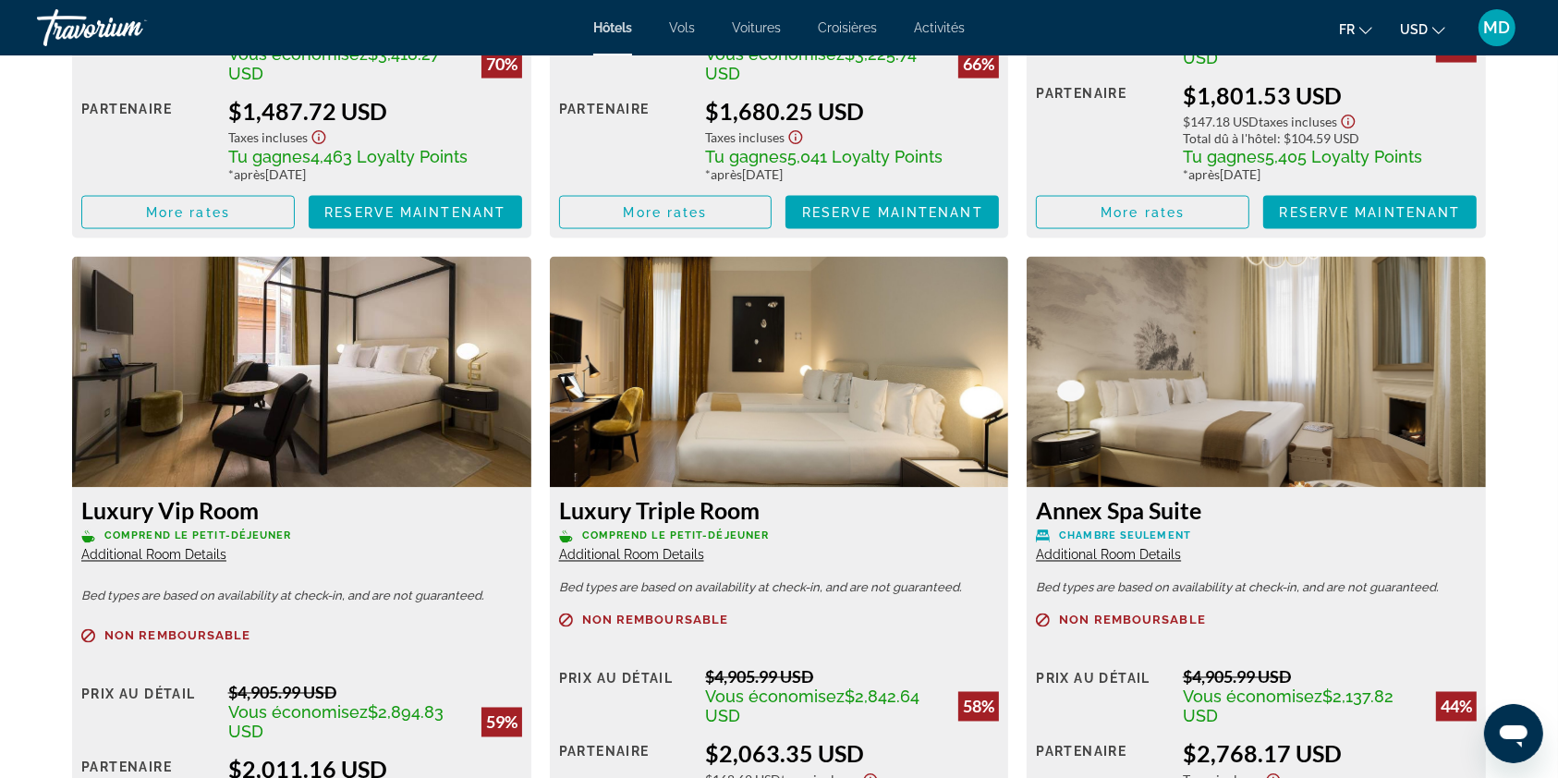
click at [194, 544] on div "Luxury Vip Room Comprend le petit-déjeuner Additional Room Details" at bounding box center [301, 530] width 441 height 67
click at [199, 548] on span "Additional Room Details" at bounding box center [153, 555] width 145 height 15
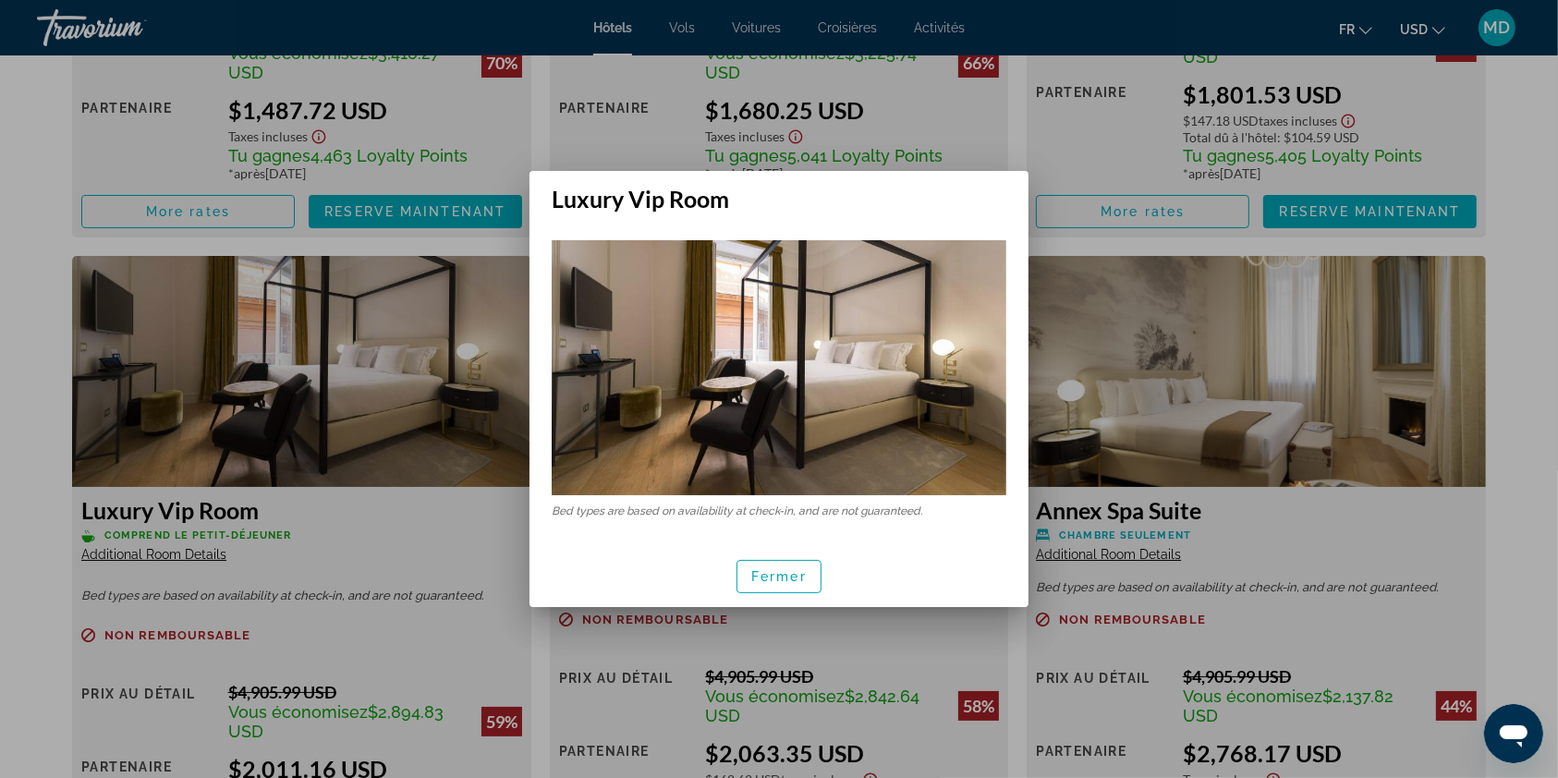
scroll to position [0, 0]
click at [47, 474] on div at bounding box center [779, 389] width 1558 height 778
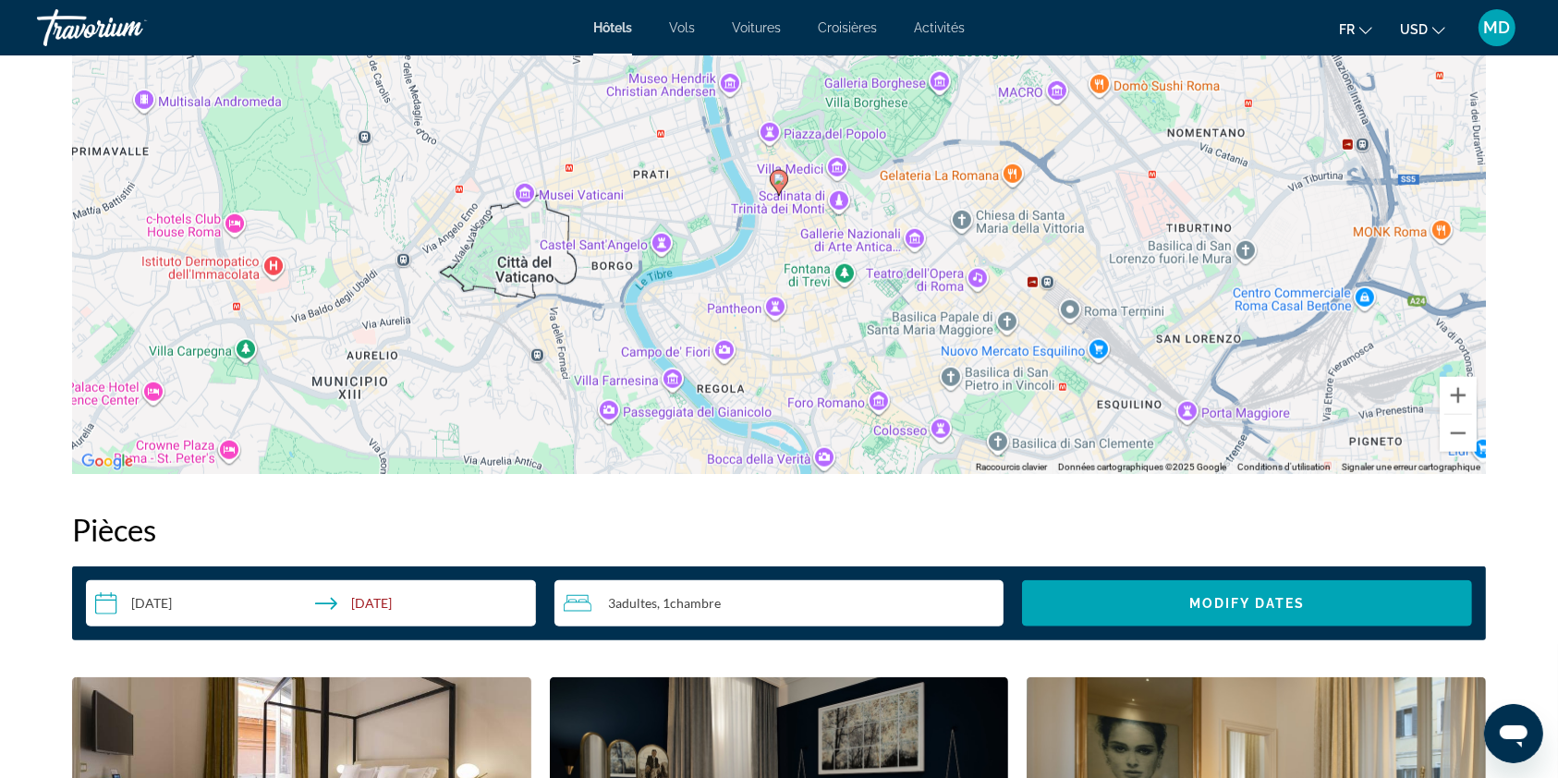
scroll to position [1915, 0]
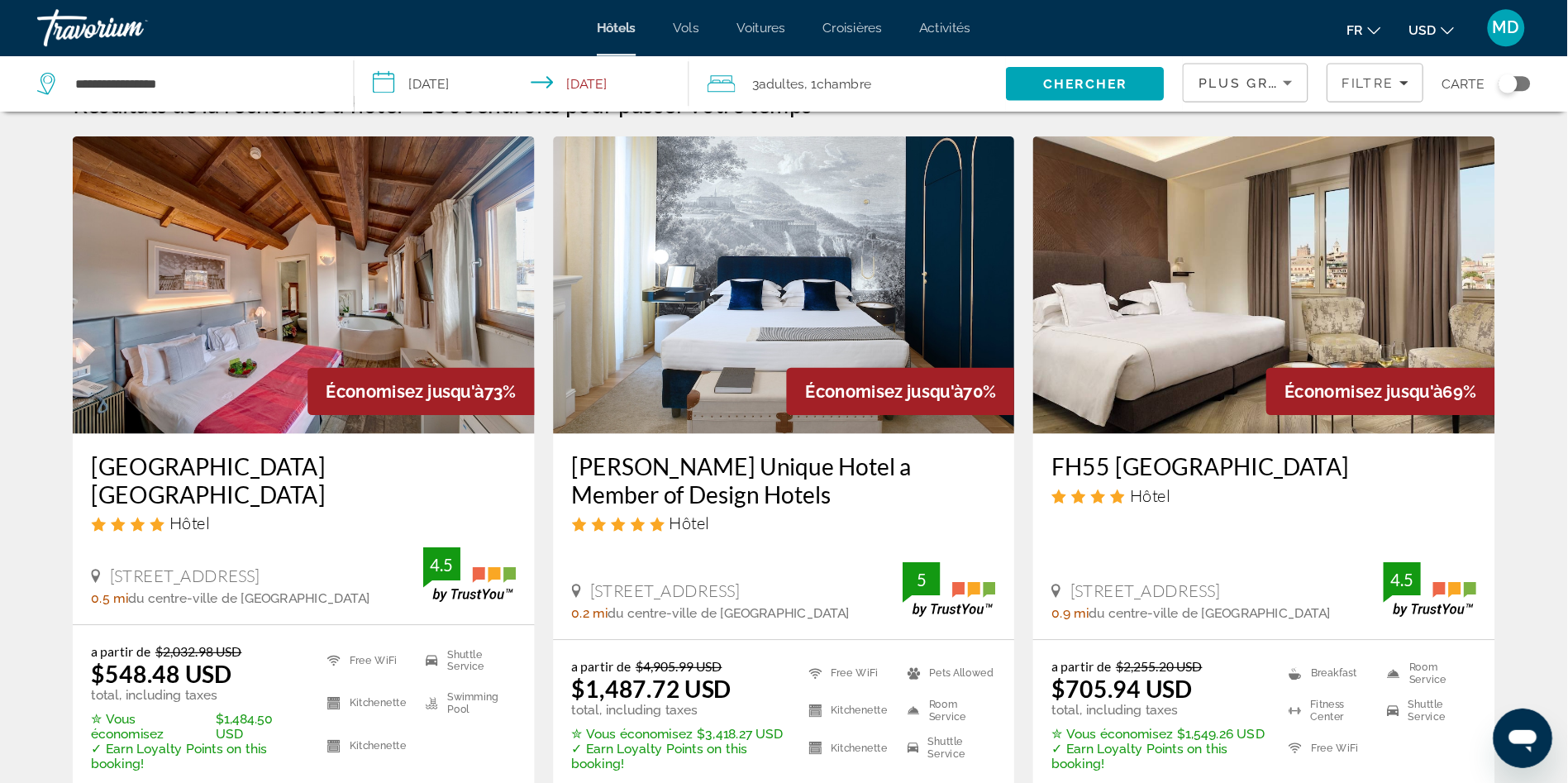
scroll to position [37, 0]
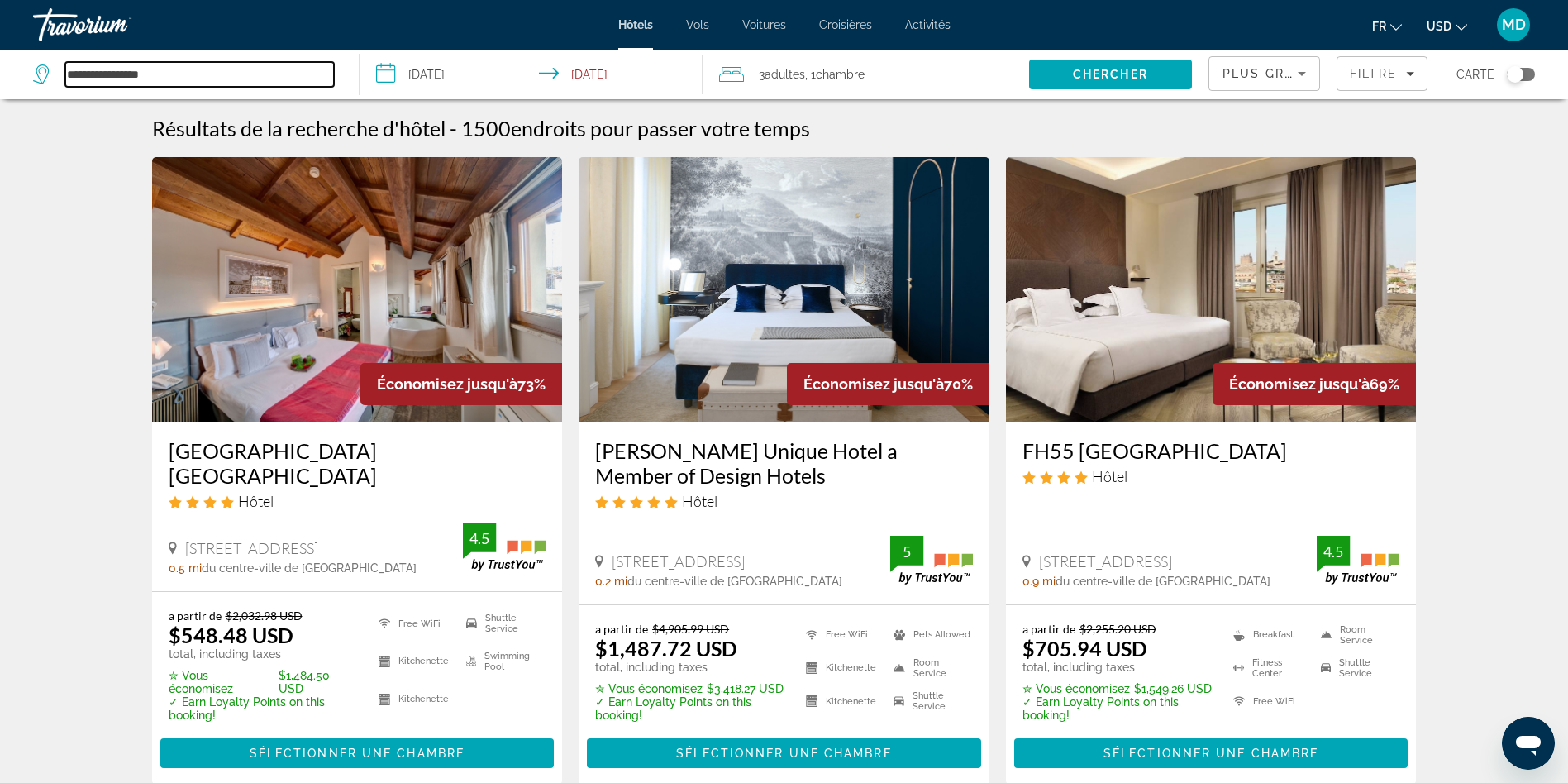
click at [181, 85] on input "**********" at bounding box center [199, 74] width 268 height 25
drag, startPoint x: 198, startPoint y: 76, endPoint x: 26, endPoint y: 0, distance: 188.0
click at [33, 15] on div "**********" at bounding box center [784, 391] width 1568 height 783
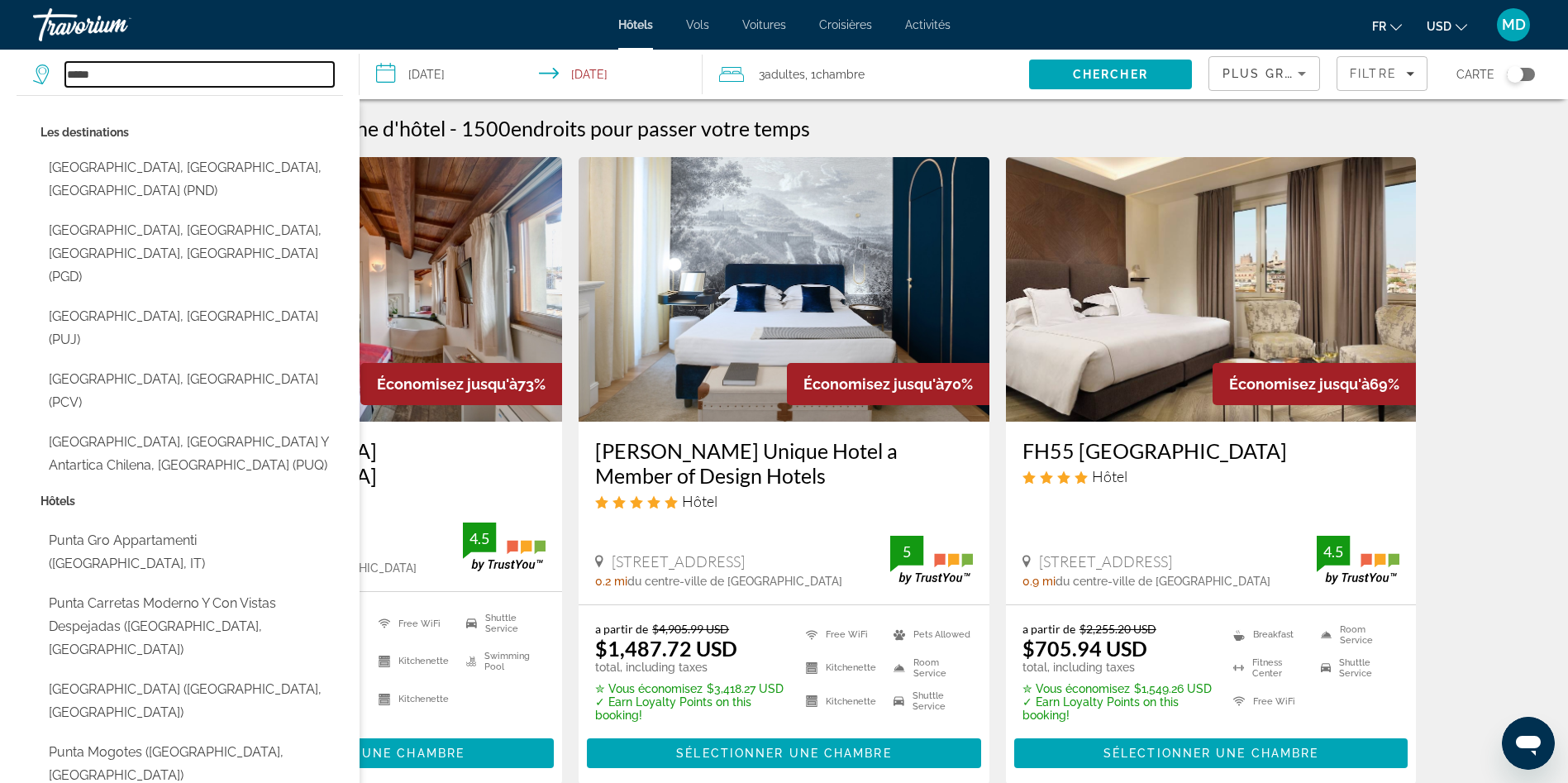
click at [154, 72] on input "*****" at bounding box center [199, 74] width 268 height 25
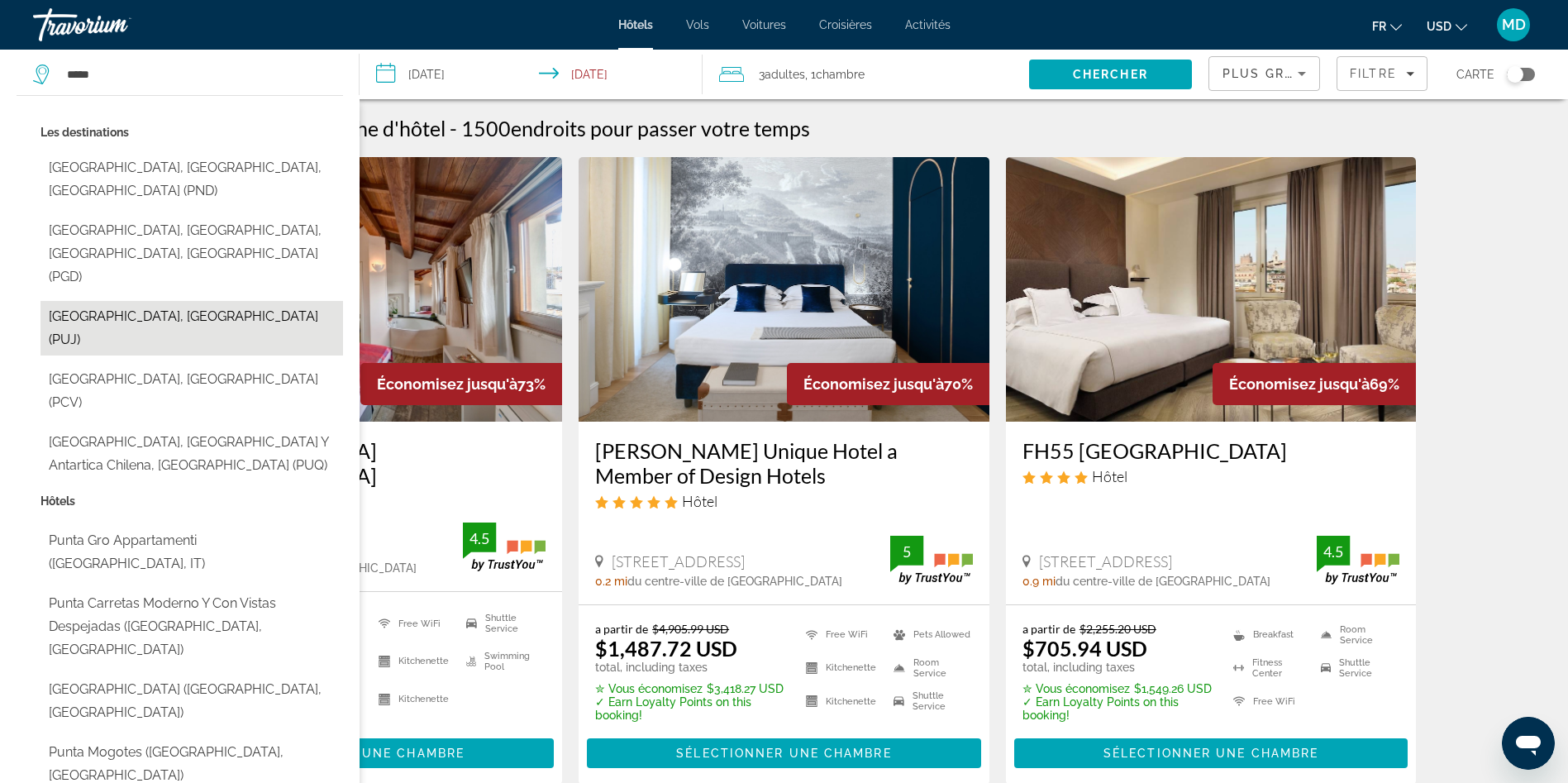
click at [229, 301] on button "[GEOGRAPHIC_DATA], [GEOGRAPHIC_DATA] (PUJ)" at bounding box center [191, 328] width 302 height 55
type input "**********"
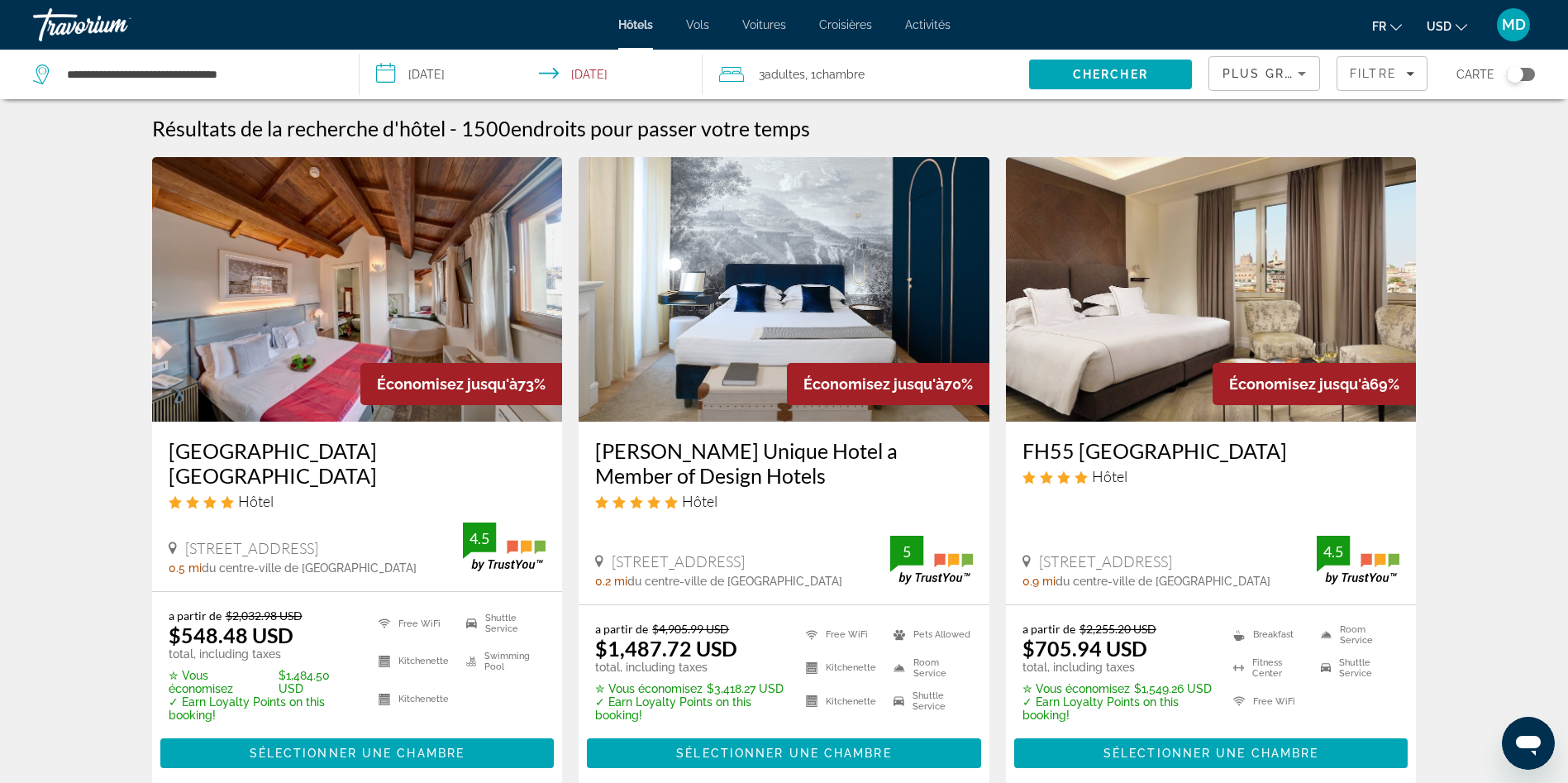
click at [451, 91] on input "**********" at bounding box center [534, 76] width 350 height 55
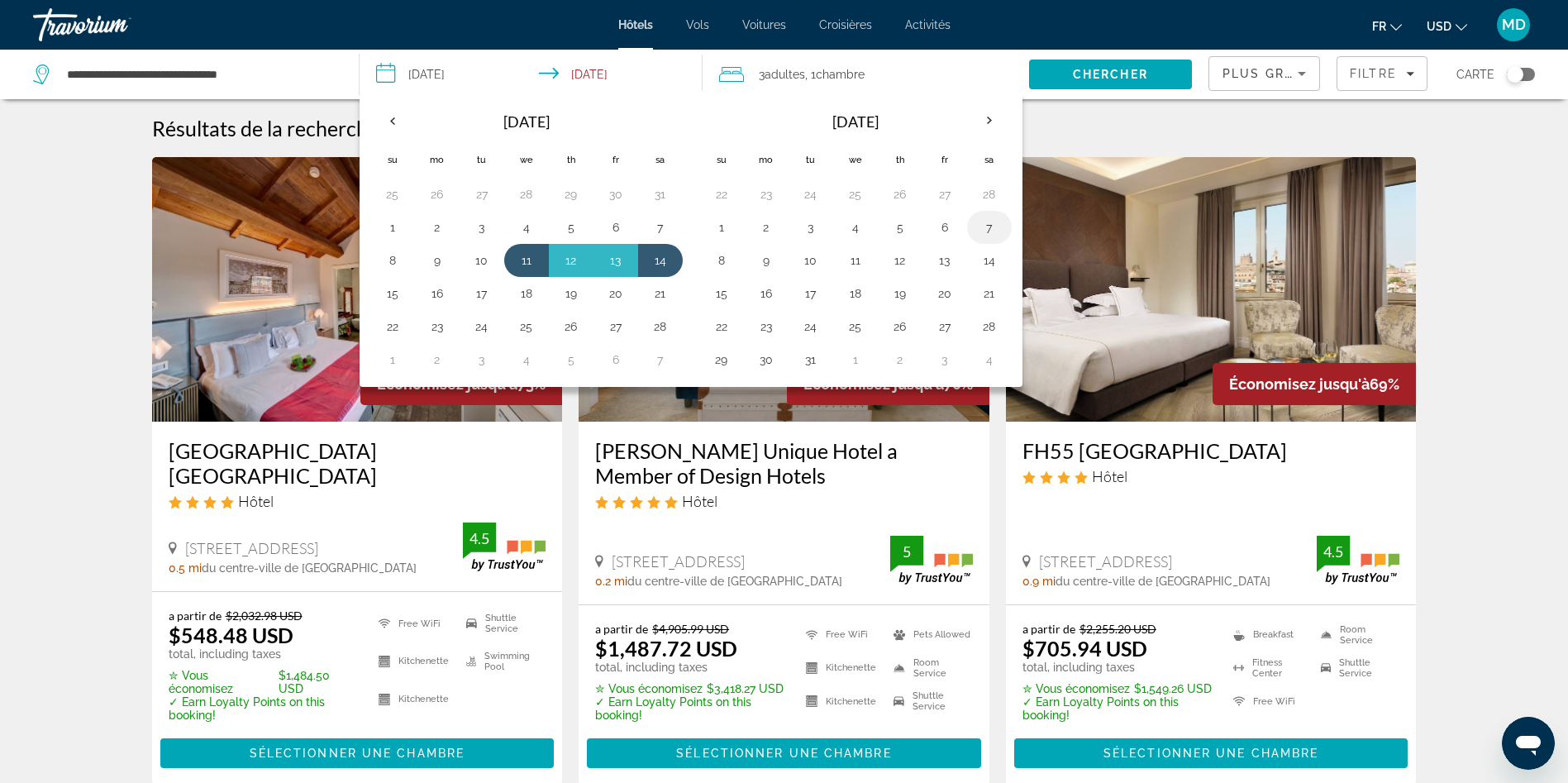
click at [1000, 228] on button "7" at bounding box center [990, 227] width 27 height 23
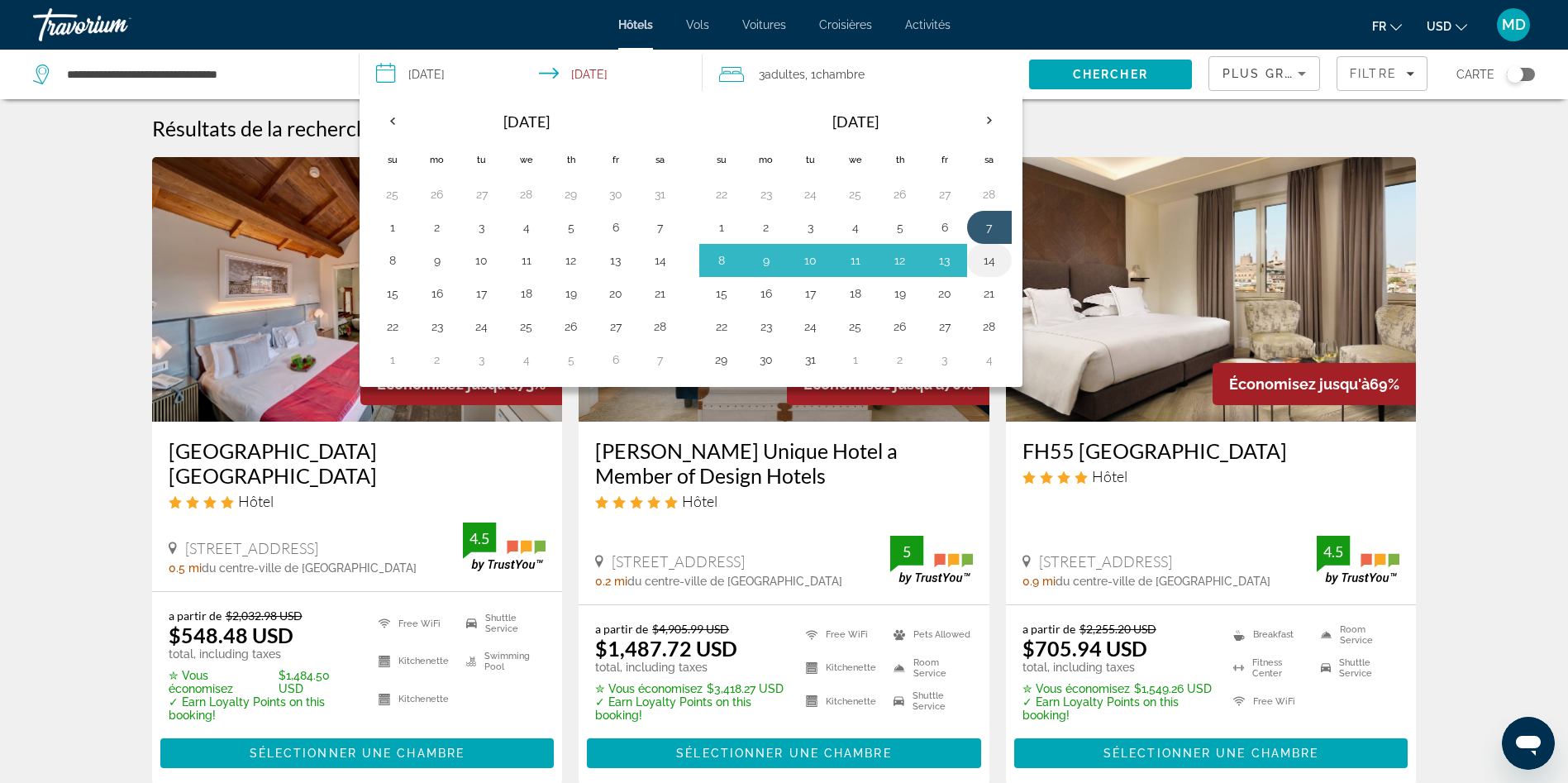
click at [998, 254] on button "14" at bounding box center [990, 260] width 27 height 23
type input "**********"
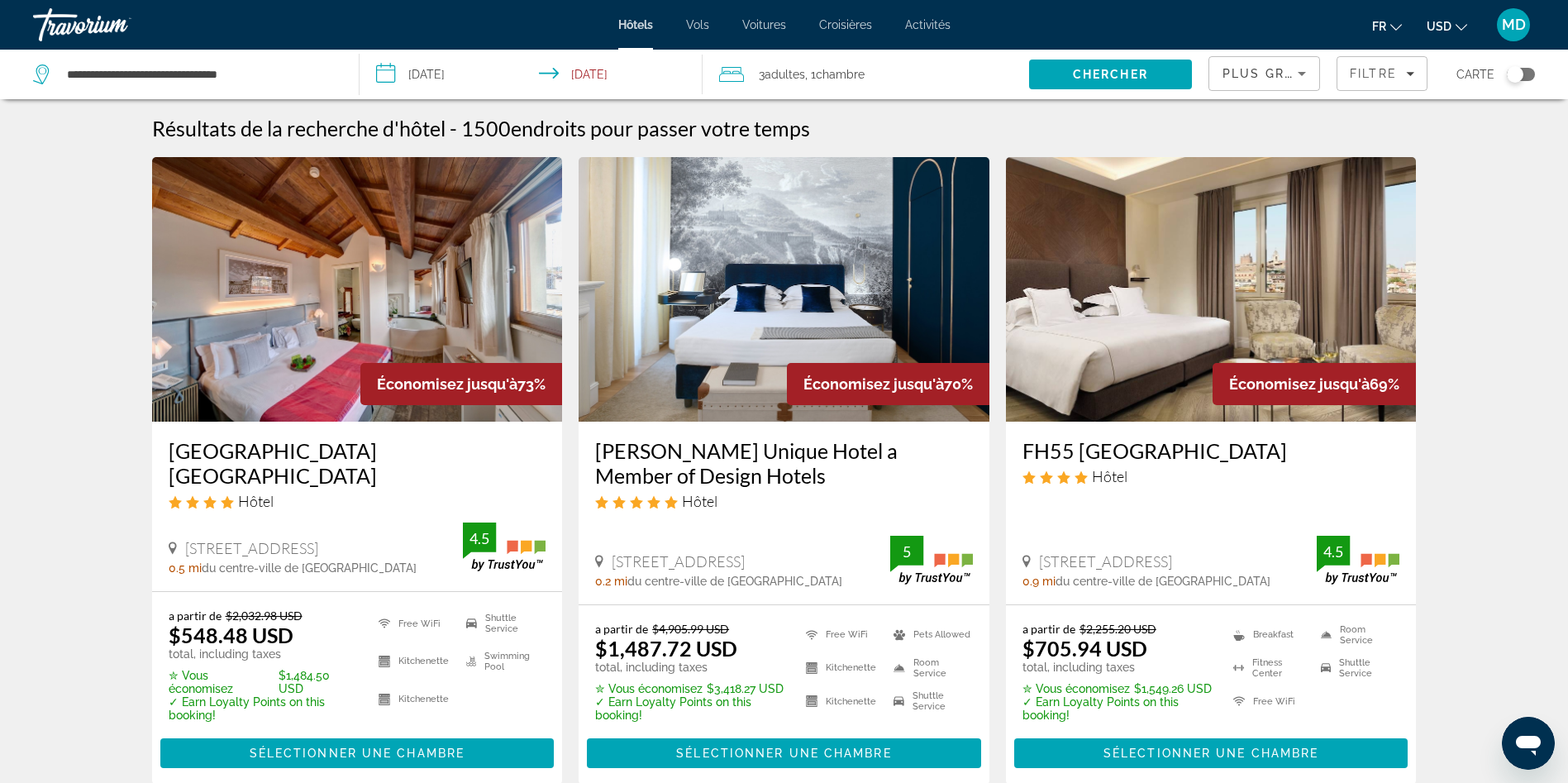
click at [797, 68] on span "Adultes" at bounding box center [784, 74] width 40 height 13
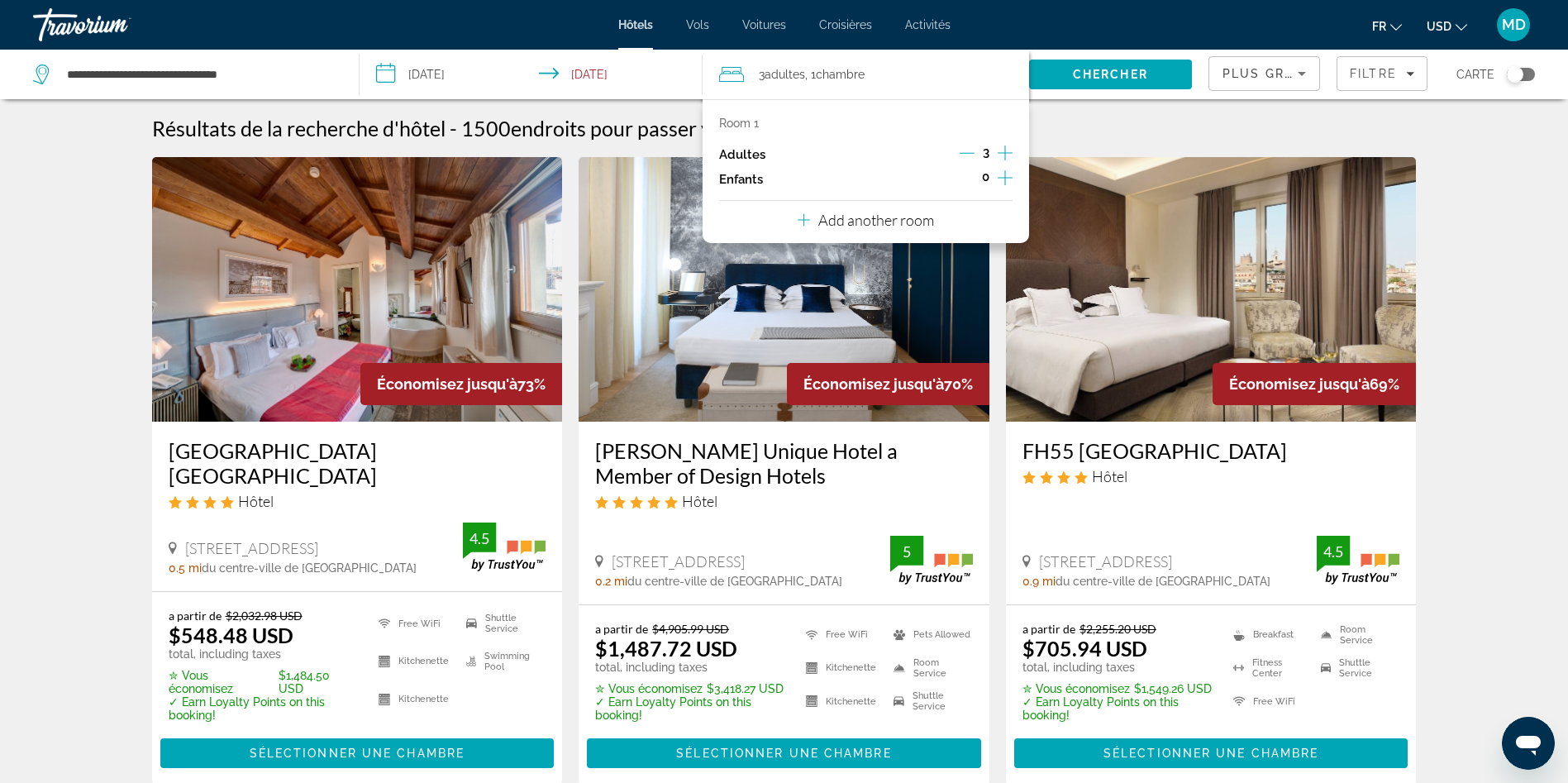
click at [964, 147] on icon "Decrement adults" at bounding box center [967, 153] width 15 height 15
click at [1045, 62] on span "Search" at bounding box center [1111, 74] width 163 height 39
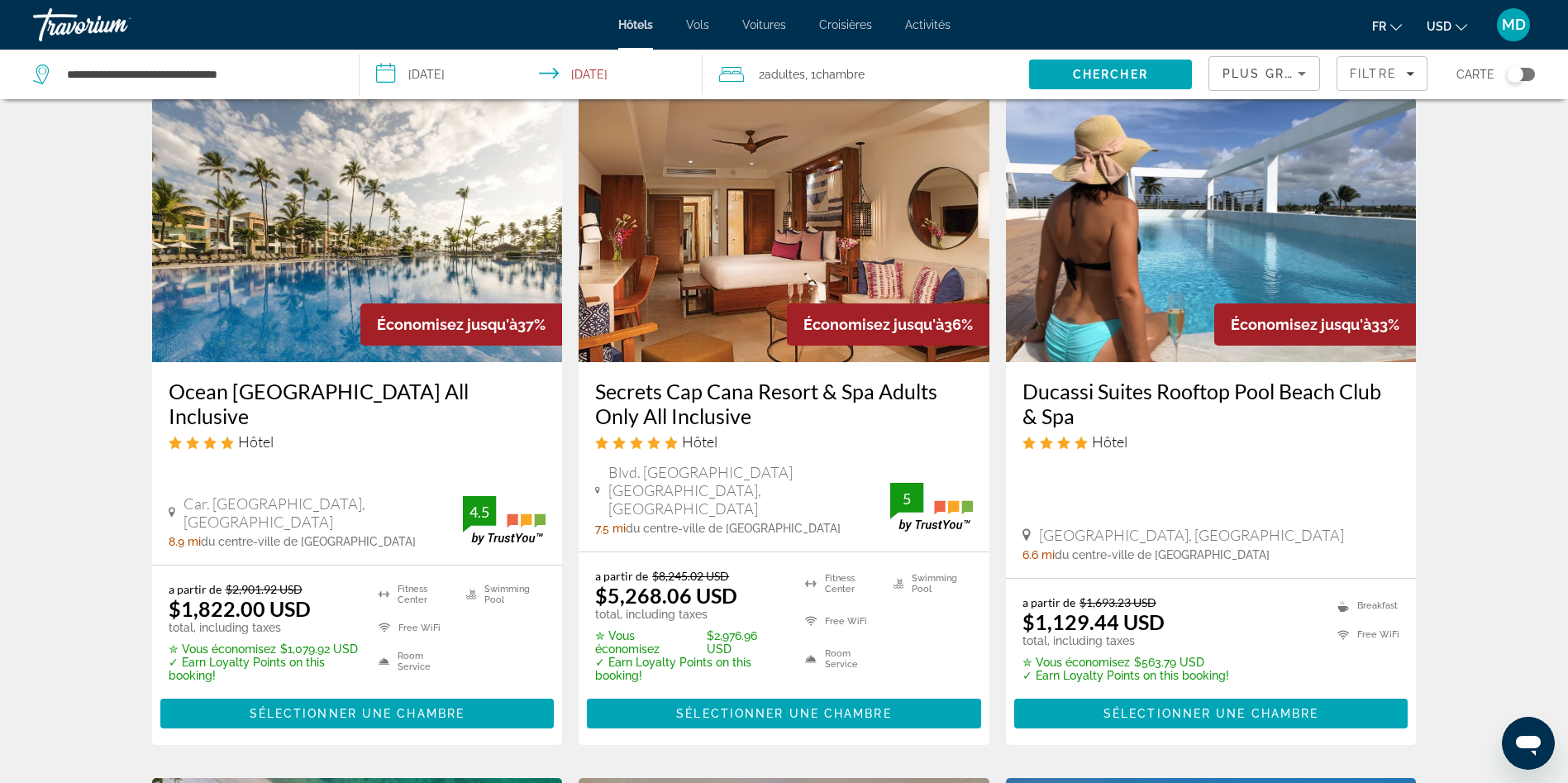
scroll to position [745, 0]
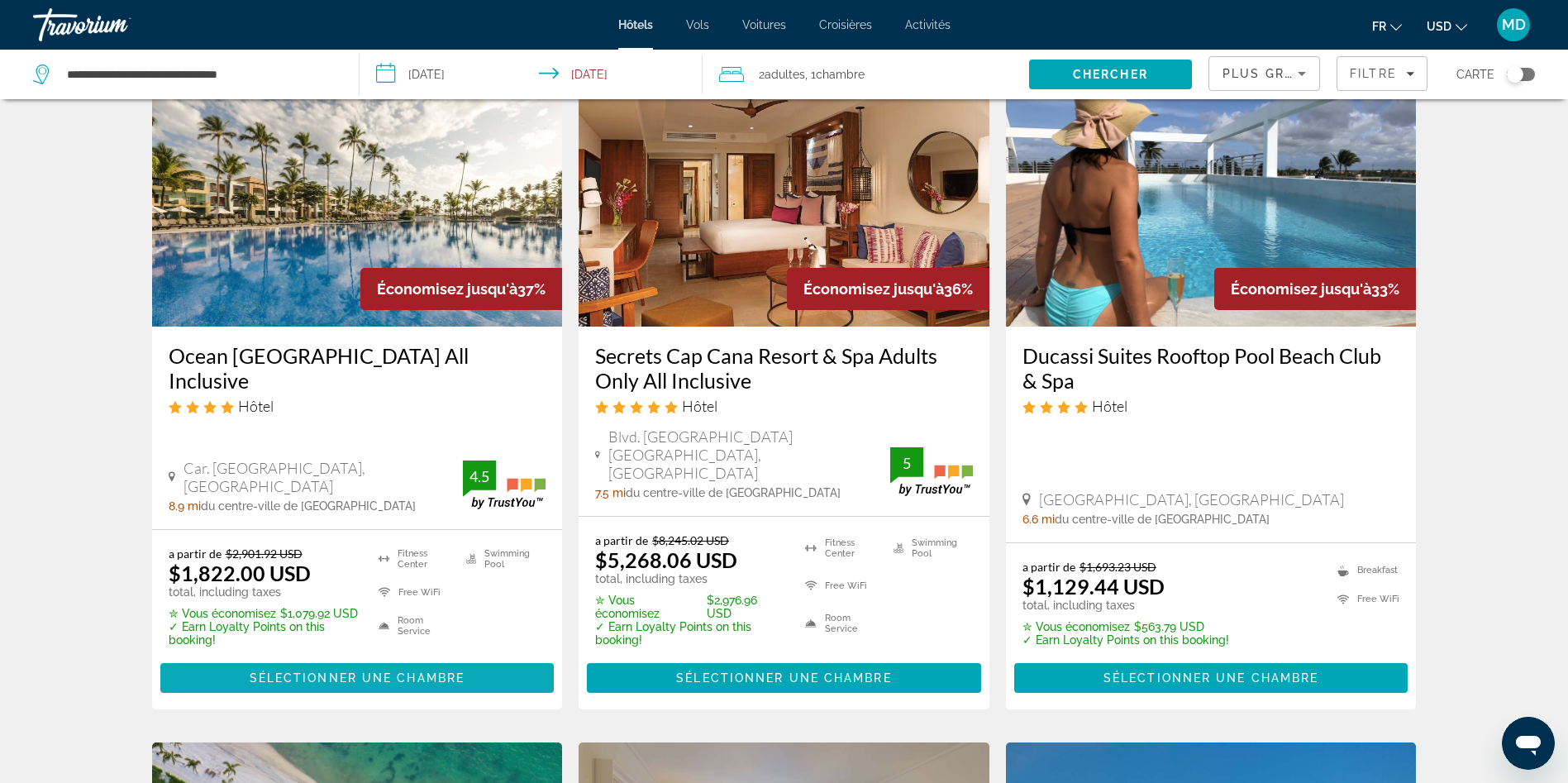
click at [344, 521] on span "Sélectionner une chambre" at bounding box center [357, 678] width 215 height 13
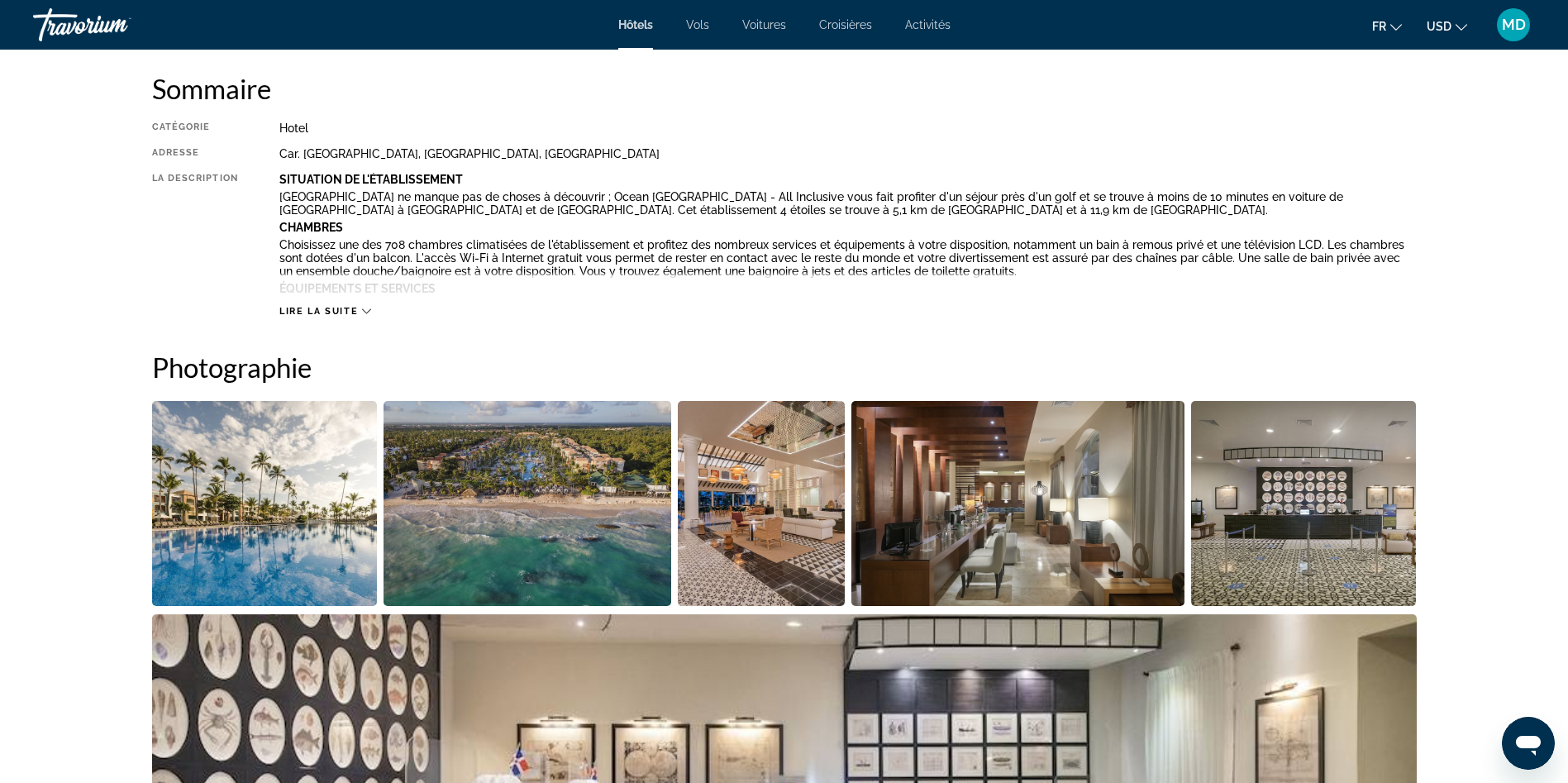
scroll to position [331, 0]
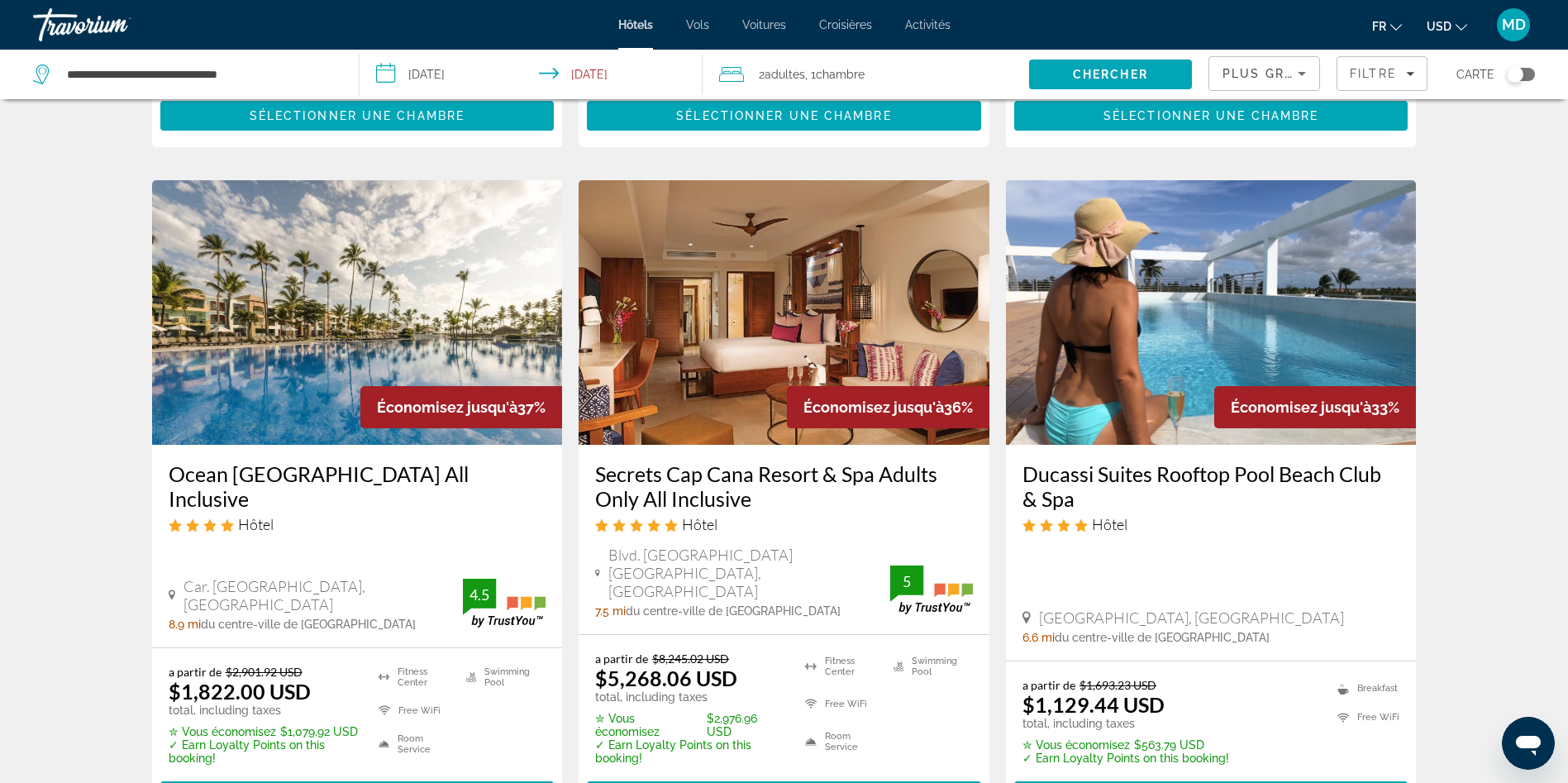
scroll to position [538, 0]
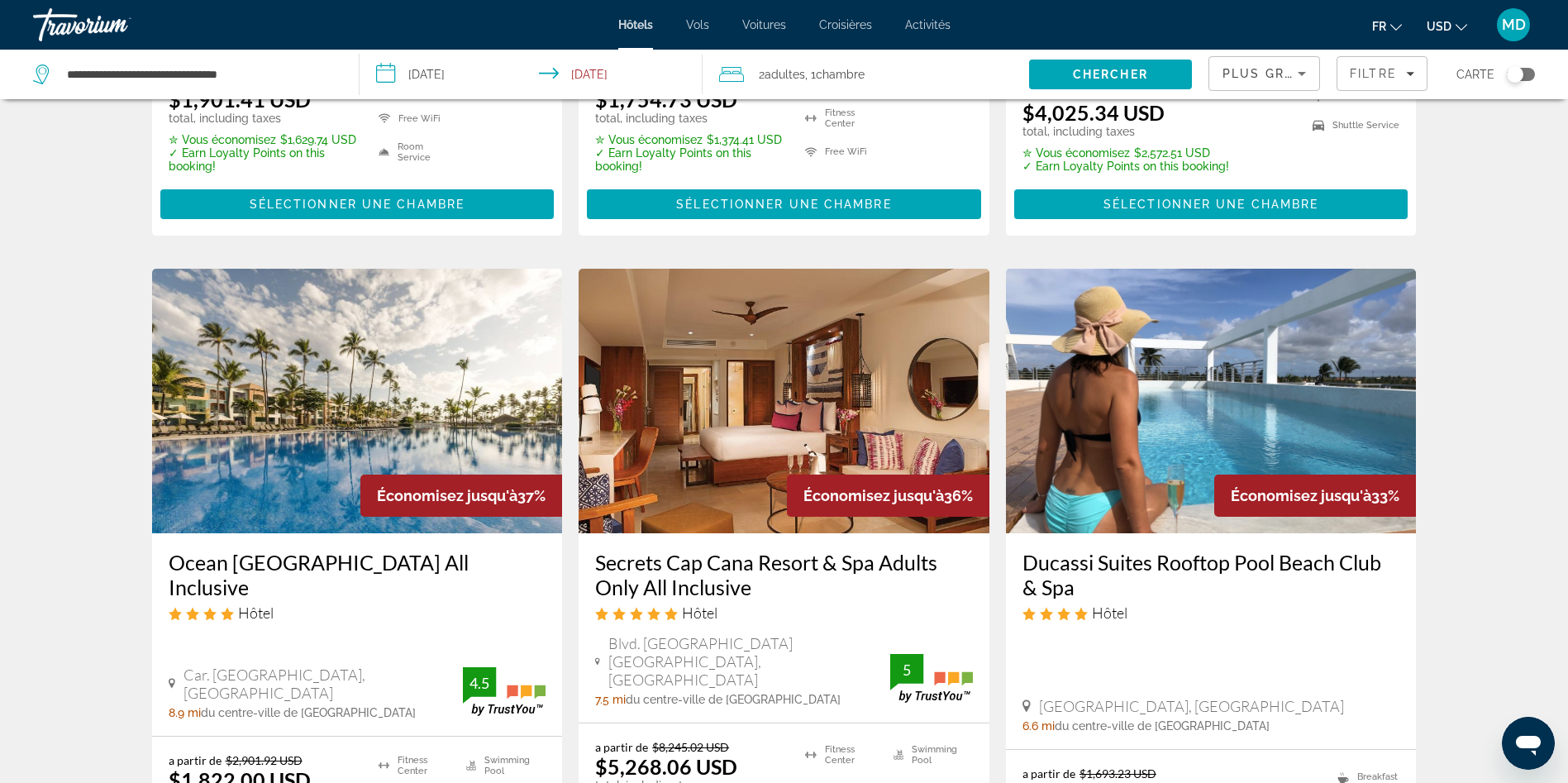
click at [286, 87] on div "**********" at bounding box center [188, 73] width 309 height 49
click at [284, 79] on input "**********" at bounding box center [199, 74] width 268 height 25
drag, startPoint x: 284, startPoint y: 79, endPoint x: 0, endPoint y: 19, distance: 290.3
type input "*"
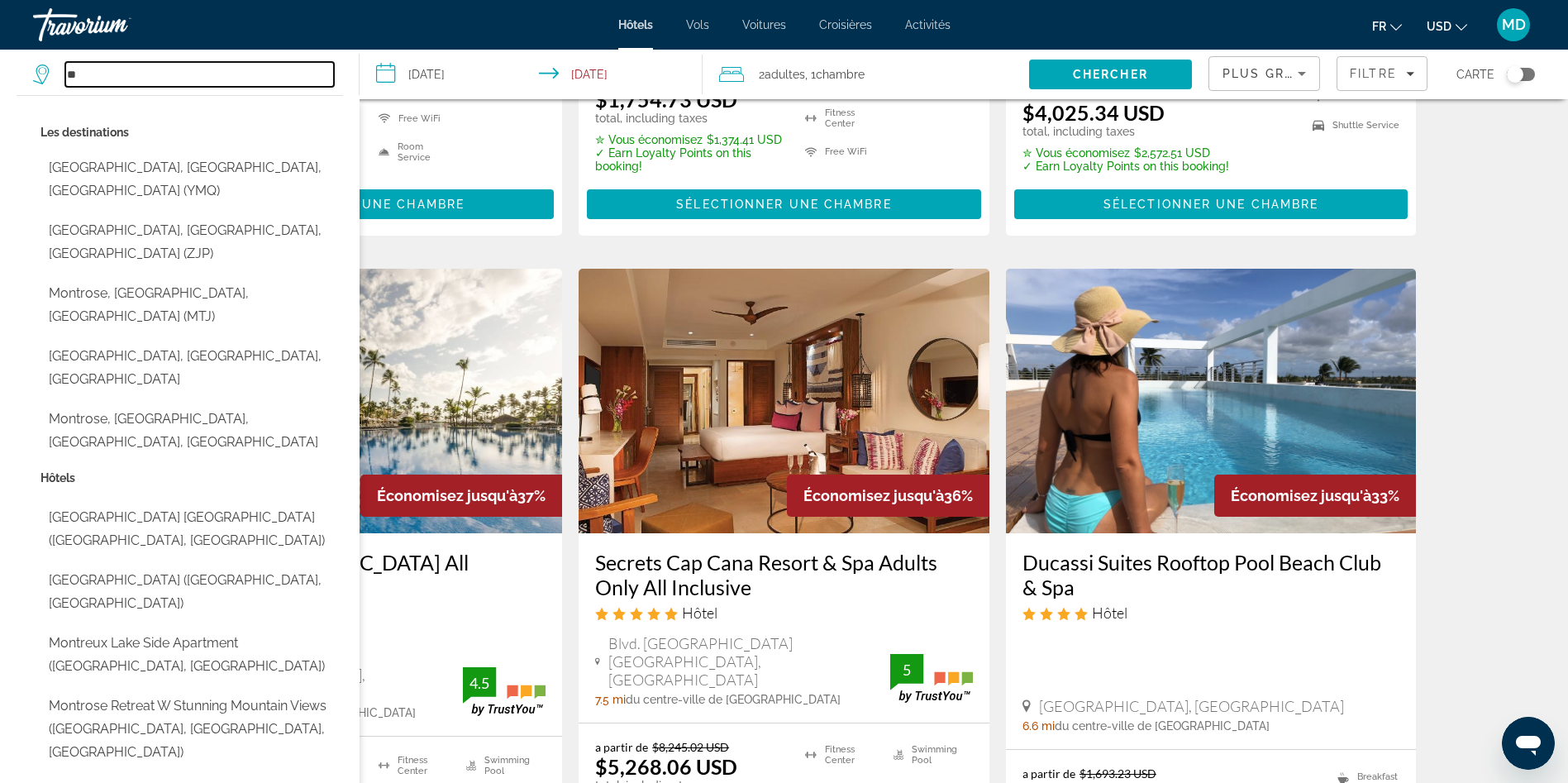
type input "*"
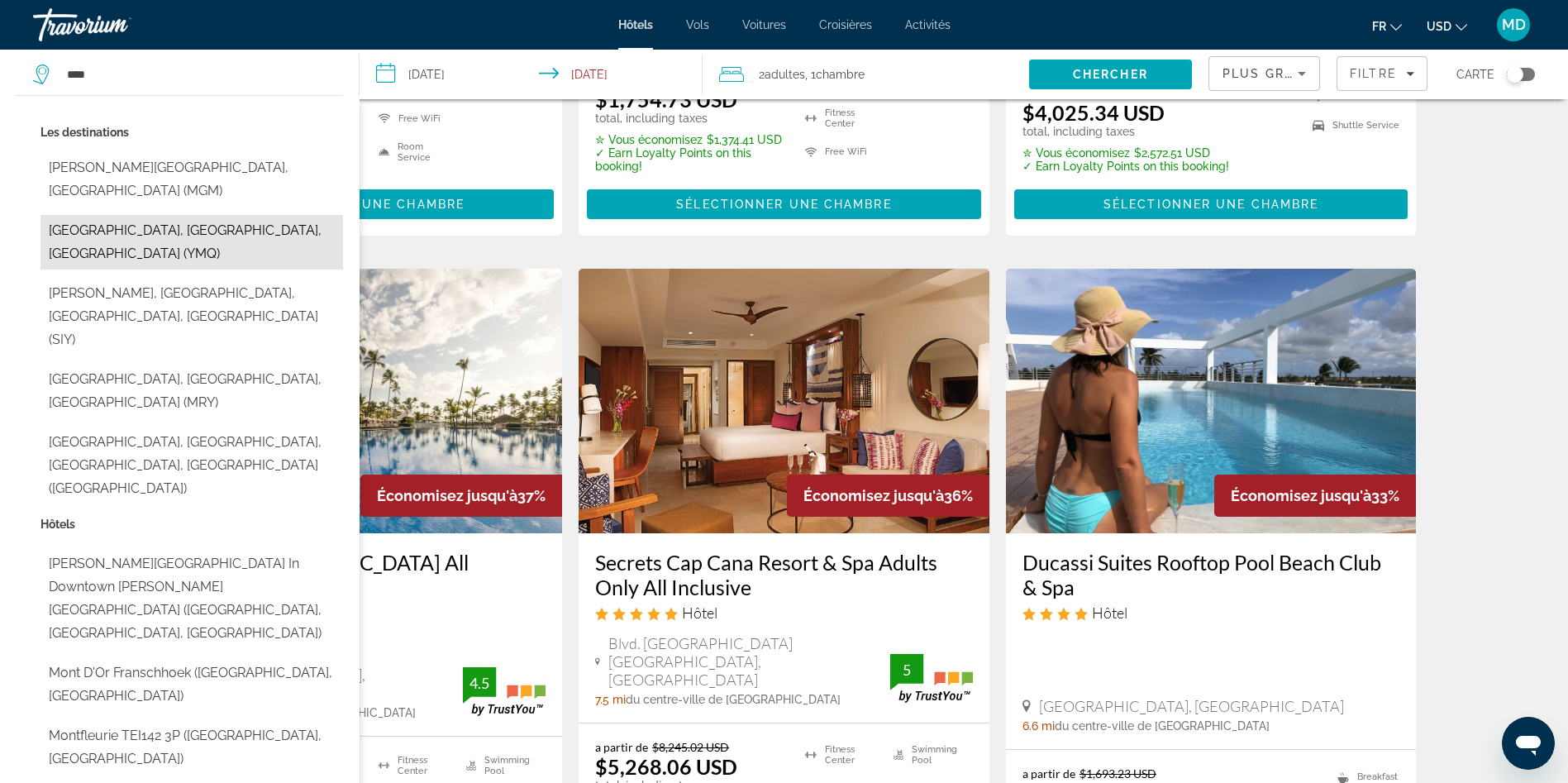
click at [153, 215] on button "[GEOGRAPHIC_DATA], [GEOGRAPHIC_DATA], [GEOGRAPHIC_DATA] (YMQ)" at bounding box center [191, 242] width 302 height 55
type input "**********"
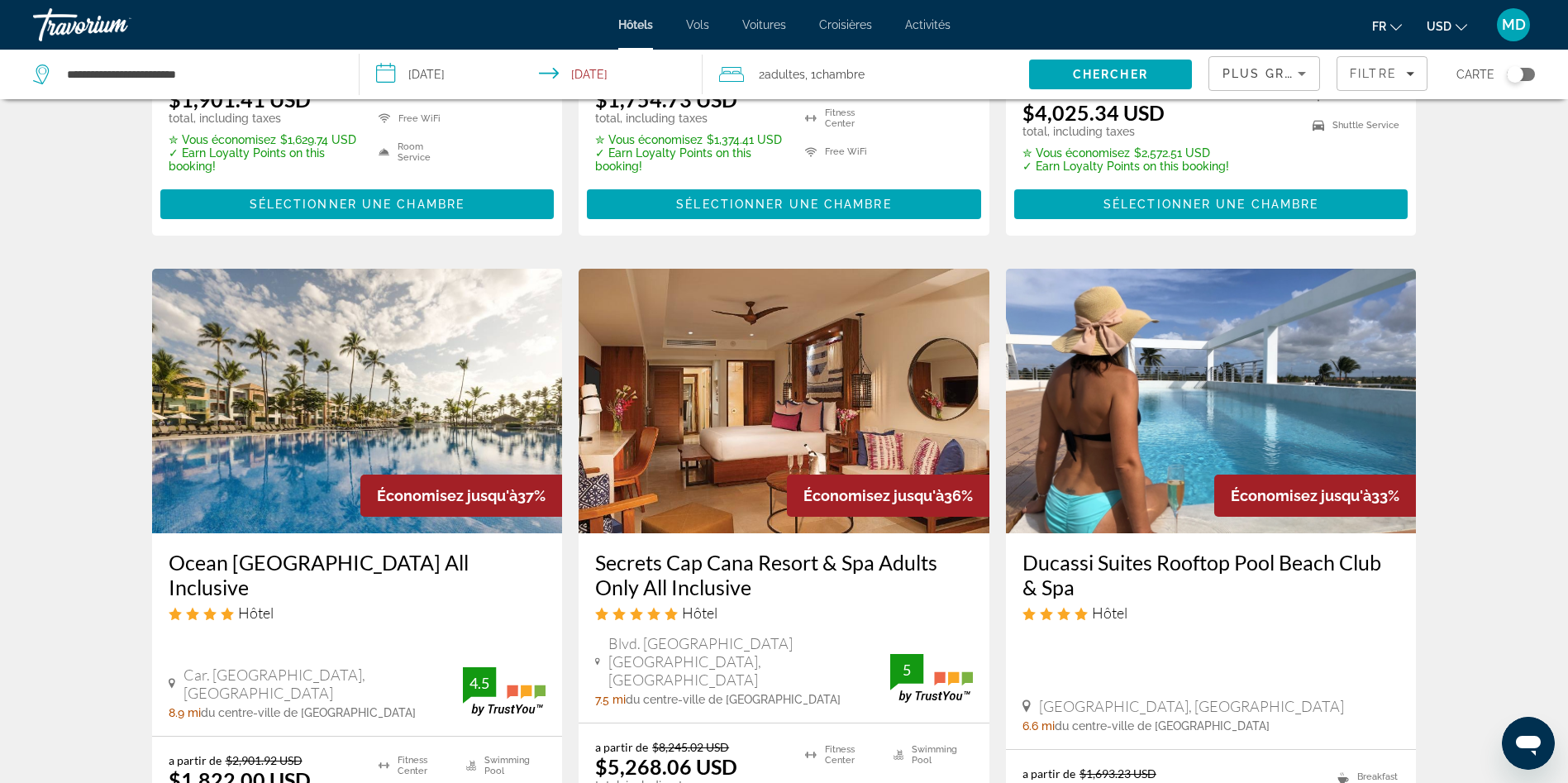
click at [453, 89] on input "**********" at bounding box center [534, 76] width 350 height 55
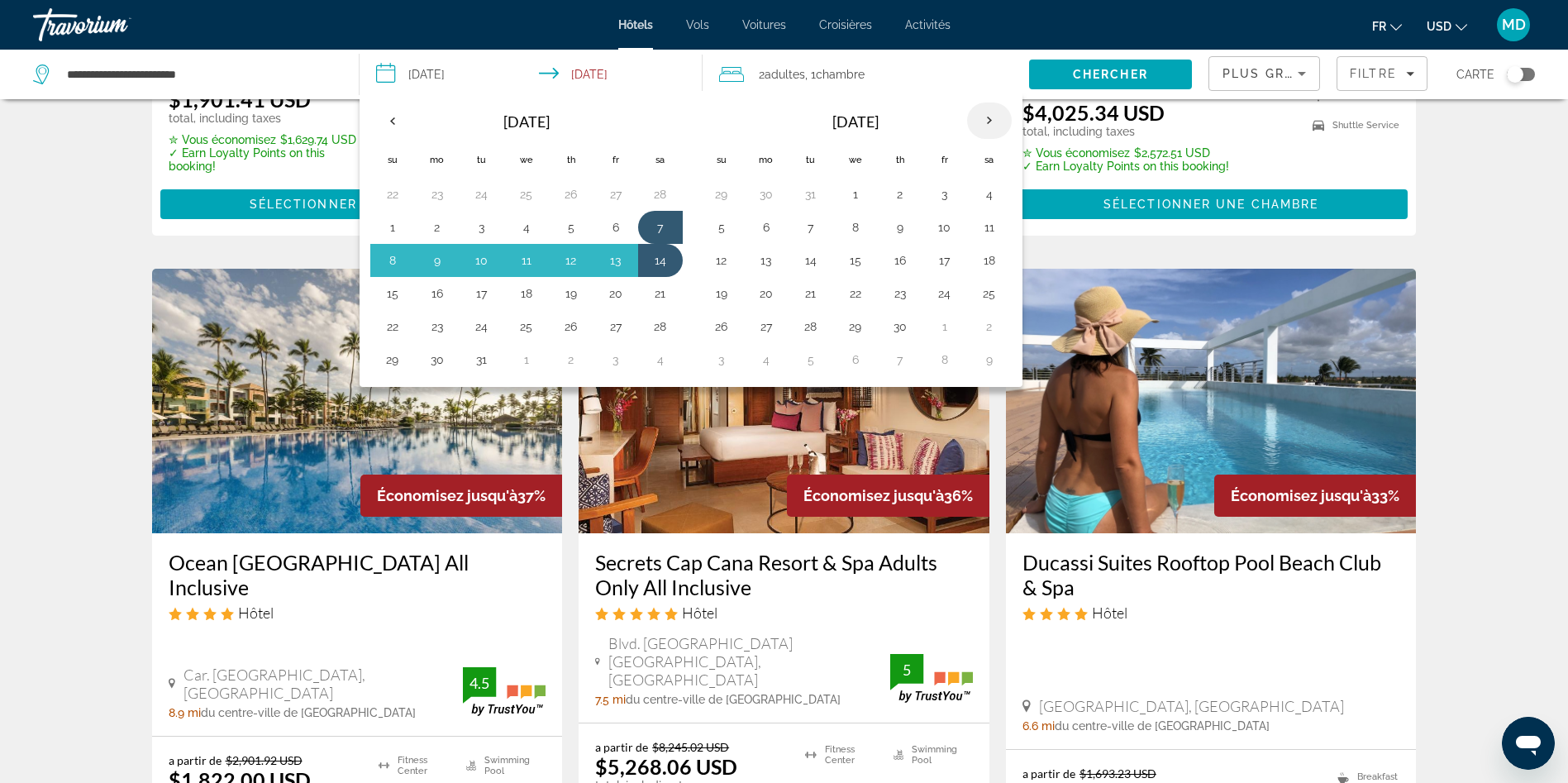
click at [982, 113] on th "Next month" at bounding box center [989, 121] width 45 height 37
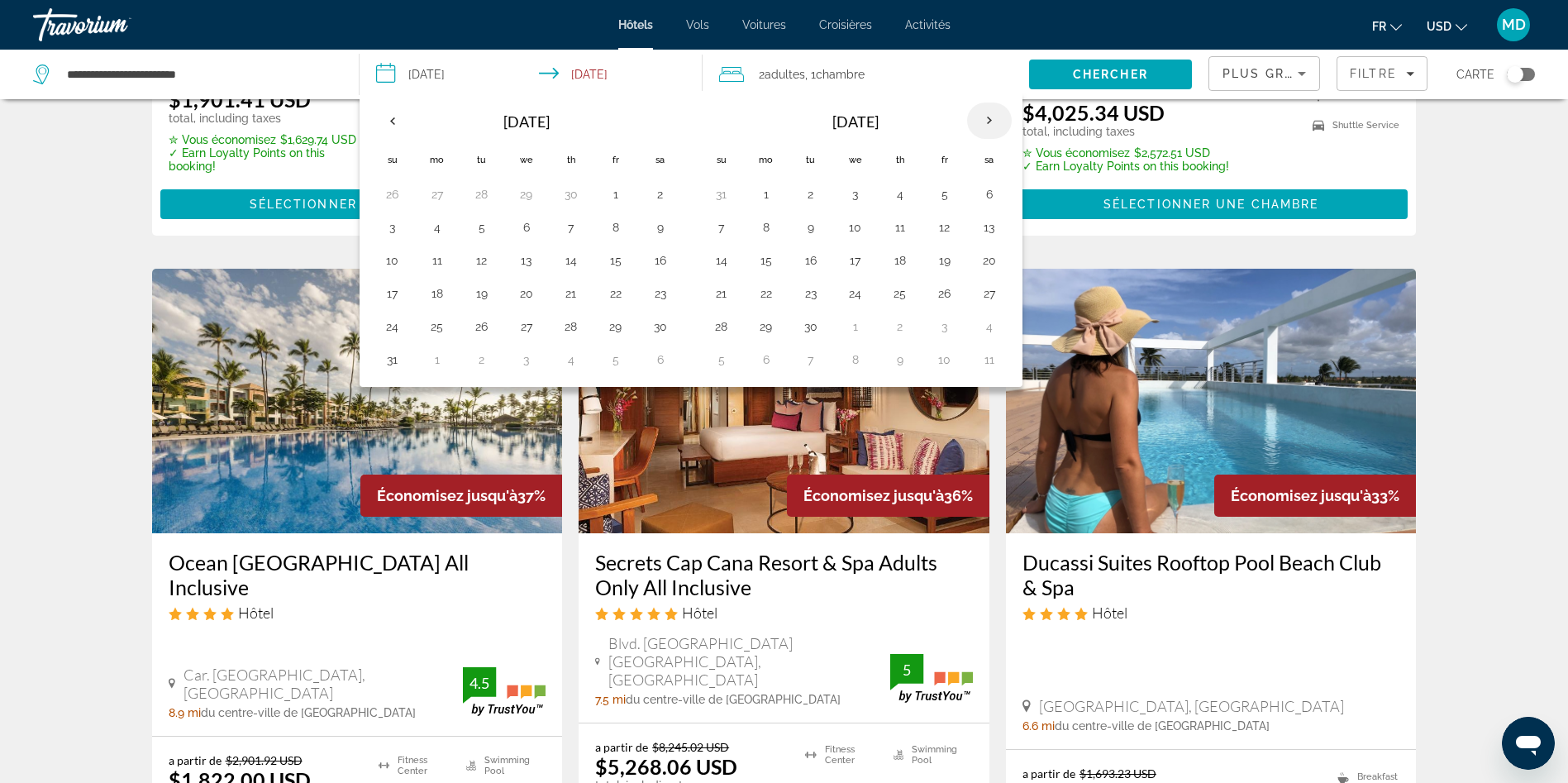
click at [982, 113] on th "Next month" at bounding box center [989, 121] width 45 height 37
click at [397, 122] on th "Previous month" at bounding box center [393, 121] width 45 height 37
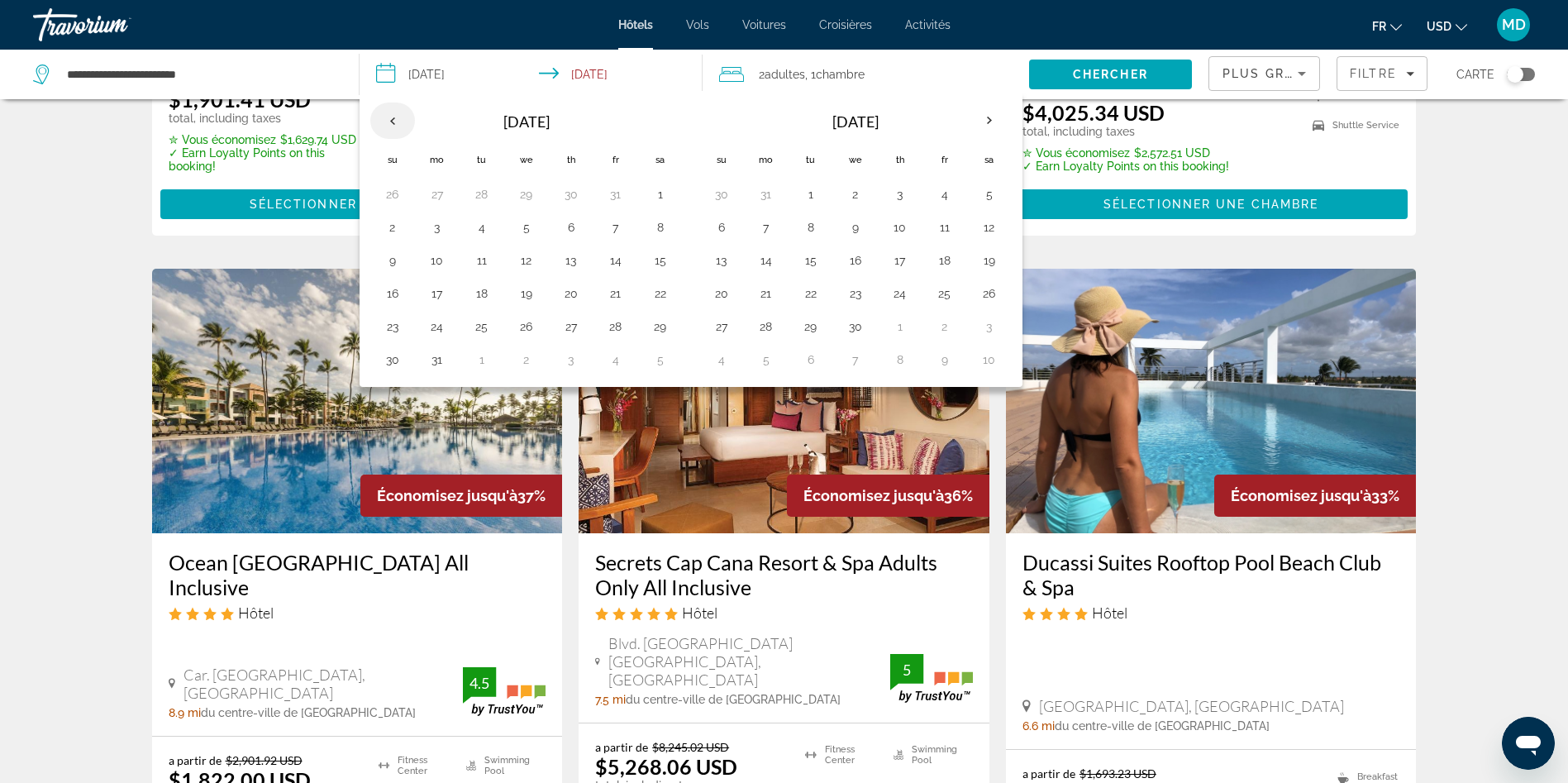
click at [397, 122] on th "Previous month" at bounding box center [393, 121] width 45 height 37
click at [858, 230] on button "5" at bounding box center [856, 227] width 27 height 23
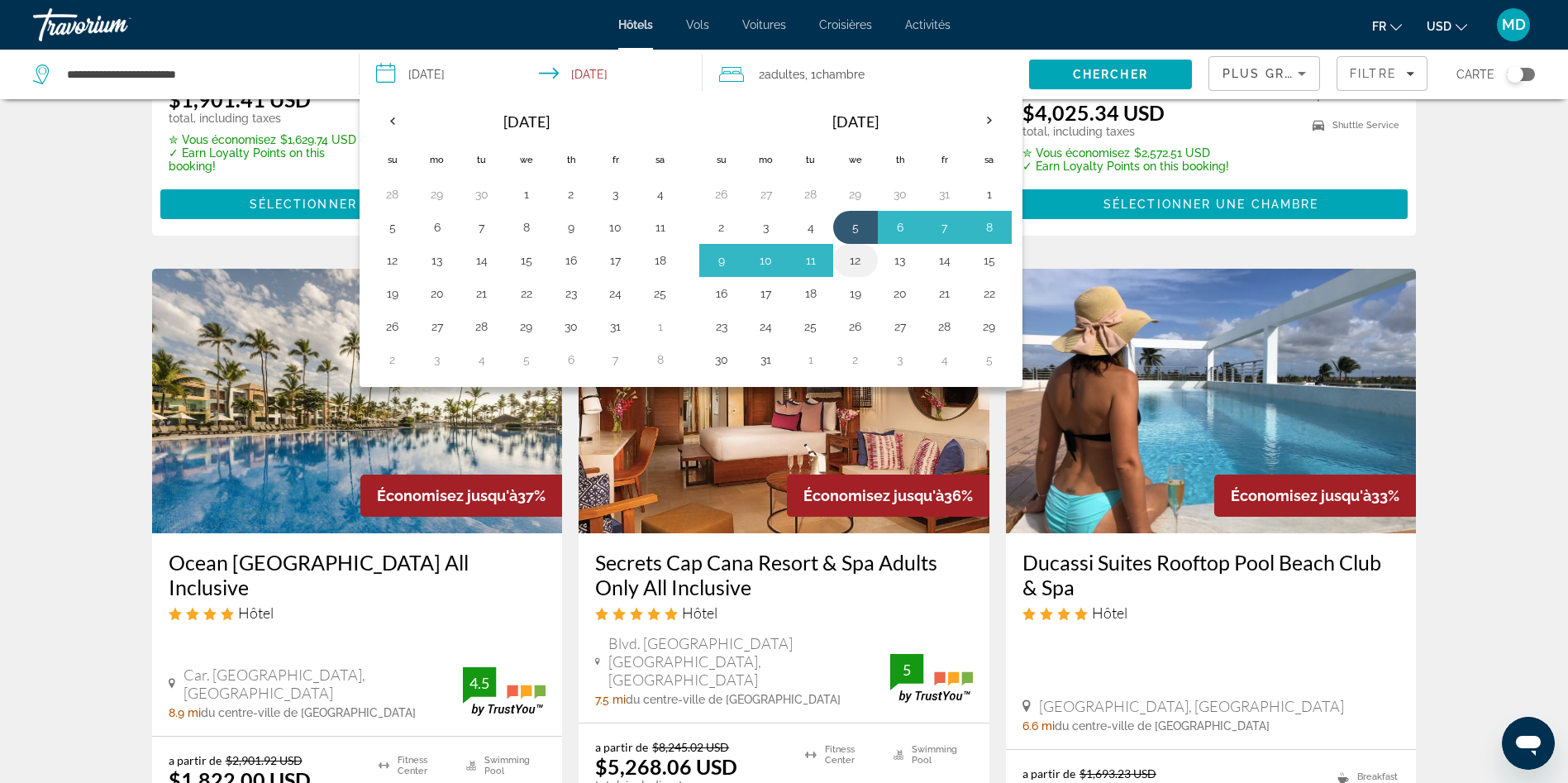
click at [855, 264] on button "12" at bounding box center [856, 260] width 27 height 23
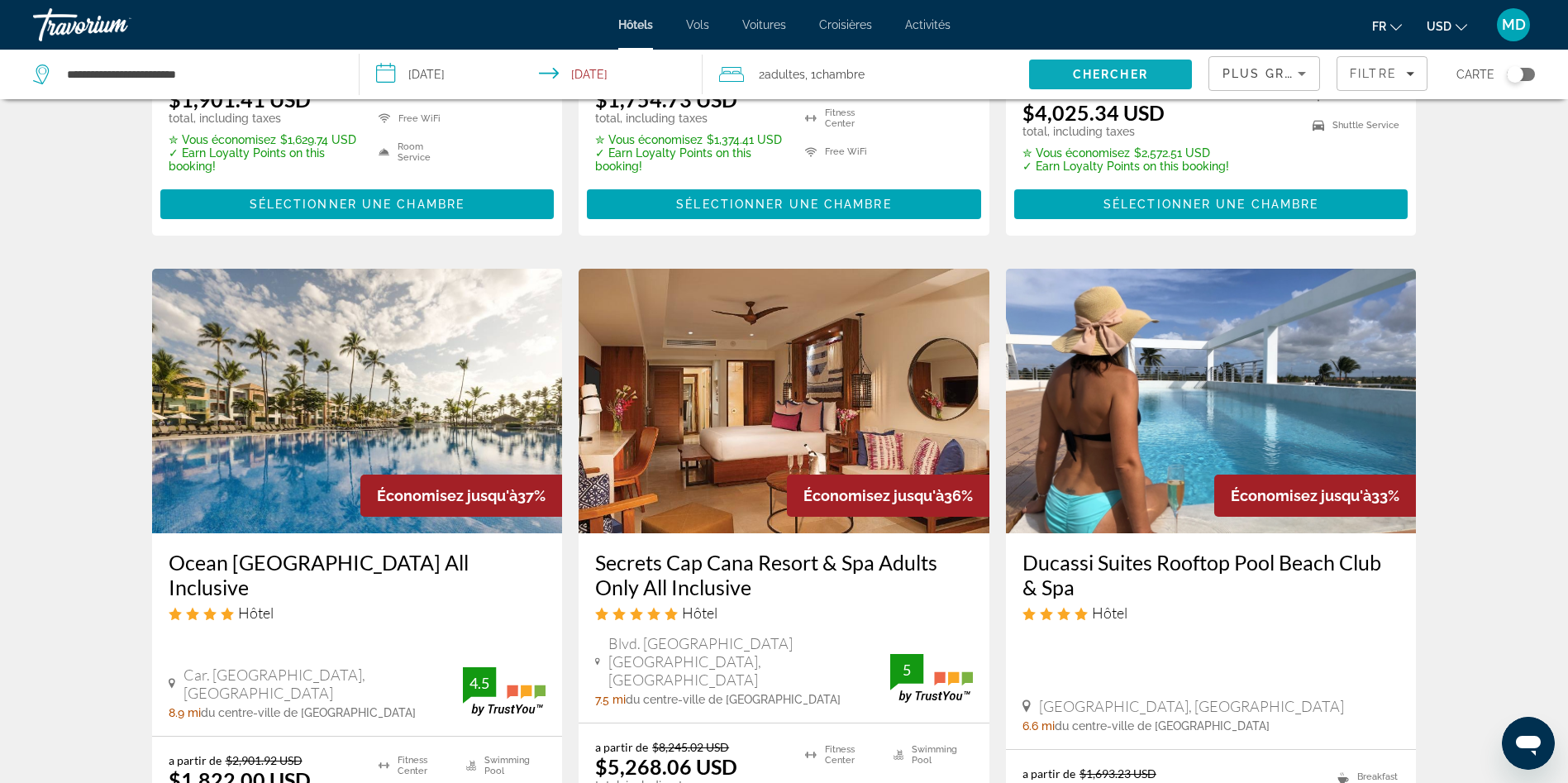
click at [1045, 64] on span "Search" at bounding box center [1111, 74] width 163 height 39
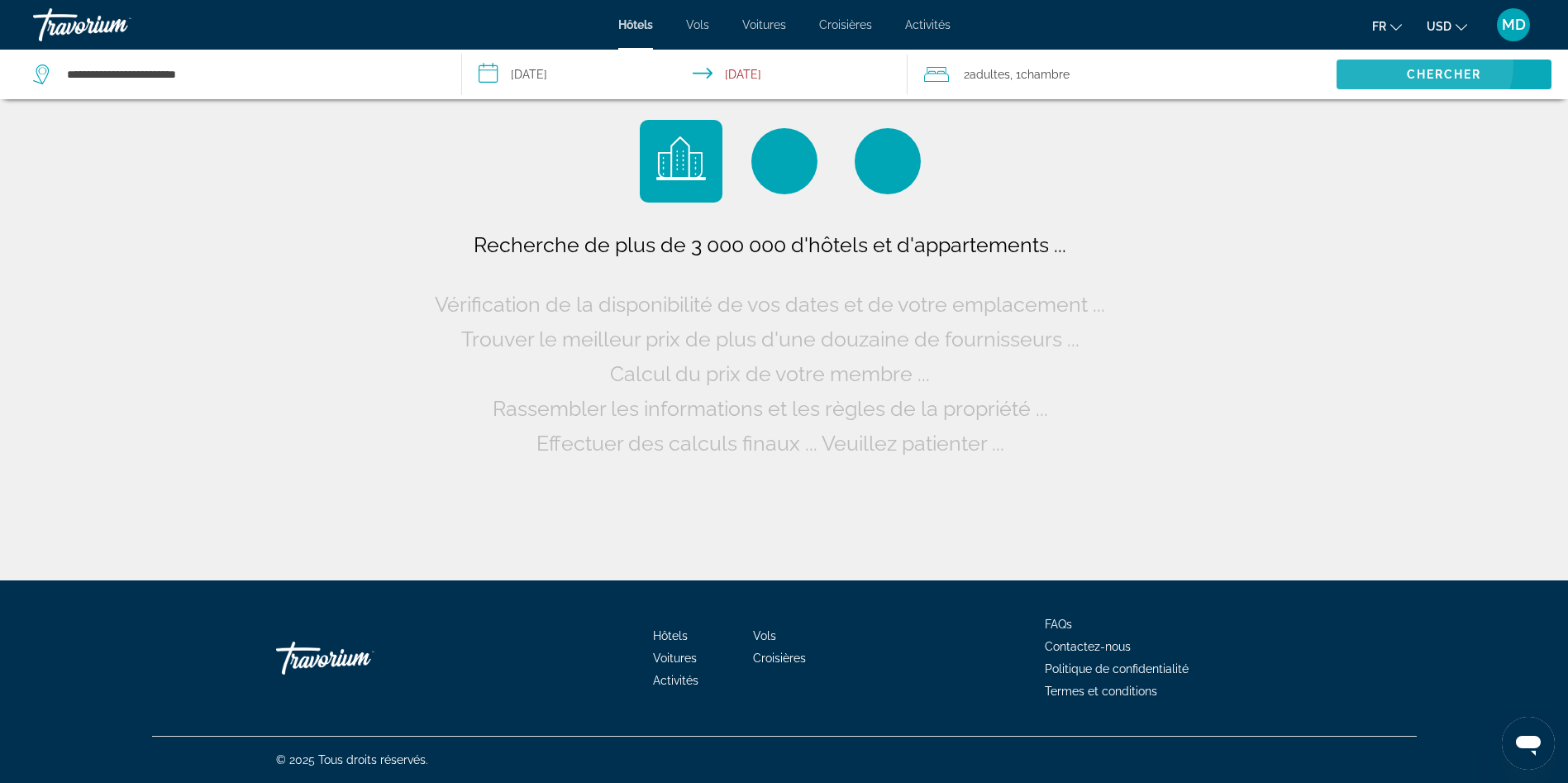
scroll to position [0, 0]
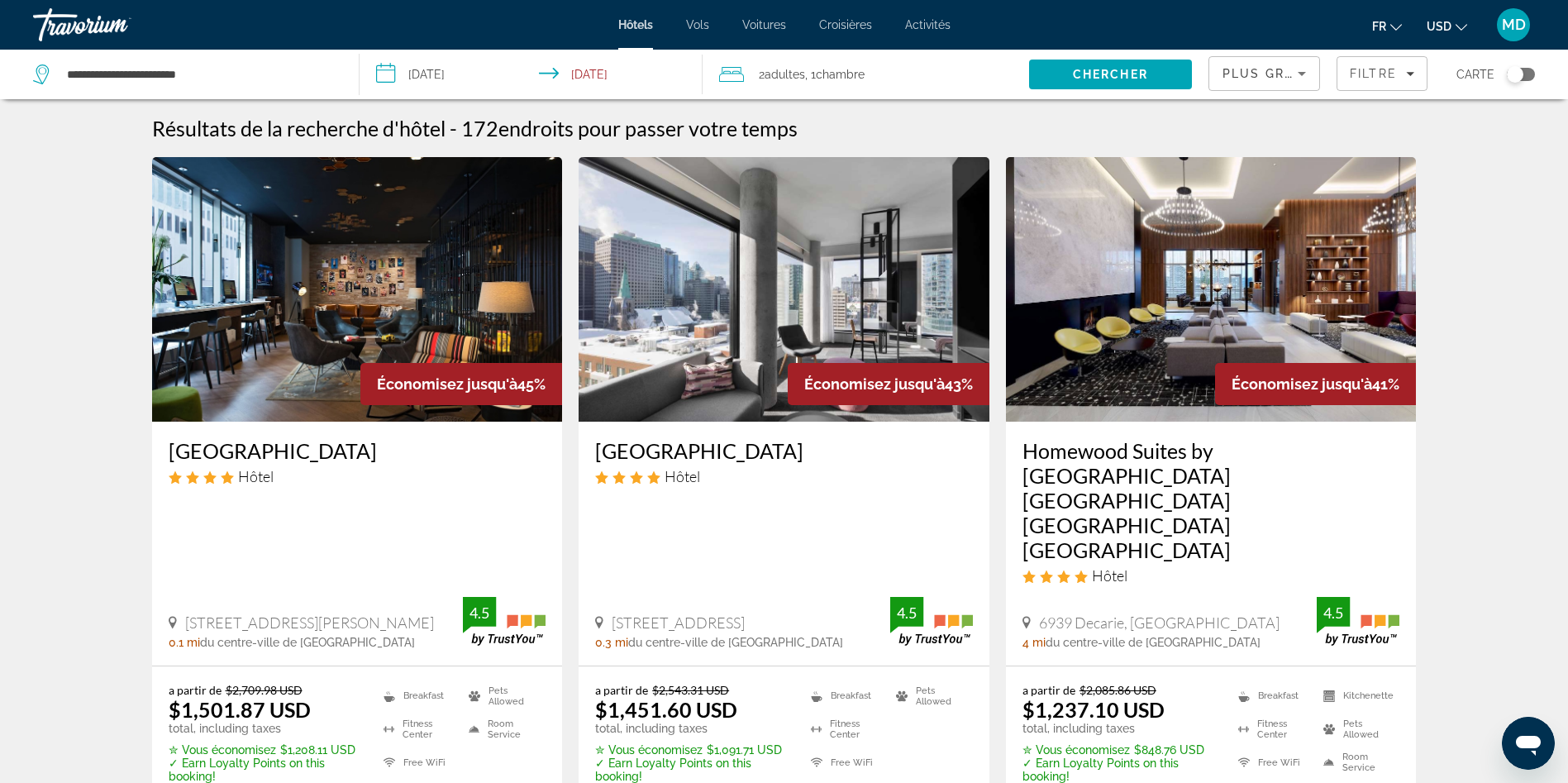
scroll to position [41, 0]
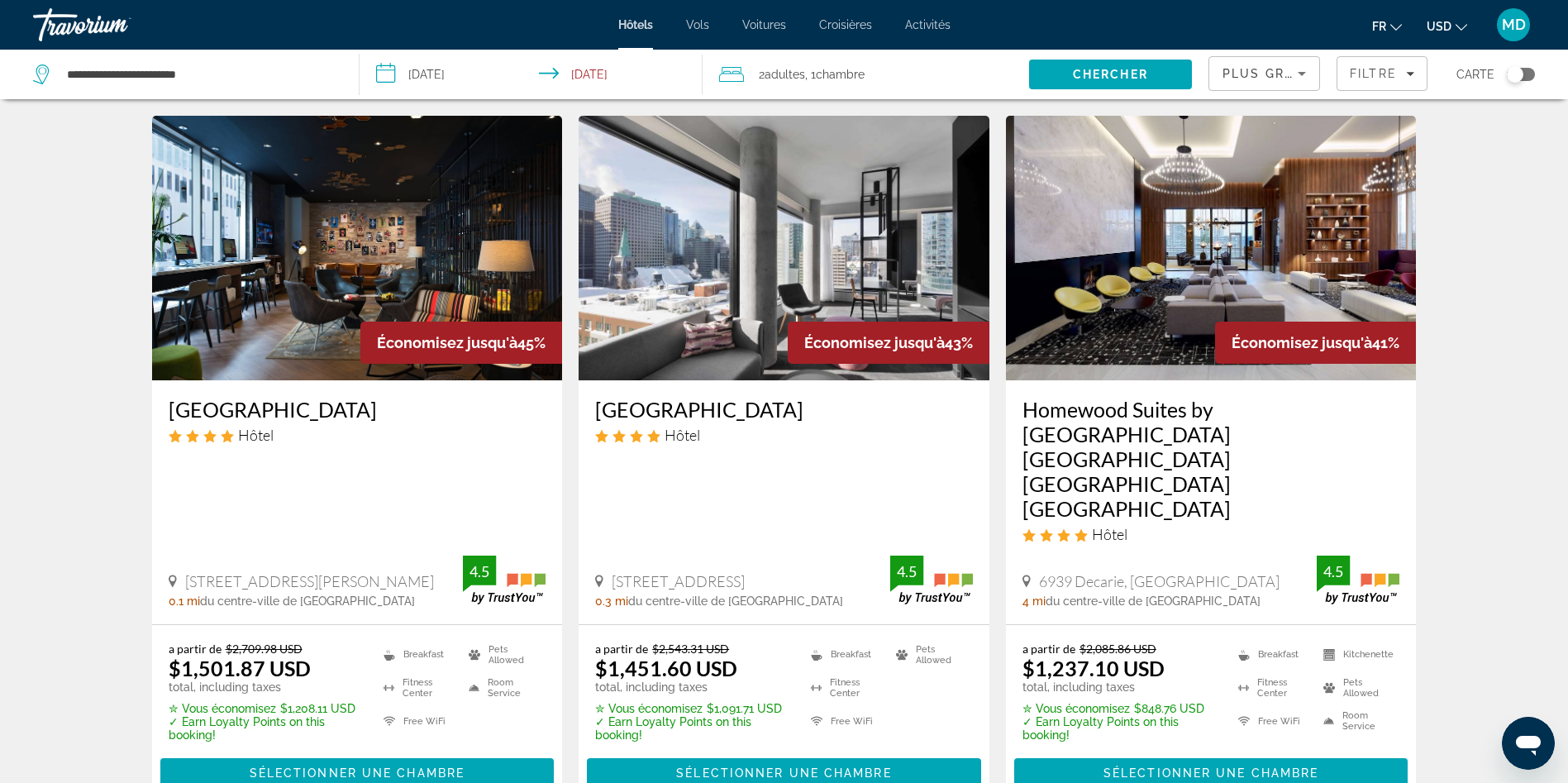
click at [496, 72] on input "**********" at bounding box center [534, 76] width 350 height 55
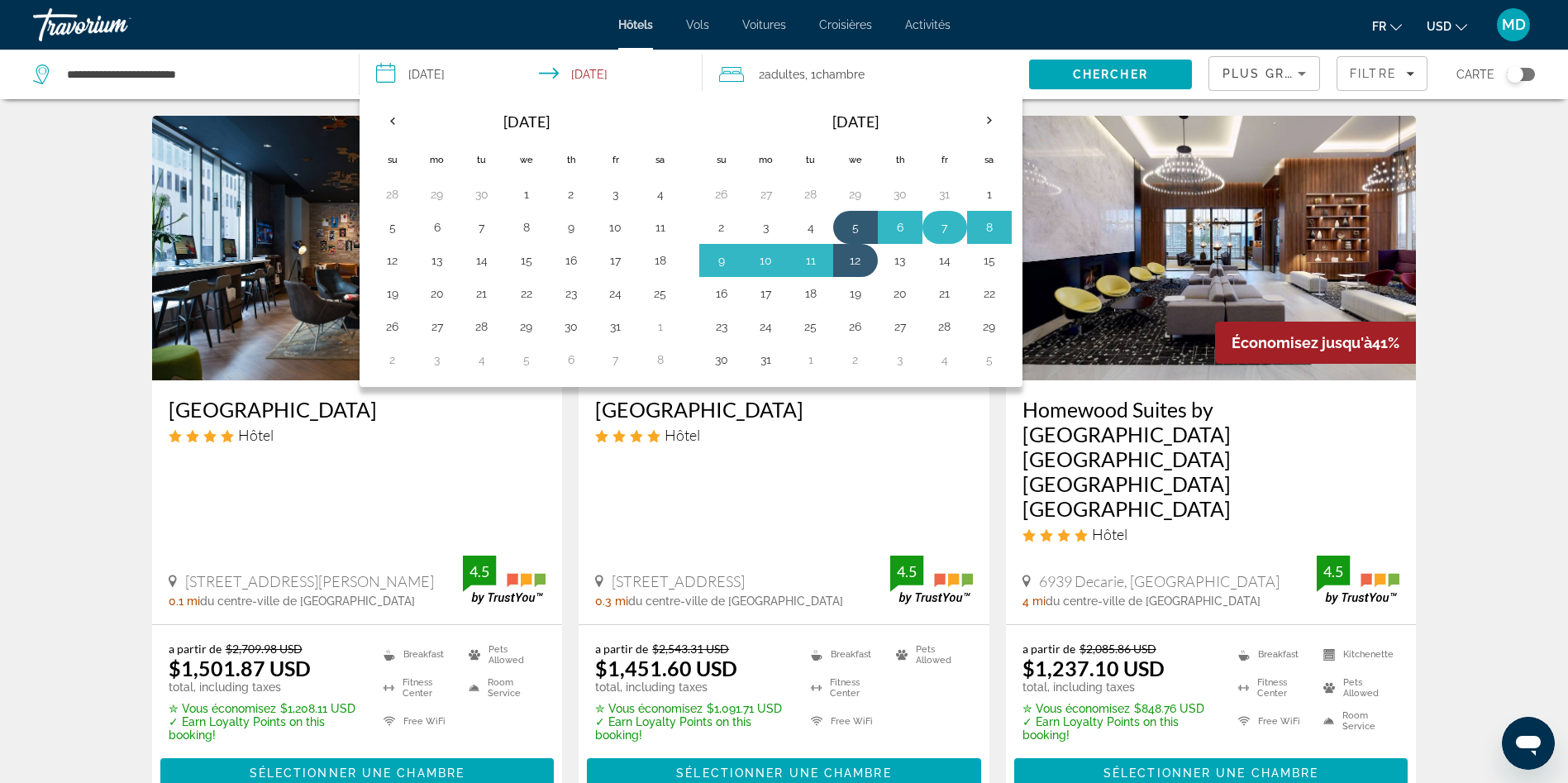
click at [948, 225] on button "7" at bounding box center [945, 227] width 27 height 23
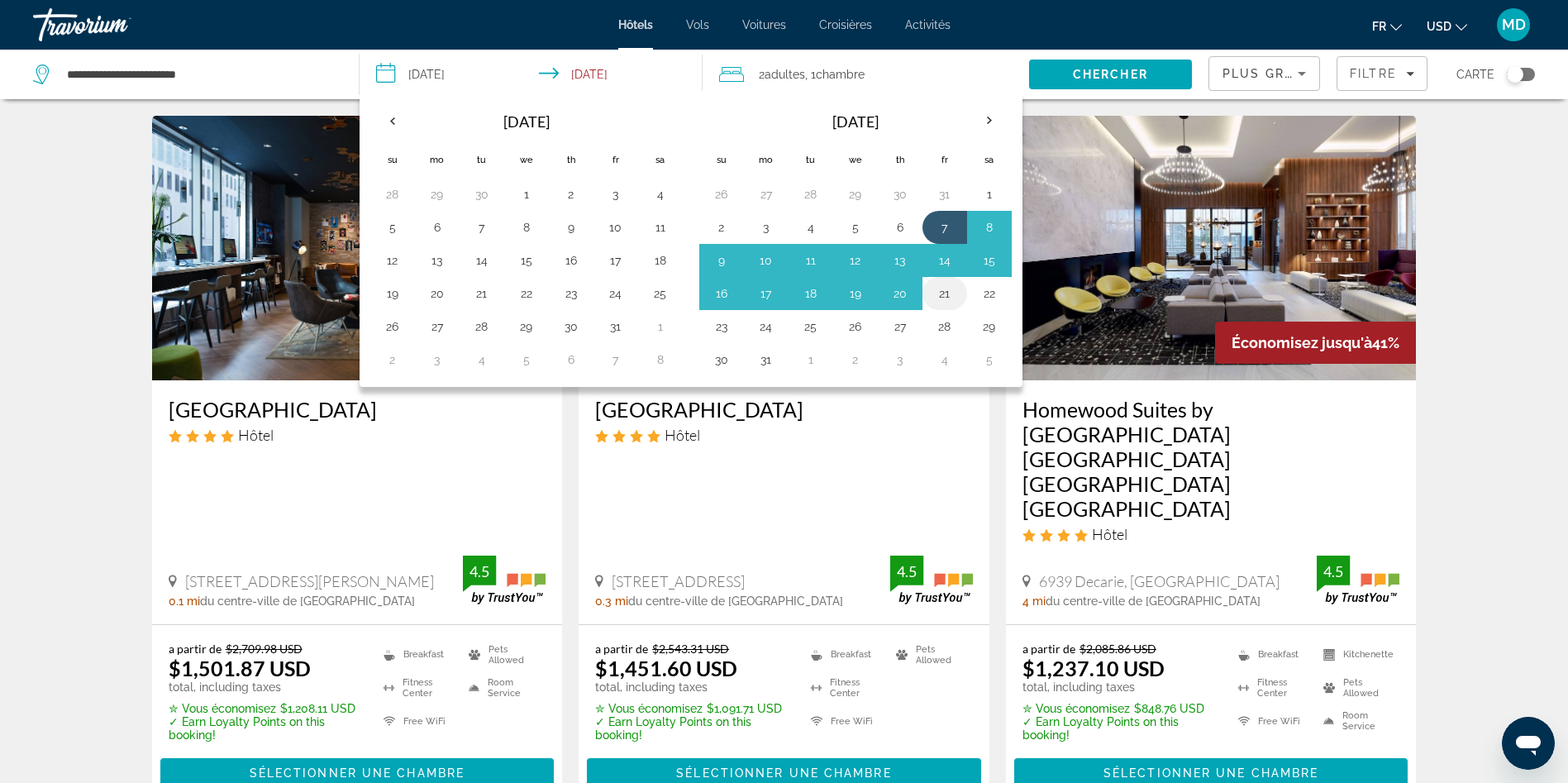
click at [941, 292] on button "21" at bounding box center [945, 294] width 27 height 23
type input "**********"
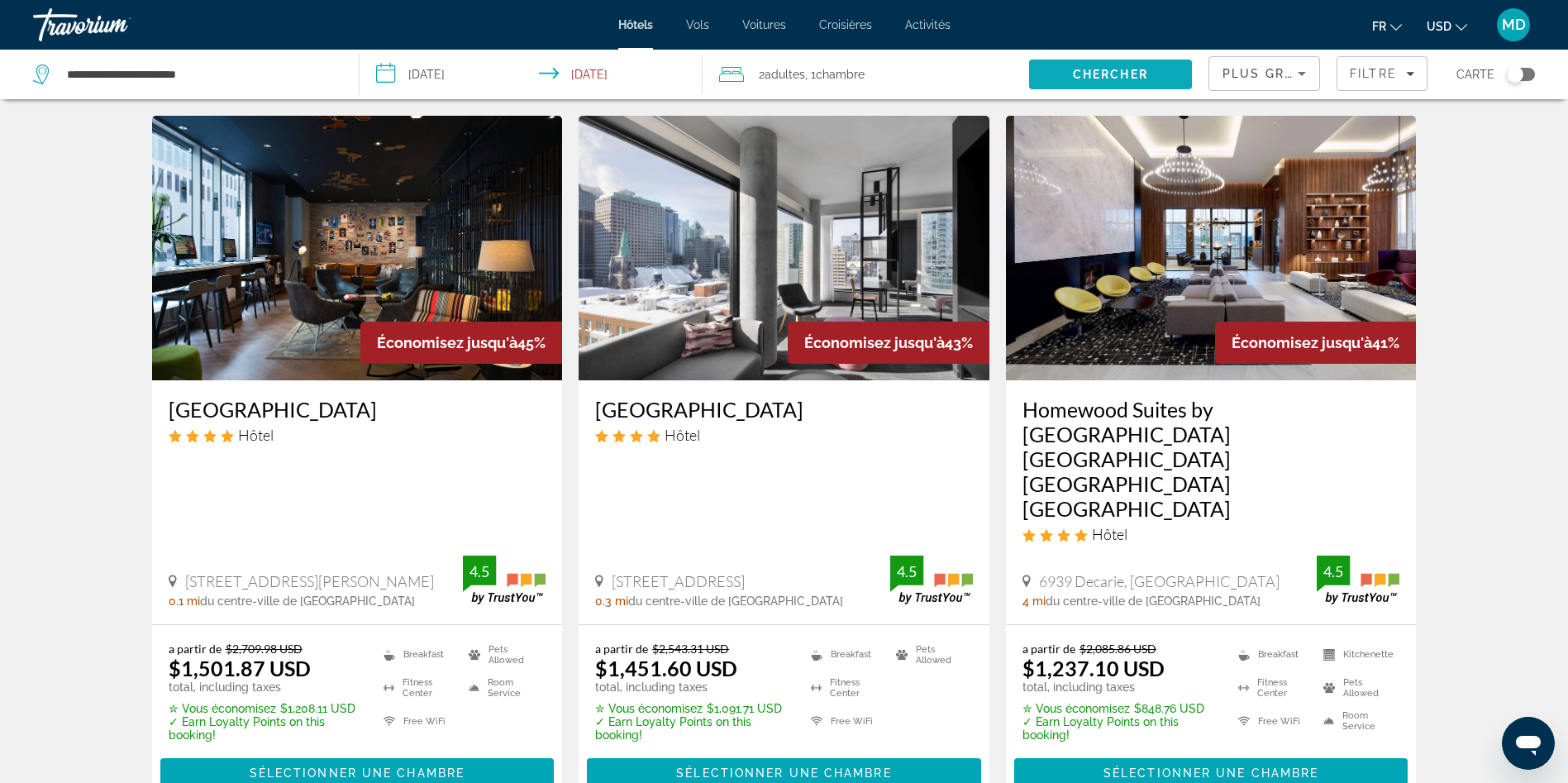
click at [1045, 68] on span "Chercher" at bounding box center [1111, 74] width 75 height 13
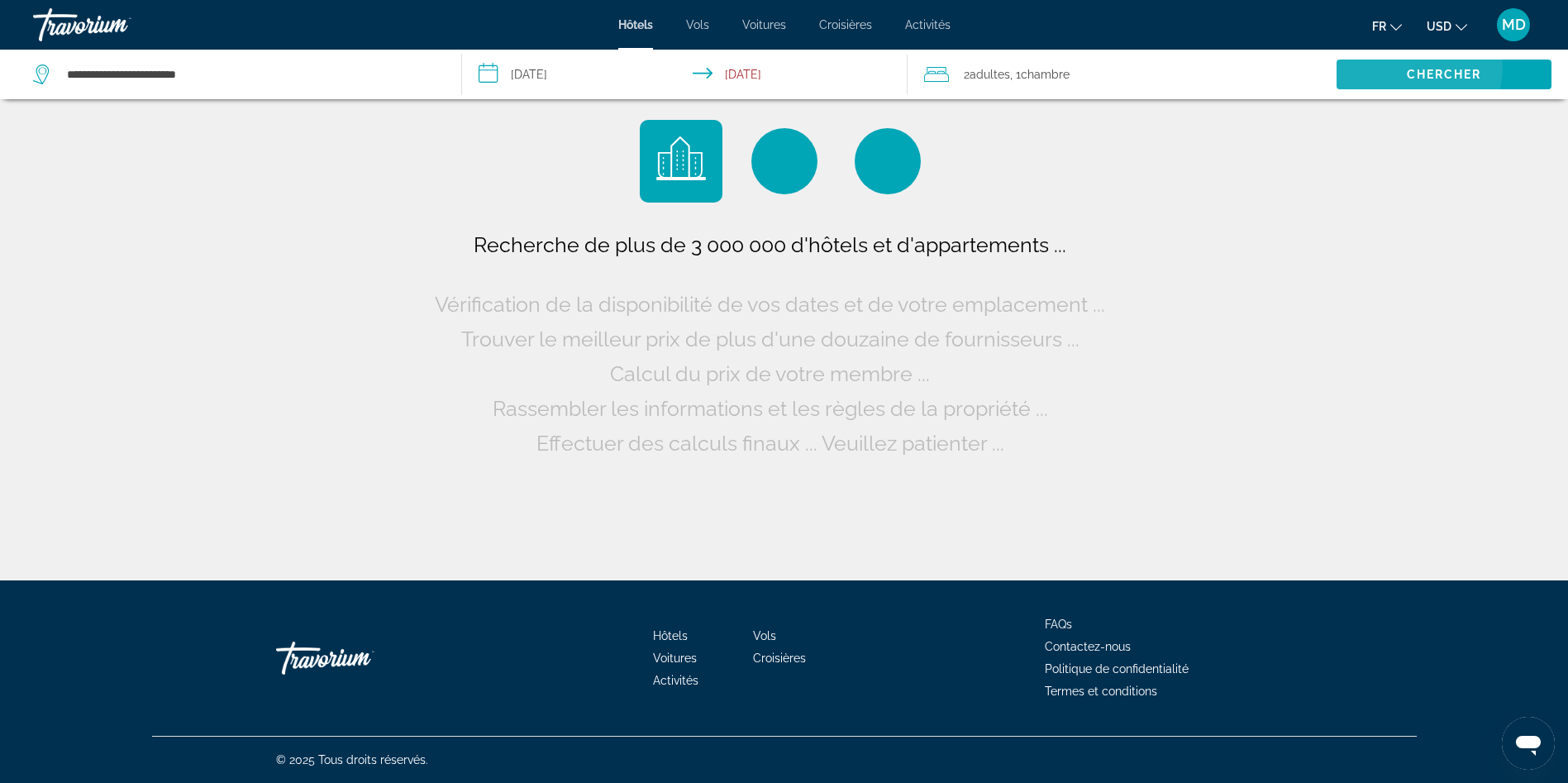
scroll to position [0, 0]
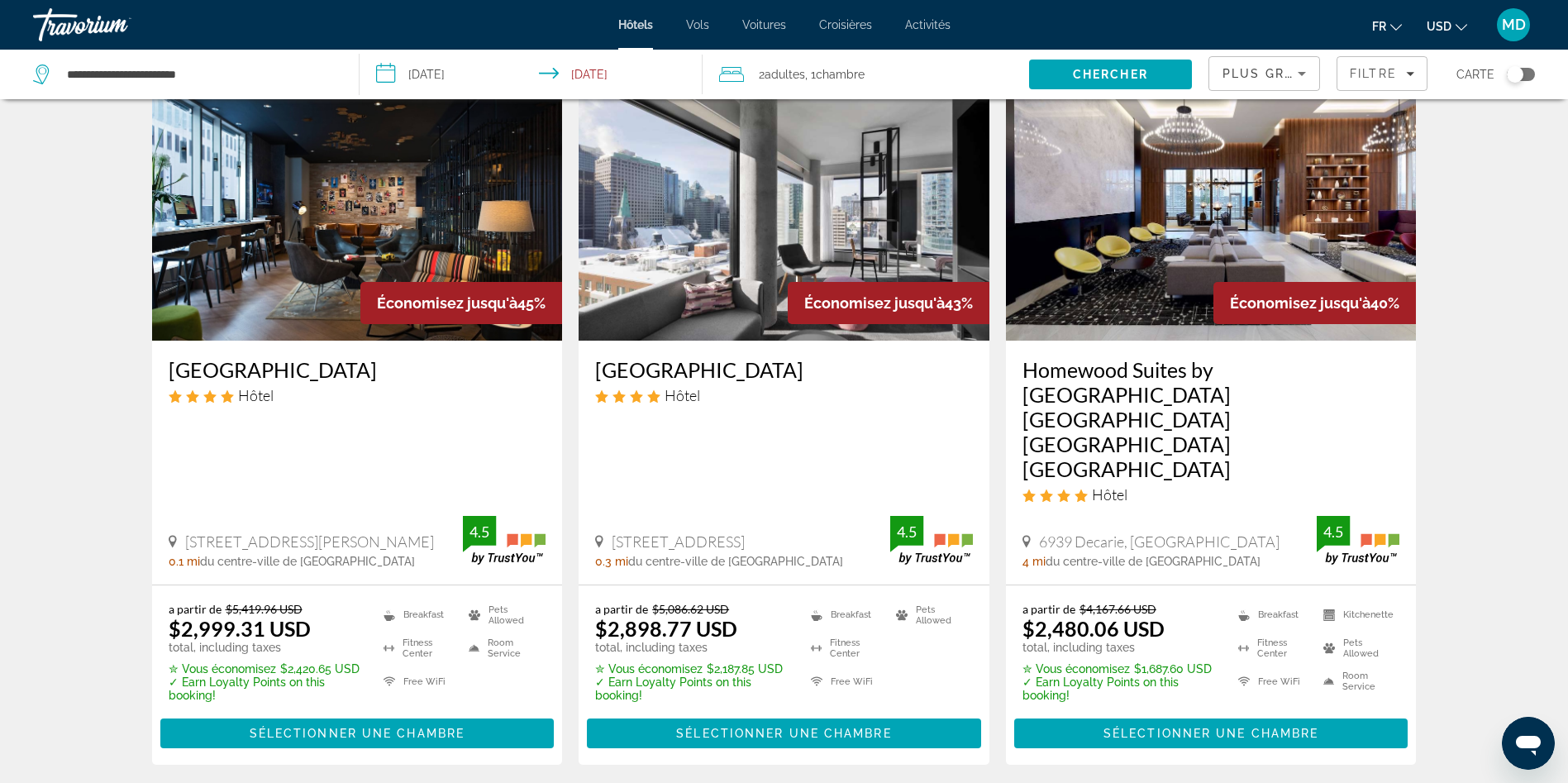
scroll to position [82, 0]
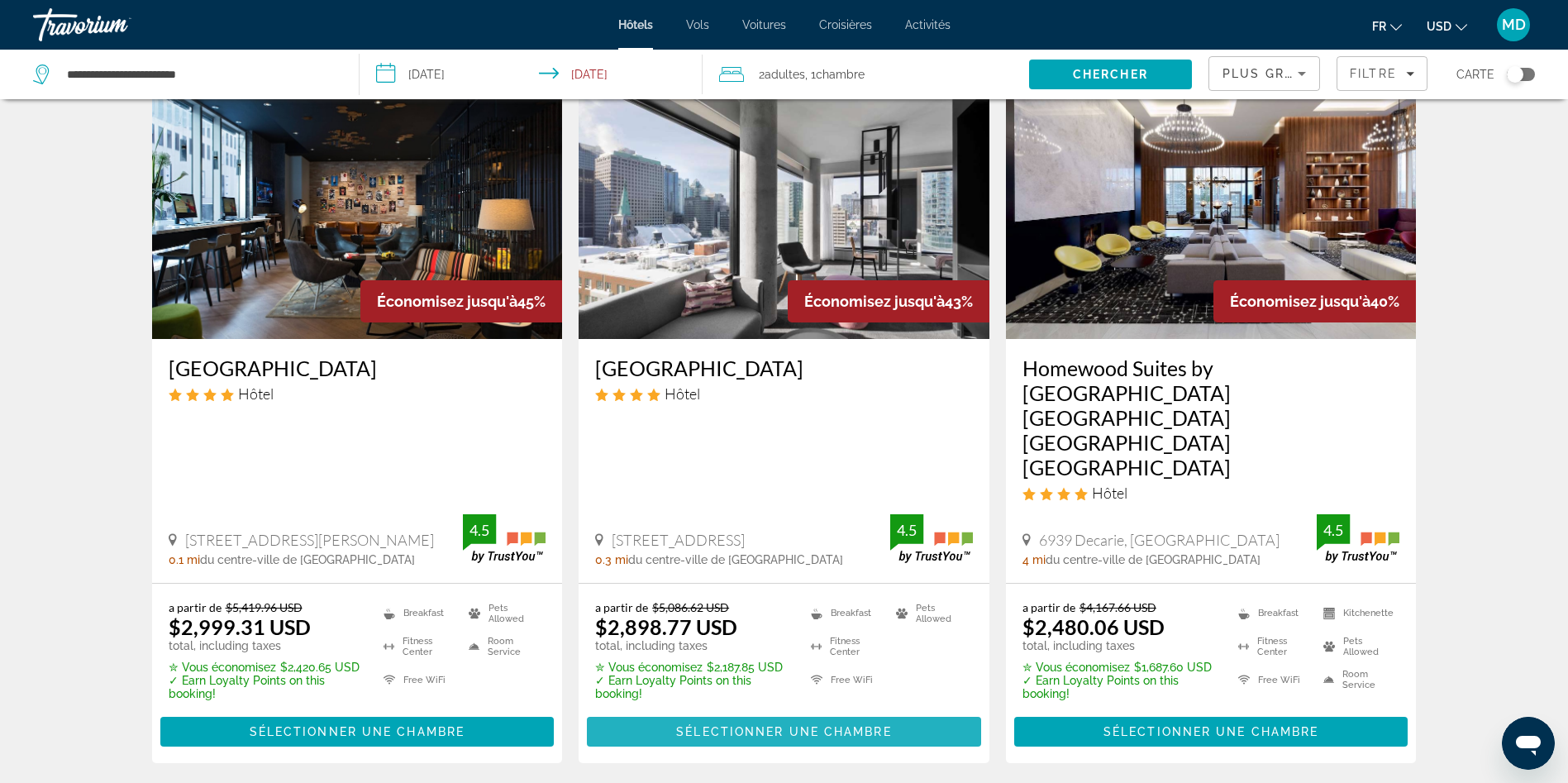
click at [761, 521] on span "Main content" at bounding box center [784, 732] width 394 height 39
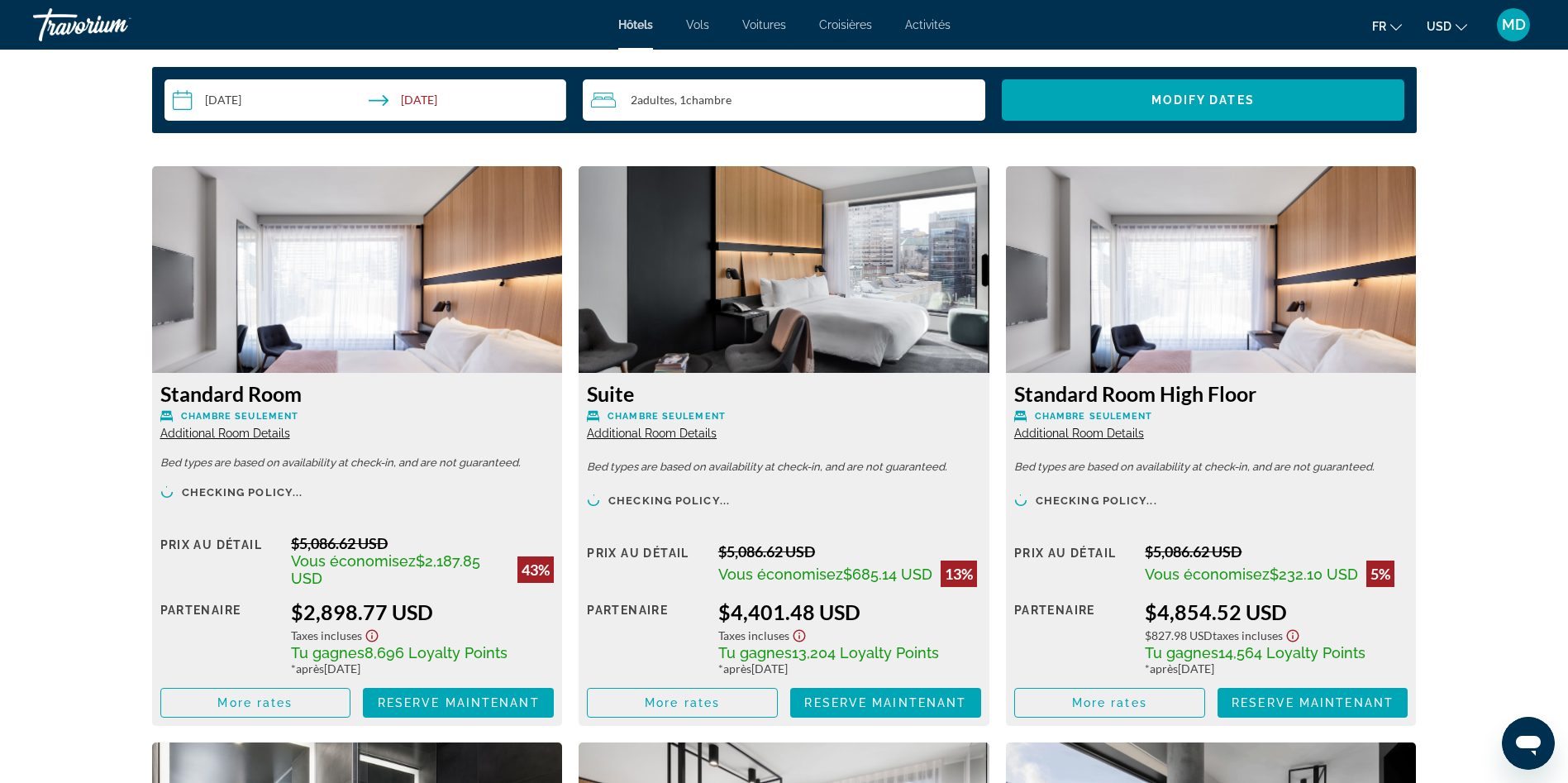
scroll to position [2150, 0]
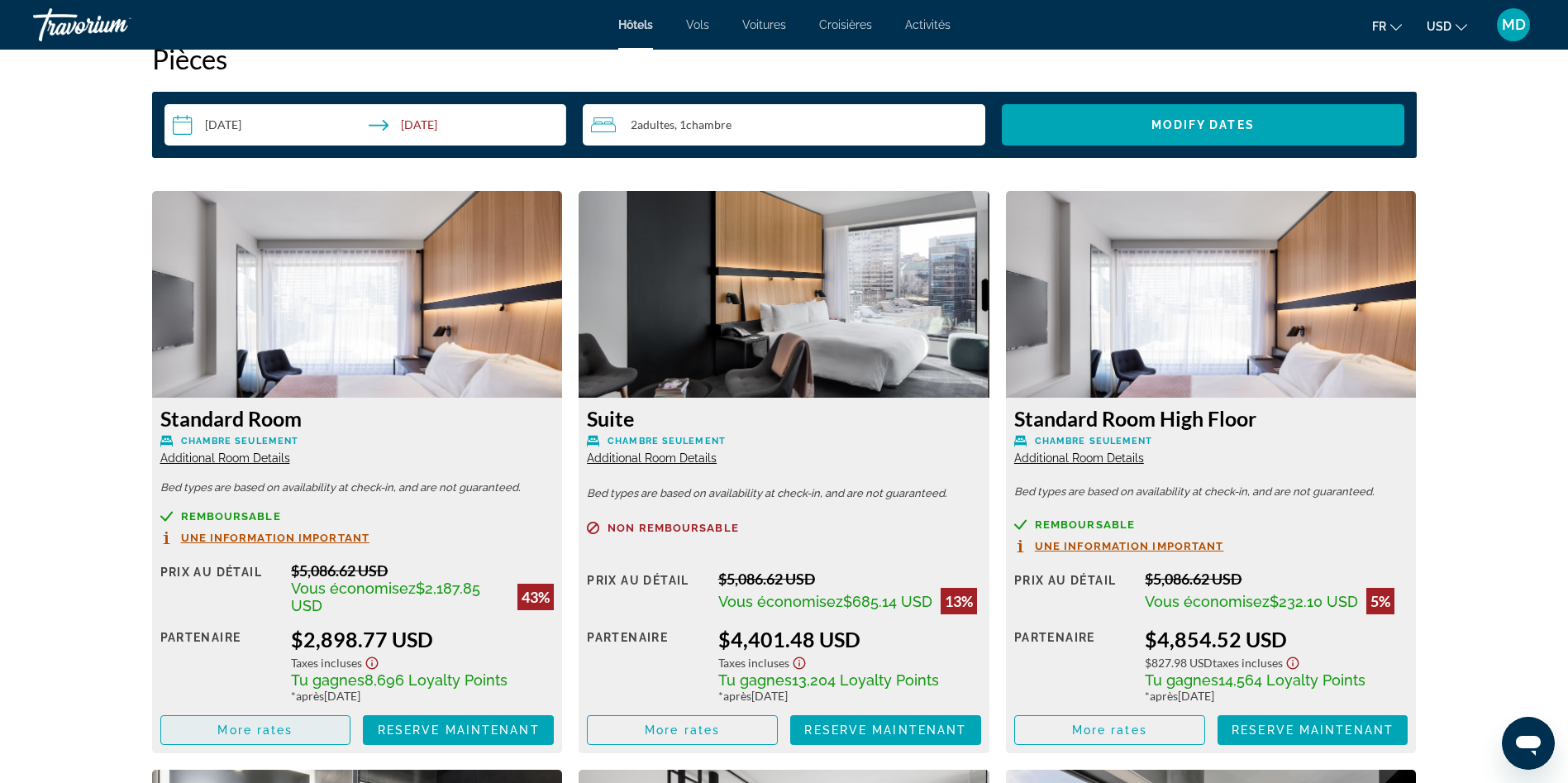
click at [204, 521] on span "Main content" at bounding box center [256, 730] width 190 height 39
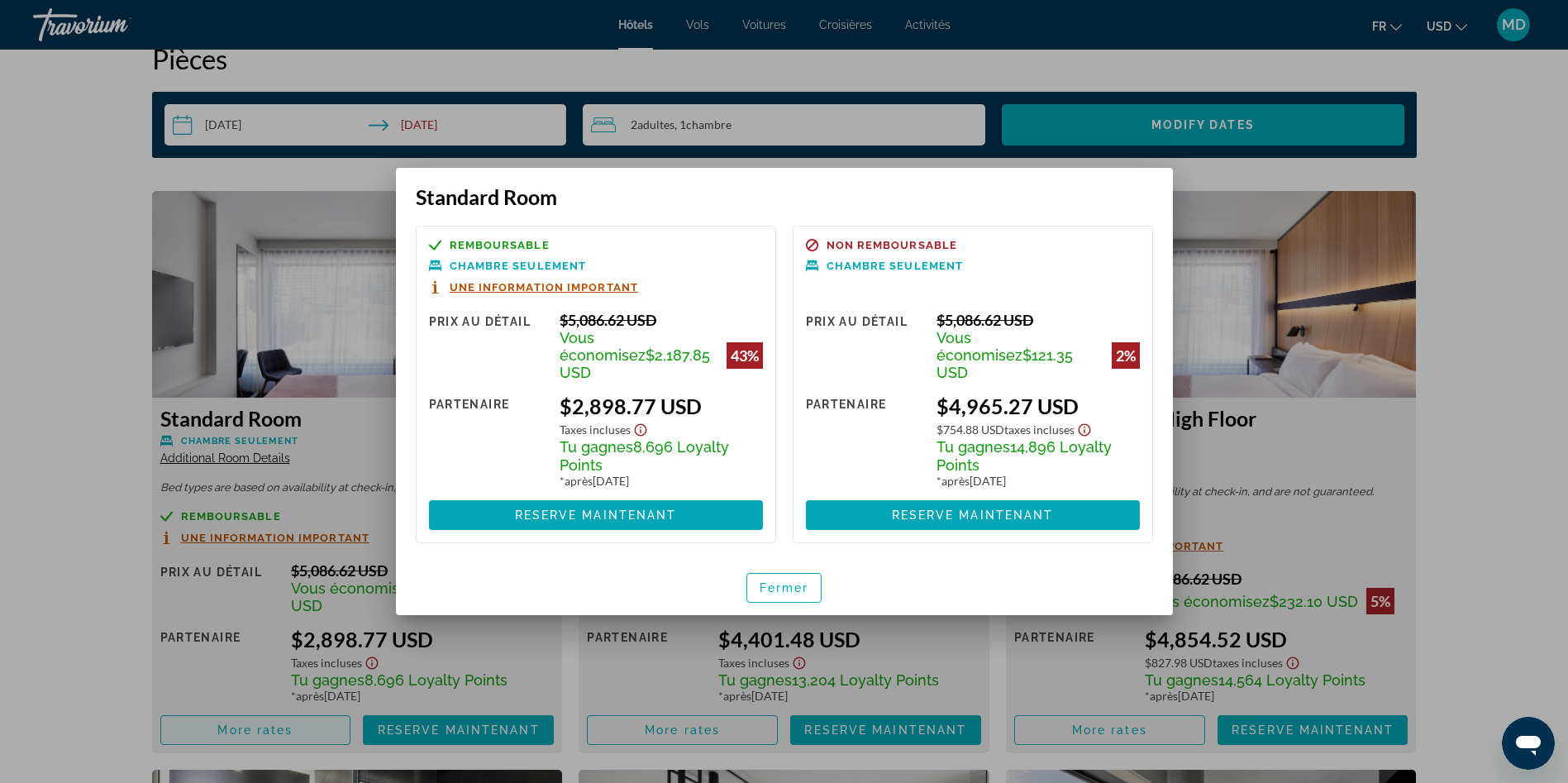
scroll to position [0, 0]
click at [73, 521] on div at bounding box center [784, 391] width 1568 height 783
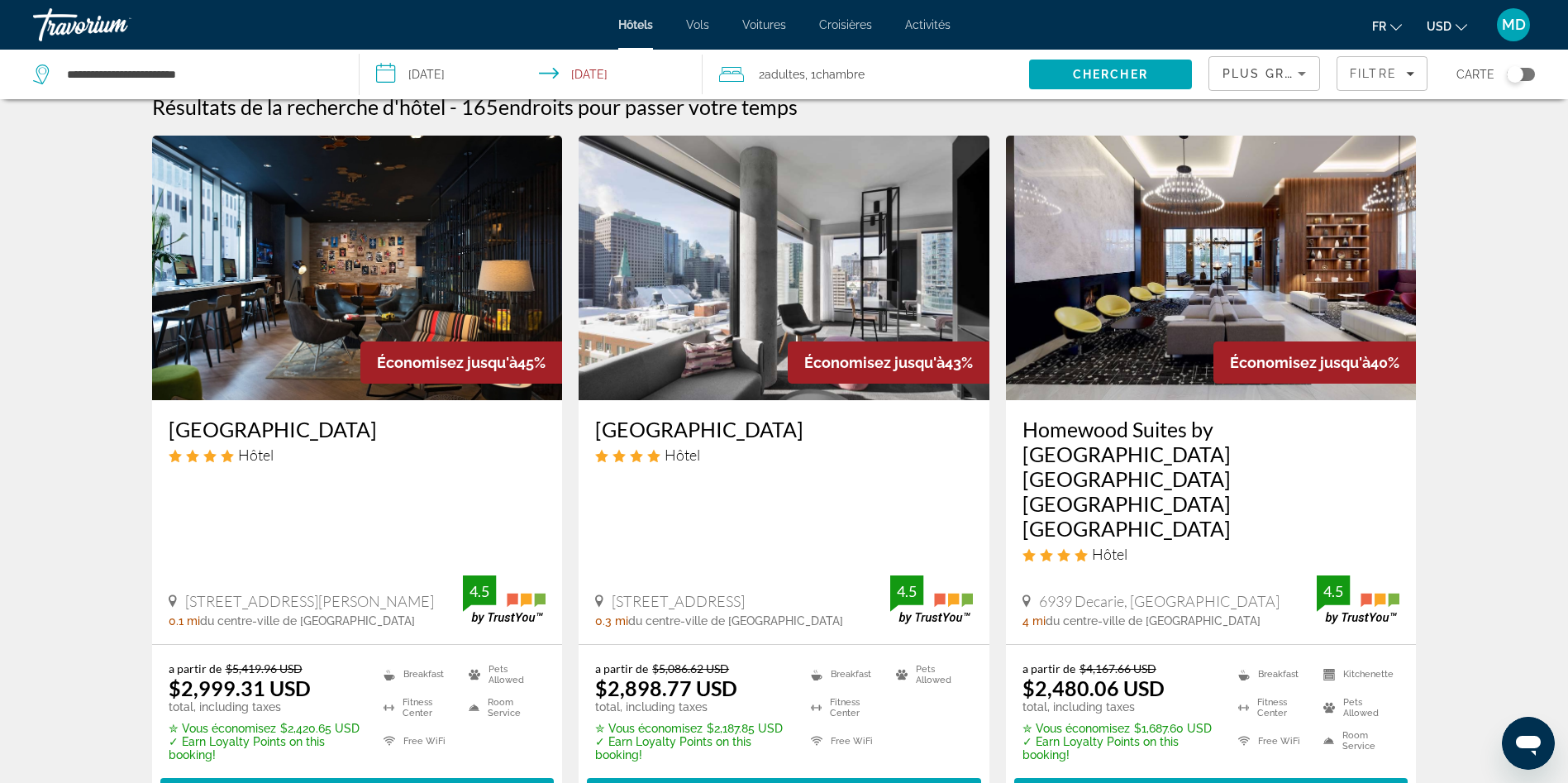
scroll to position [41, 0]
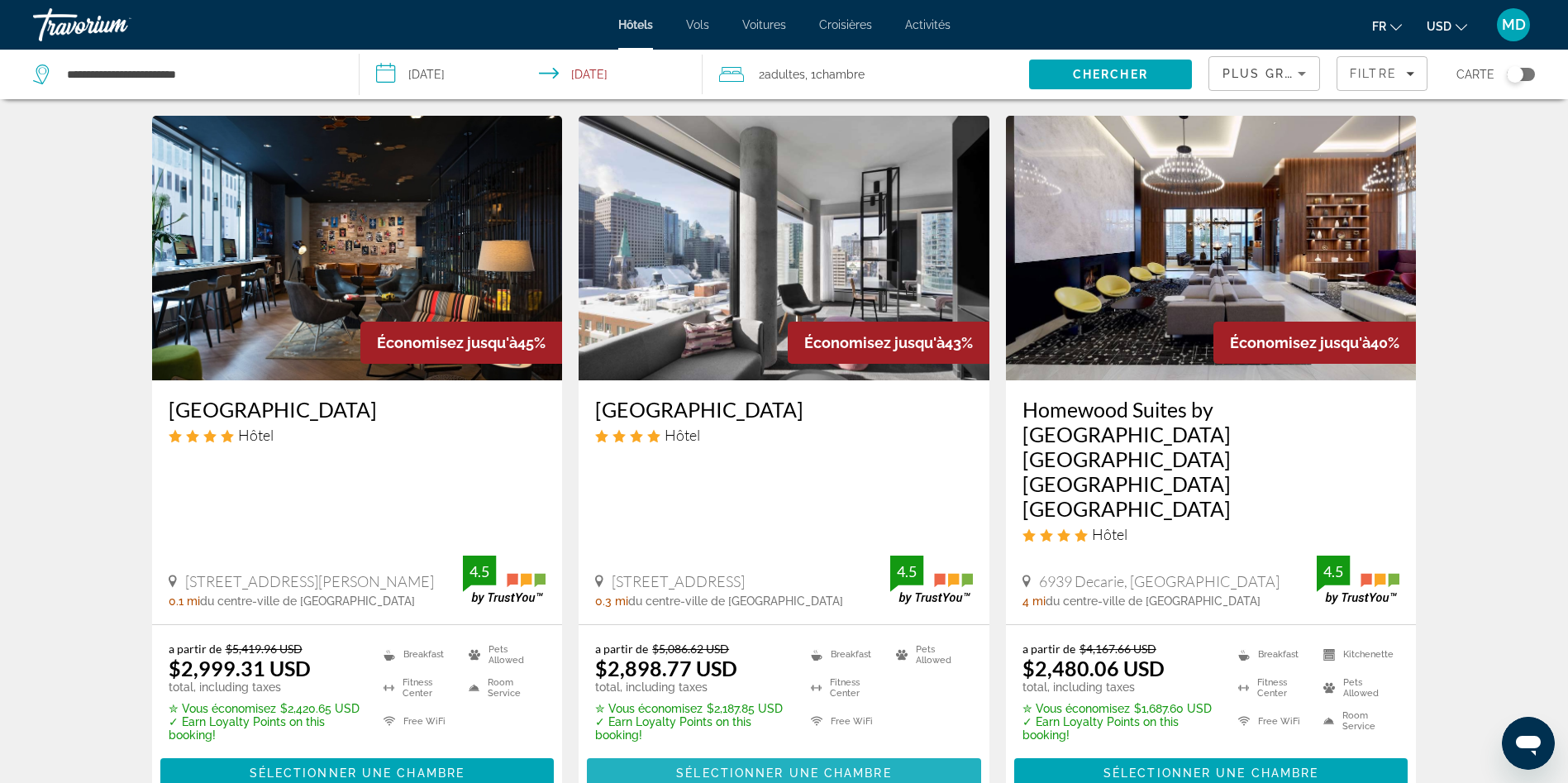
click at [731, 521] on span "Main content" at bounding box center [784, 773] width 394 height 39
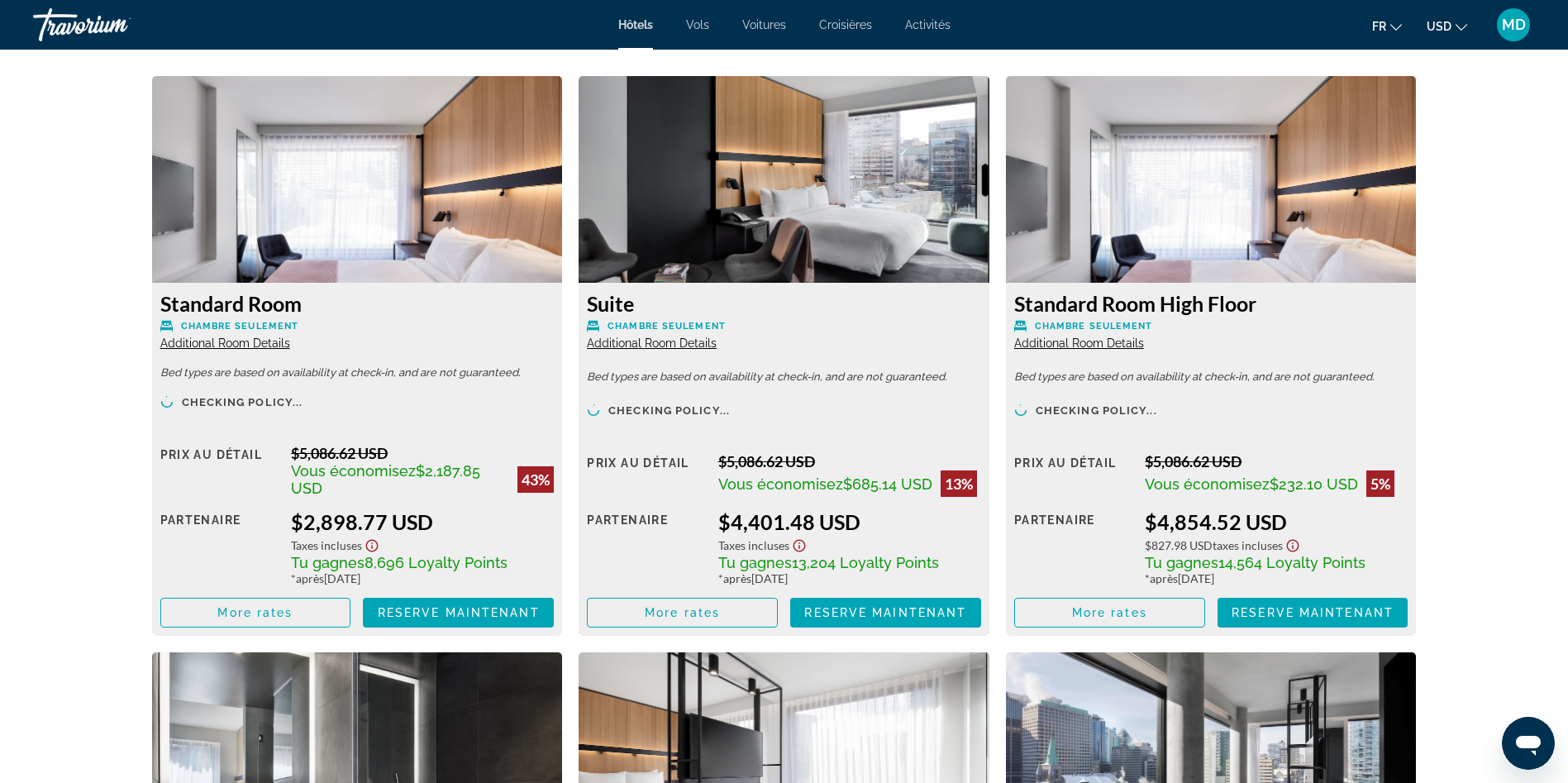
scroll to position [2316, 0]
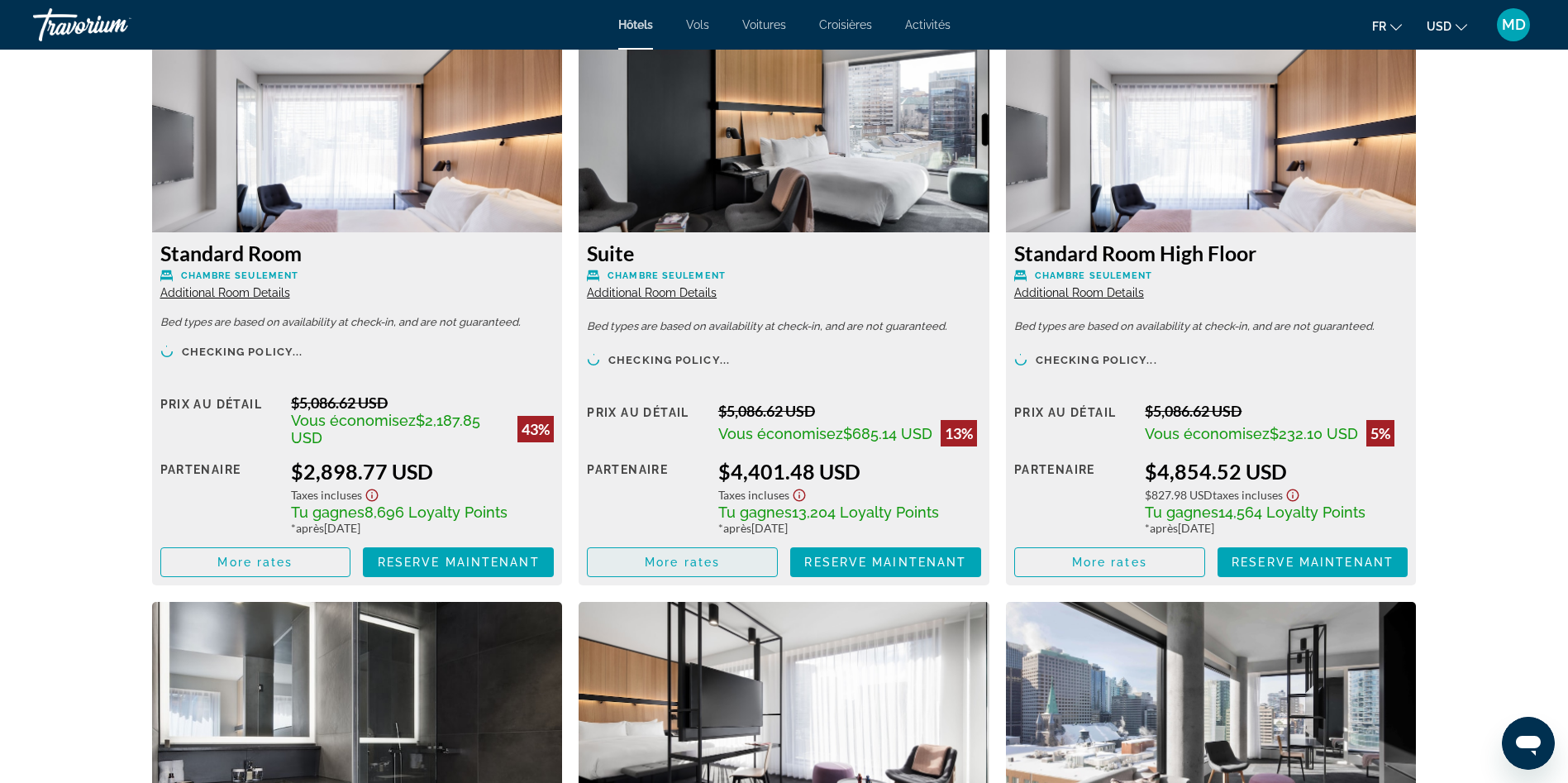
click at [666, 521] on span "More rates" at bounding box center [682, 562] width 75 height 13
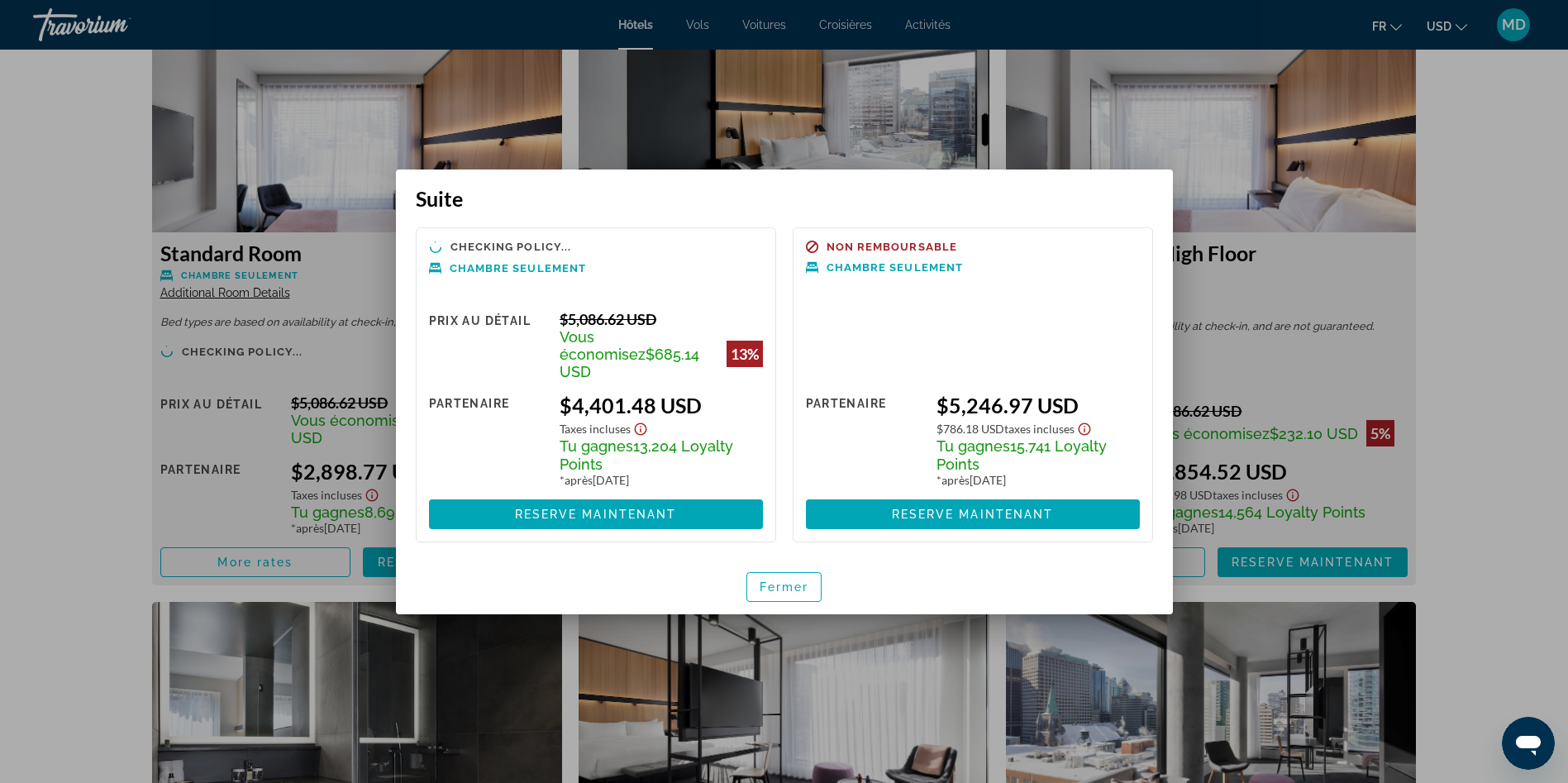
scroll to position [0, 0]
click at [31, 482] on div at bounding box center [784, 391] width 1568 height 783
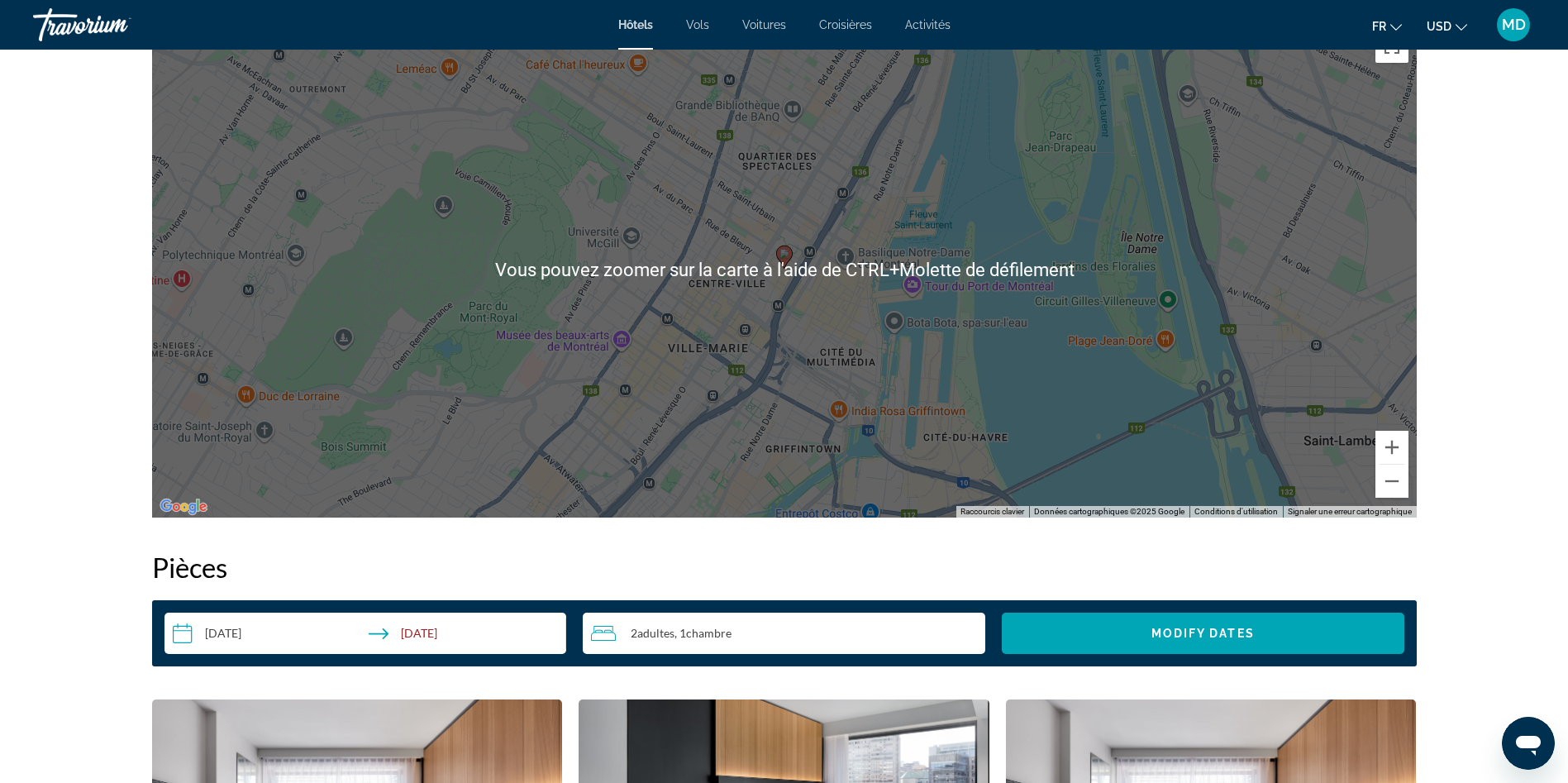
scroll to position [1613, 0]
